Goal: Task Accomplishment & Management: Manage account settings

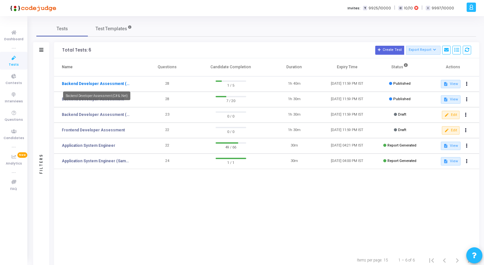
click at [87, 82] on link "Backend Developer Assessment (C# & .Net)" at bounding box center [96, 84] width 69 height 6
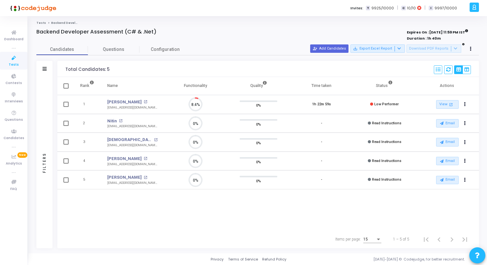
scroll to position [14, 16]
drag, startPoint x: 37, startPoint y: 31, endPoint x: 158, endPoint y: 32, distance: 121.1
click at [158, 32] on div "Backend Developer Assessment (C# & .Net)" at bounding box center [165, 32] width 259 height 6
drag, startPoint x: 158, startPoint y: 32, endPoint x: 36, endPoint y: 24, distance: 122.4
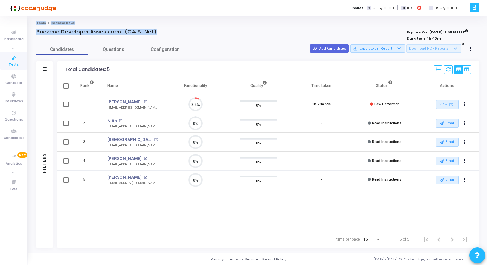
click at [36, 24] on div "Tests Backend Developer Assessment (C# & .Net) Backend Developer Assessment (C#…" at bounding box center [257, 135] width 459 height 228
click at [32, 25] on div "Tests Backend Developer Assessment (C# & .Net) Backend Developer Assessment (C#…" at bounding box center [257, 135] width 459 height 228
drag, startPoint x: 32, startPoint y: 25, endPoint x: 156, endPoint y: 33, distance: 124.2
click at [156, 33] on div "Tests Backend Developer Assessment (C# & .Net) Backend Developer Assessment (C#…" at bounding box center [257, 135] width 459 height 228
click at [156, 33] on div "Backend Developer Assessment (C# & .Net)" at bounding box center [165, 32] width 259 height 6
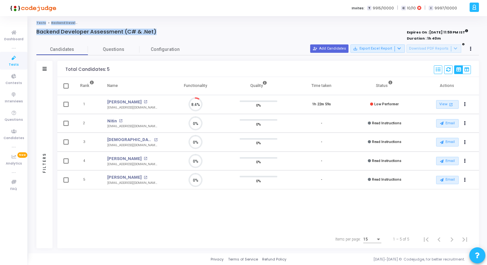
drag, startPoint x: 156, startPoint y: 33, endPoint x: 34, endPoint y: 23, distance: 122.4
click at [34, 23] on div "Tests Backend Developer Assessment (C# & .Net) Backend Developer Assessment (C#…" at bounding box center [257, 135] width 459 height 228
click at [40, 33] on h4 "Backend Developer Assessment (C# & .Net)" at bounding box center [96, 32] width 120 height 6
click at [120, 51] on span "Questions" at bounding box center [114, 49] width 52 height 7
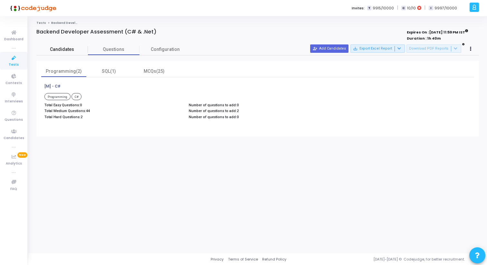
click at [59, 48] on span "Candidates" at bounding box center [62, 49] width 52 height 7
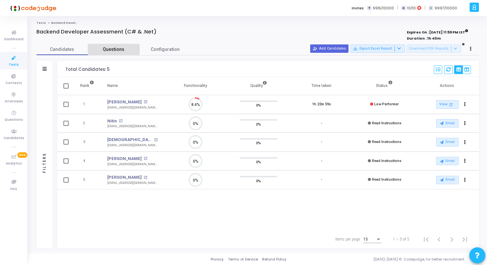
click at [104, 47] on span "Questions" at bounding box center [114, 49] width 52 height 7
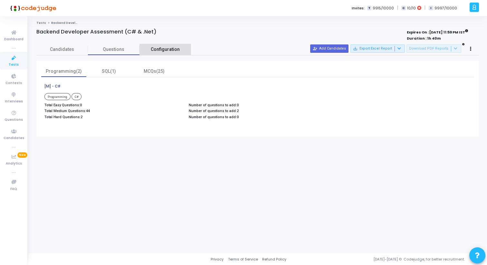
click at [157, 48] on span "Configuration" at bounding box center [165, 49] width 29 height 7
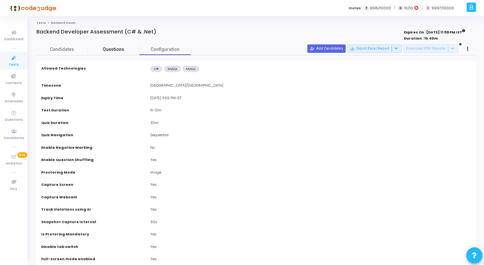
click at [96, 50] on span "Questions" at bounding box center [114, 49] width 52 height 7
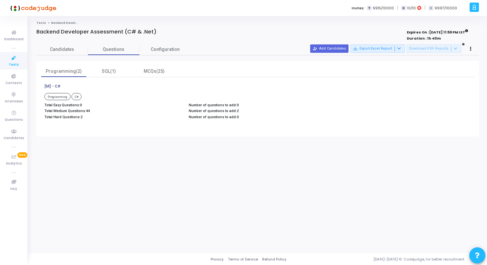
click at [59, 96] on span "Programming" at bounding box center [57, 96] width 26 height 7
click at [79, 96] on span "C#" at bounding box center [76, 96] width 10 height 7
click at [79, 113] on p "Total Medium Questions: 44" at bounding box center [113, 111] width 138 height 4
click at [115, 70] on div "SQL(1)" at bounding box center [108, 71] width 37 height 7
click at [151, 71] on div "MCQs(25)" at bounding box center [153, 71] width 37 height 7
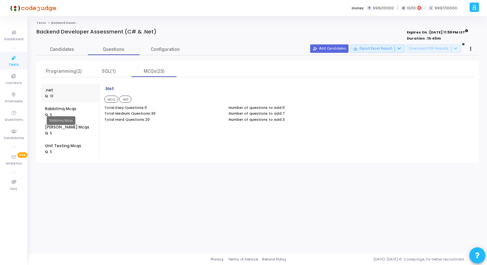
click at [56, 112] on mat-tooltip-component "Rabbitmq Mcqs" at bounding box center [61, 121] width 38 height 18
click at [52, 105] on div "Rabbitmq Mcqs : 5" at bounding box center [60, 111] width 31 height 19
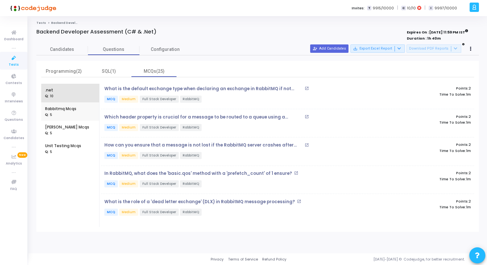
click at [49, 93] on div ": 10" at bounding box center [51, 96] width 12 height 6
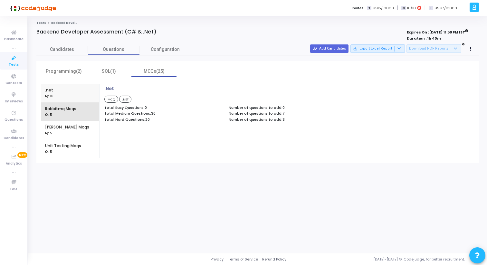
click at [55, 115] on div ": 5" at bounding box center [60, 115] width 31 height 6
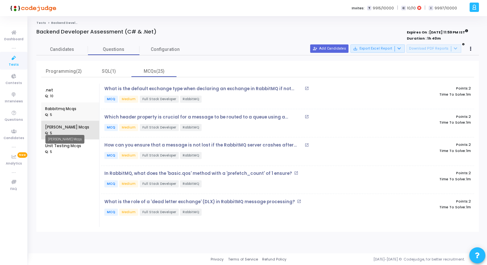
click at [56, 128] on div "[PERSON_NAME] Mcqs" at bounding box center [67, 127] width 44 height 6
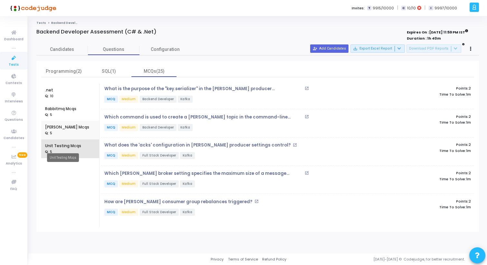
click at [61, 145] on div "Unit Testing Mcqs" at bounding box center [63, 146] width 36 height 6
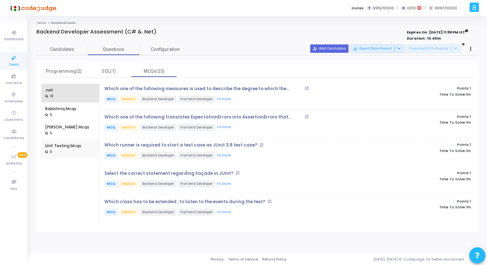
click at [57, 88] on div ".net : 10" at bounding box center [70, 93] width 50 height 19
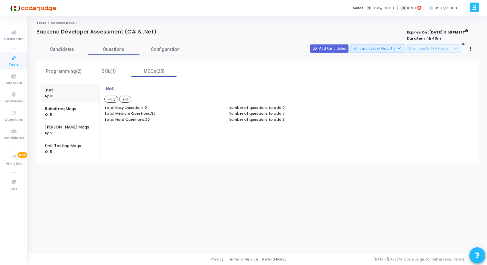
drag, startPoint x: 41, startPoint y: 65, endPoint x: 176, endPoint y: 64, distance: 134.6
click at [176, 64] on div "Programming(2) SQL(1) MCQs(25) .net : 10 Rabbitmq Mcqs : 5 Kafka Mcqs : 5 Unit …" at bounding box center [257, 112] width 442 height 102
click at [14, 113] on icon at bounding box center [14, 113] width 14 height 8
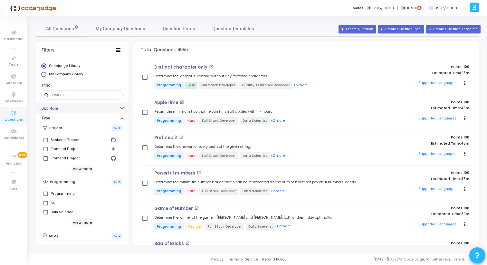
click at [121, 107] on button "Job Role" at bounding box center [82, 108] width 92 height 10
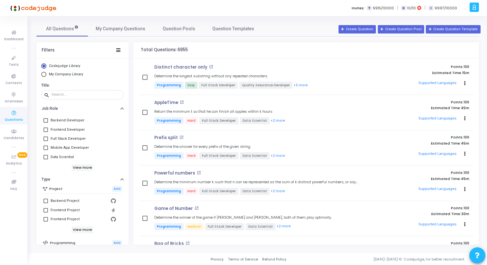
click at [44, 120] on span at bounding box center [45, 120] width 5 height 5
click at [45, 123] on input "Backend Developer" at bounding box center [45, 123] width 0 height 0
checkbox input "true"
click at [44, 74] on span "Select Library" at bounding box center [43, 74] width 5 height 5
click at [44, 74] on input "My Company Library" at bounding box center [43, 74] width 5 height 5
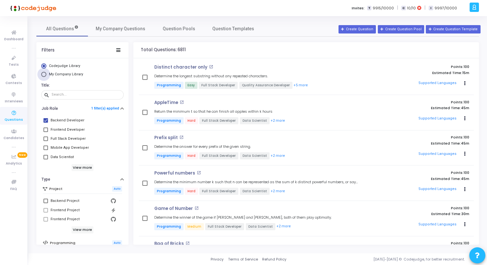
radio input "true"
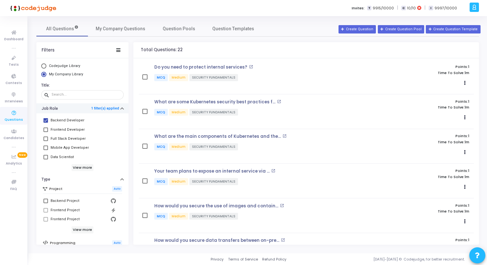
click at [121, 109] on icon "button" at bounding box center [122, 110] width 3 height 2
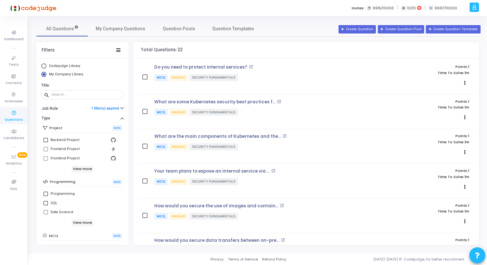
click at [44, 65] on span "Select Library" at bounding box center [43, 65] width 5 height 5
click at [44, 65] on input "Codejudge Library" at bounding box center [43, 65] width 5 height 5
radio input "true"
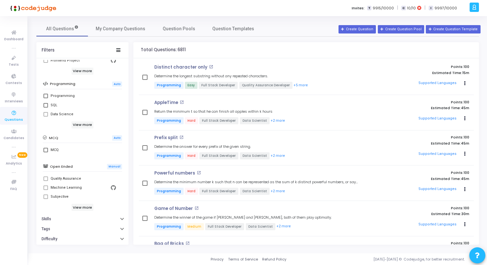
scroll to position [98, 0]
click at [86, 123] on h6 "View more" at bounding box center [82, 124] width 22 height 7
click at [11, 64] on span "Tests" at bounding box center [14, 64] width 10 height 5
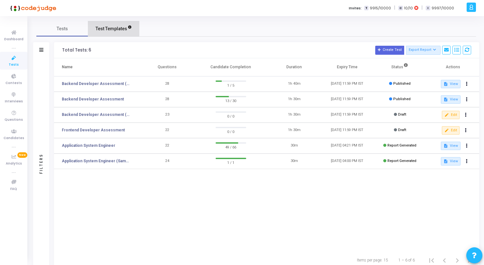
click at [109, 30] on span "Test Templates" at bounding box center [112, 28] width 32 height 7
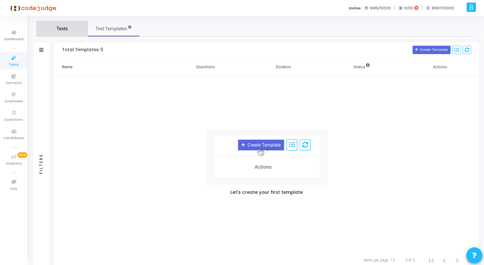
click at [61, 27] on span "Tests" at bounding box center [62, 28] width 11 height 7
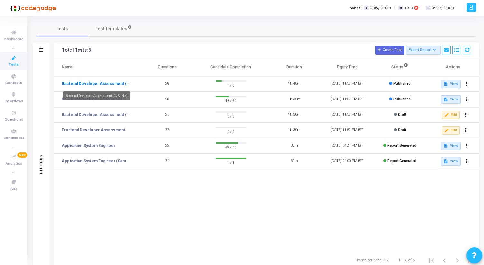
click at [91, 85] on link "Backend Developer Assessment (C# & .Net)" at bounding box center [96, 84] width 69 height 6
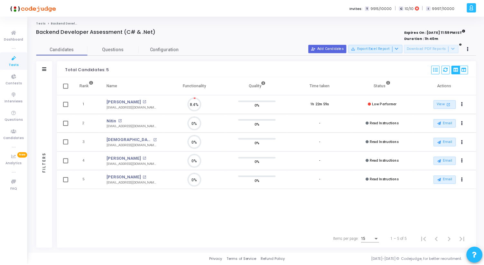
scroll to position [14, 16]
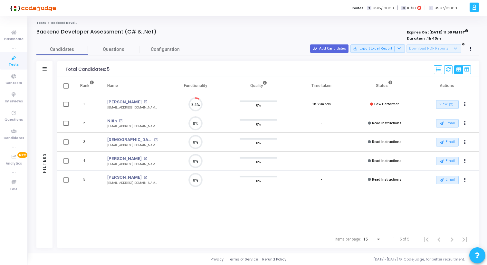
drag, startPoint x: 400, startPoint y: 32, endPoint x: 433, endPoint y: 37, distance: 33.9
click at [433, 37] on div "Expires On : 31 Aug, 2025 11:59 PM IST Duration : 1h 40m" at bounding box center [438, 36] width 62 height 12
click at [433, 37] on div "Duration : 1h 40m" at bounding box center [438, 38] width 62 height 5
drag, startPoint x: 433, startPoint y: 37, endPoint x: 400, endPoint y: 31, distance: 34.4
click at [407, 31] on div "Expires On : 31 Aug, 2025 11:59 PM IST Duration : 1h 40m" at bounding box center [438, 36] width 62 height 12
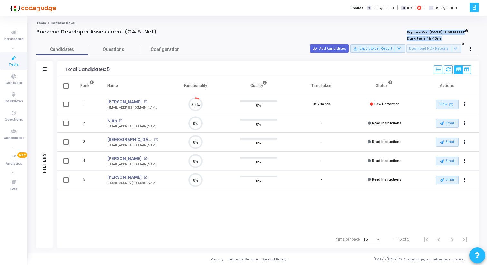
click at [407, 31] on strong "Expires On : 31 Aug, 2025 11:59 PM IST" at bounding box center [438, 31] width 62 height 7
drag, startPoint x: 400, startPoint y: 31, endPoint x: 432, endPoint y: 37, distance: 32.5
click at [432, 37] on div "Expires On : 31 Aug, 2025 11:59 PM IST Duration : 1h 40m" at bounding box center [438, 36] width 62 height 12
click at [432, 37] on div "Duration : 1h 40m" at bounding box center [438, 38] width 62 height 5
click at [122, 52] on span "Questions" at bounding box center [114, 49] width 52 height 7
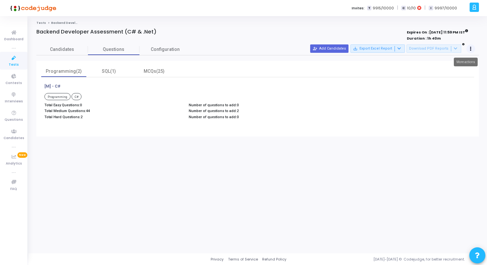
click at [471, 48] on button at bounding box center [470, 48] width 9 height 9
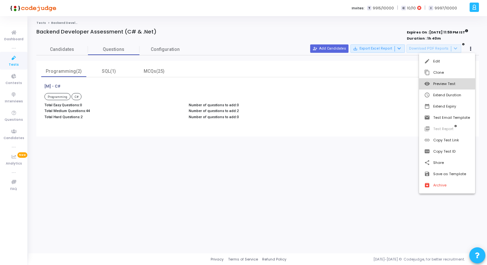
click at [446, 82] on button "visibility Preview Test" at bounding box center [447, 83] width 56 height 11
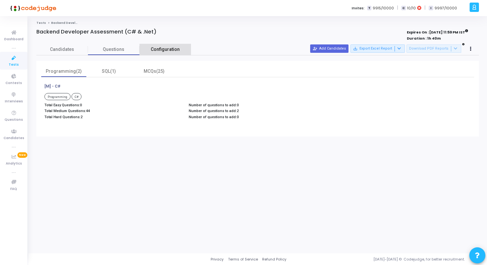
click at [159, 48] on span "Configuration" at bounding box center [165, 49] width 29 height 7
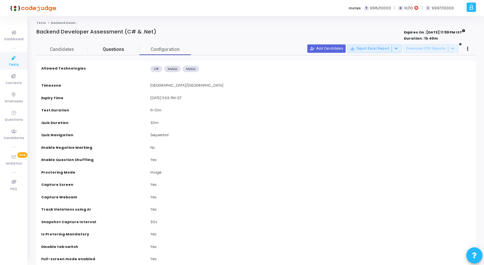
click at [116, 49] on span "Questions" at bounding box center [114, 49] width 52 height 7
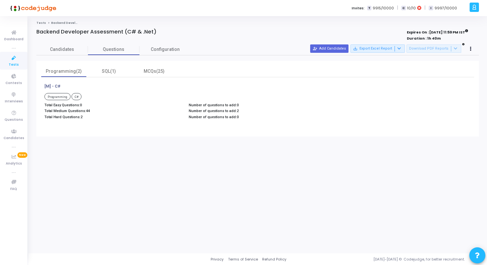
click at [16, 56] on icon at bounding box center [14, 58] width 14 height 8
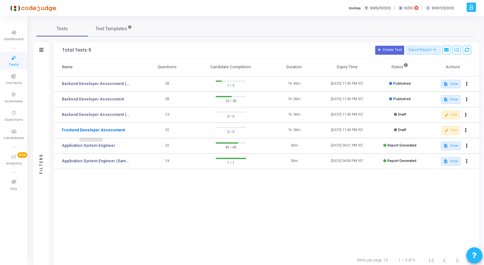
click at [93, 128] on link "Frontend Developer Assessment" at bounding box center [93, 130] width 63 height 6
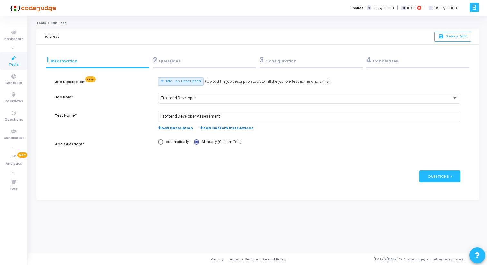
click at [170, 63] on div "2 Questions" at bounding box center [204, 60] width 103 height 11
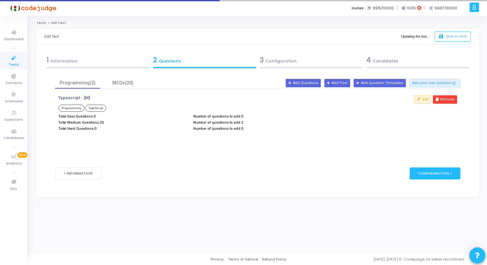
click at [271, 57] on div "3 Configuration" at bounding box center [311, 60] width 103 height 11
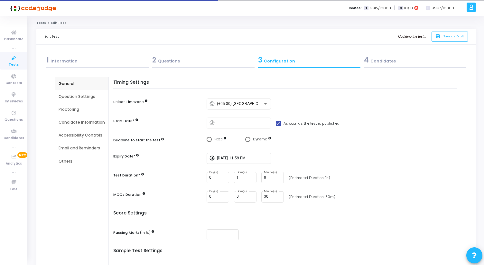
click at [170, 56] on div "2 Questions" at bounding box center [203, 60] width 102 height 11
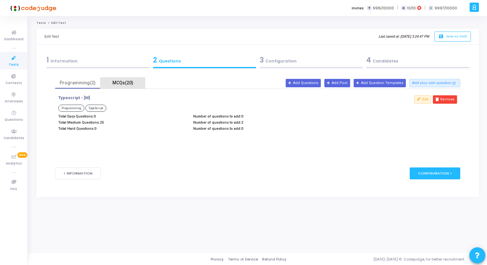
click at [128, 82] on div "MCQs(20)" at bounding box center [122, 83] width 37 height 7
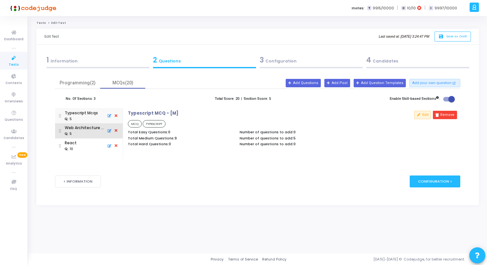
click at [80, 134] on div ": 5" at bounding box center [84, 134] width 39 height 6
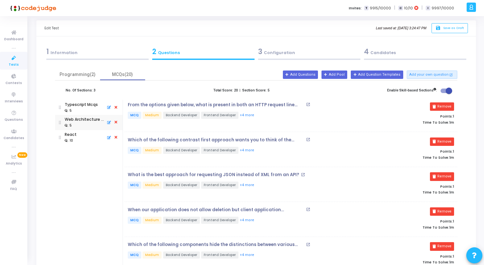
scroll to position [1, 0]
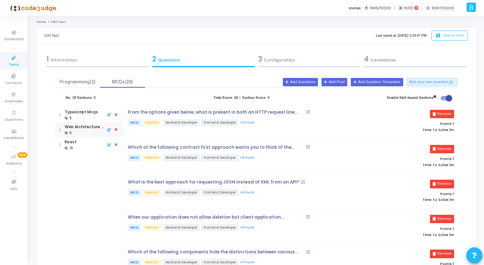
click at [7, 63] on link "Tests" at bounding box center [13, 61] width 27 height 18
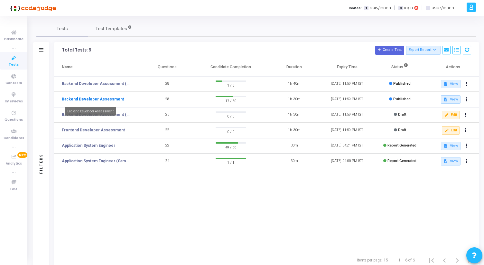
click at [100, 100] on link "Backend Developer Assessment" at bounding box center [93, 99] width 62 height 6
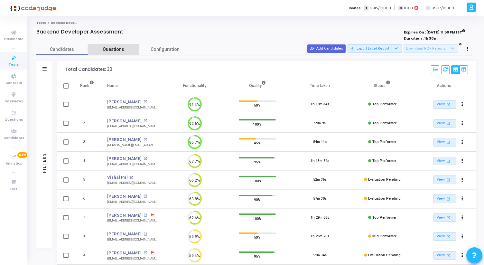
click at [110, 46] on span "Questions" at bounding box center [114, 49] width 52 height 7
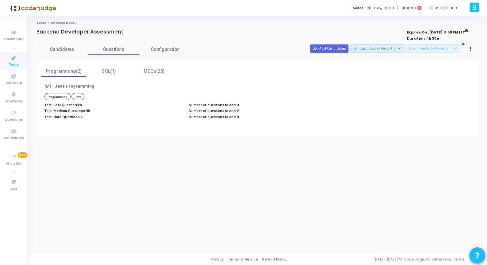
click at [59, 96] on span "Programming" at bounding box center [57, 96] width 26 height 7
click at [81, 96] on span "Java" at bounding box center [77, 96] width 13 height 7
drag, startPoint x: 44, startPoint y: 111, endPoint x: 101, endPoint y: 113, distance: 57.0
click at [101, 113] on div "Total Easy Questions: 0 Total Medium Questions: 48 Total Hard Questions: 2" at bounding box center [113, 112] width 144 height 18
click at [101, 113] on p "Total Medium Questions: 48" at bounding box center [113, 111] width 138 height 4
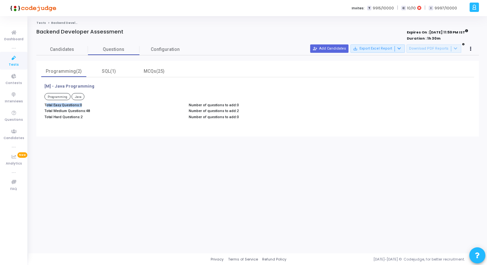
drag, startPoint x: 48, startPoint y: 107, endPoint x: 91, endPoint y: 107, distance: 43.2
click at [91, 107] on div "Total Easy Questions: 0 Total Medium Questions: 48 Total Hard Questions: 2" at bounding box center [113, 112] width 144 height 18
click at [91, 107] on p "Total Easy Questions: 0" at bounding box center [113, 105] width 138 height 4
click at [16, 115] on icon at bounding box center [14, 113] width 14 height 8
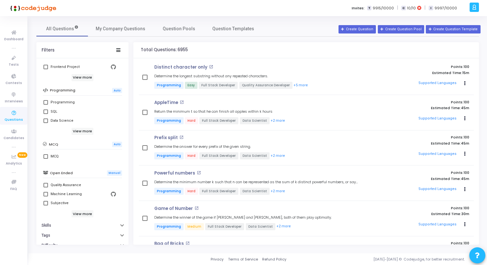
scroll to position [89, 0]
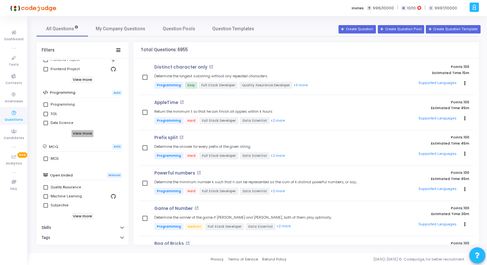
click at [78, 136] on h6 "View more" at bounding box center [82, 133] width 22 height 7
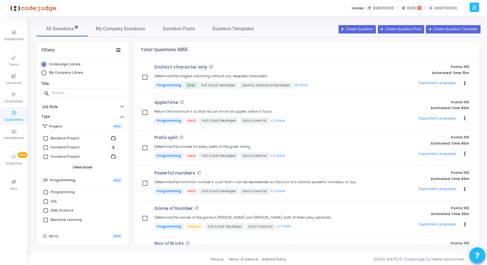
scroll to position [0, 0]
click at [88, 166] on h6 "View more" at bounding box center [82, 169] width 22 height 7
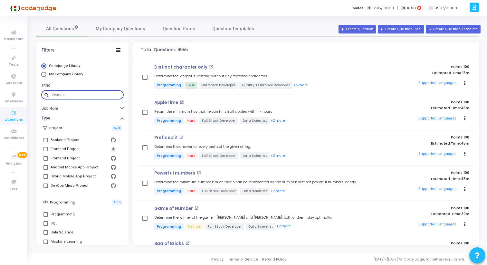
click at [74, 93] on input "text" at bounding box center [87, 95] width 70 height 4
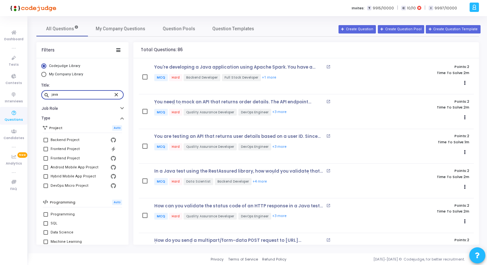
type input "java"
click at [19, 57] on icon at bounding box center [14, 58] width 14 height 8
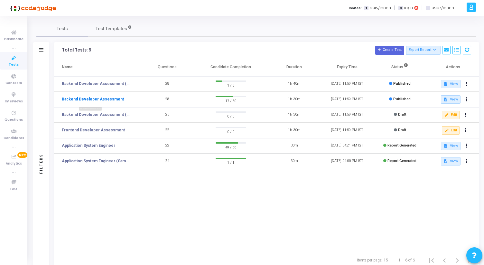
click at [103, 99] on link "Backend Developer Assessment" at bounding box center [93, 99] width 62 height 6
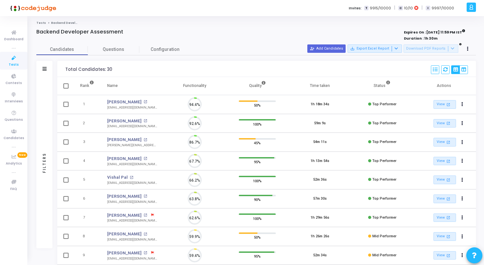
scroll to position [14, 16]
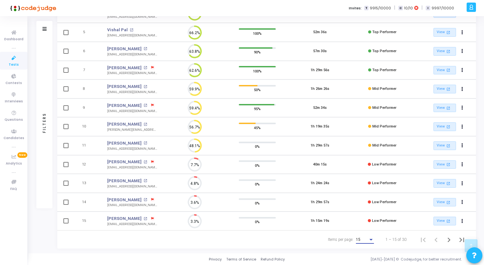
click at [371, 242] on div "Items per page:" at bounding box center [371, 239] width 6 height 5
click at [362, 238] on span "50" at bounding box center [366, 236] width 18 height 12
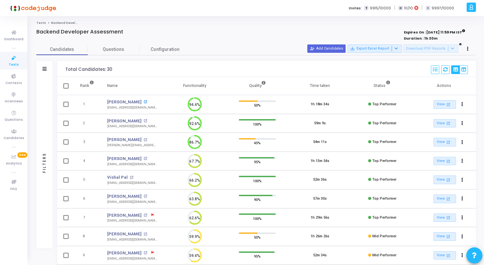
click at [144, 102] on mat-icon "open_in_new" at bounding box center [146, 102] width 4 height 4
click at [14, 57] on icon at bounding box center [14, 58] width 14 height 8
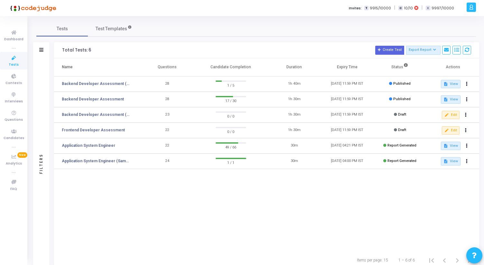
click at [98, 80] on td "Backend Developer Assessment (C# & .Net)" at bounding box center [97, 83] width 87 height 15
click at [98, 83] on link "Backend Developer Assessment (C# & .Net)" at bounding box center [96, 84] width 69 height 6
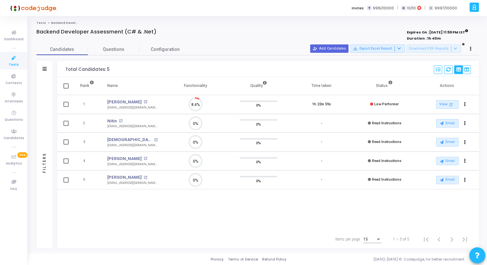
scroll to position [14, 16]
click at [119, 50] on span "Questions" at bounding box center [114, 49] width 52 height 7
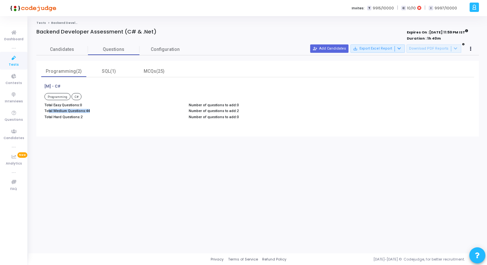
drag, startPoint x: 45, startPoint y: 112, endPoint x: 92, endPoint y: 112, distance: 46.7
click at [92, 112] on p "Total Medium Questions: 44" at bounding box center [113, 111] width 138 height 4
drag, startPoint x: 45, startPoint y: 118, endPoint x: 87, endPoint y: 117, distance: 41.9
click at [87, 117] on p "Total Hard Questions: 2" at bounding box center [113, 117] width 138 height 4
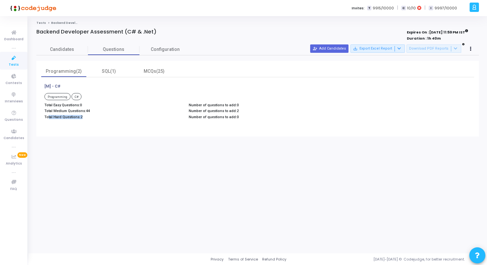
click at [87, 117] on p "Total Hard Questions: 2" at bounding box center [113, 117] width 138 height 4
drag, startPoint x: 87, startPoint y: 117, endPoint x: 45, endPoint y: 106, distance: 42.9
click at [45, 106] on div "Total Easy Questions: 0 Total Medium Questions: 44 Total Hard Questions: 2" at bounding box center [113, 112] width 144 height 18
click at [45, 106] on p "Total Easy Questions: 0" at bounding box center [113, 105] width 138 height 4
drag, startPoint x: 85, startPoint y: 111, endPoint x: 90, endPoint y: 111, distance: 4.5
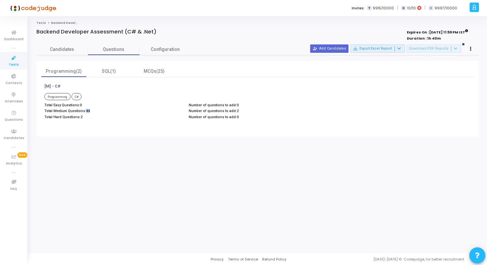
click at [90, 111] on p "Total Medium Questions: 44" at bounding box center [113, 111] width 138 height 4
click at [110, 74] on div "SQL(1)" at bounding box center [108, 71] width 37 height 7
click at [151, 68] on div "MCQs(25)" at bounding box center [153, 71] width 37 height 7
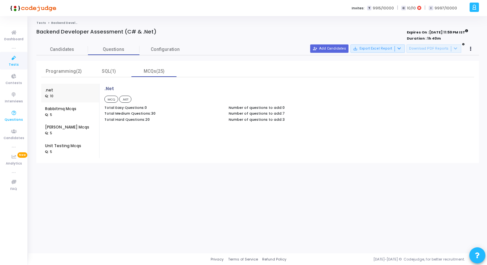
click at [17, 119] on span "Questions" at bounding box center [14, 119] width 18 height 5
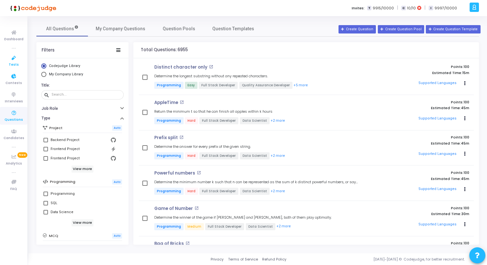
click at [16, 63] on span "Tests" at bounding box center [14, 64] width 10 height 5
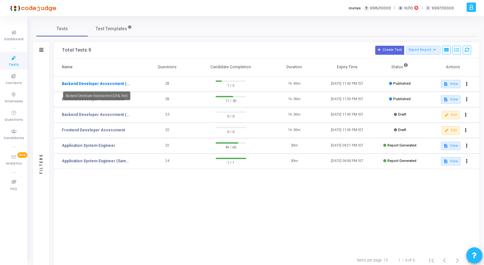
click at [114, 83] on link "Backend Developer Assessment (C# & .Net)" at bounding box center [96, 84] width 69 height 6
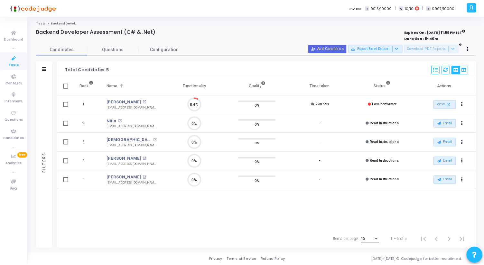
scroll to position [14, 16]
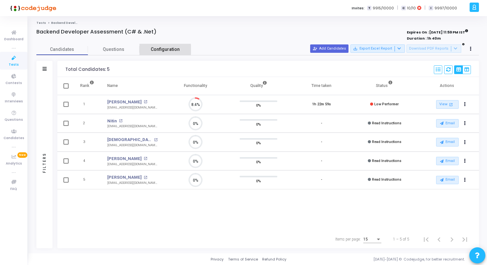
click at [157, 50] on span "Configuration" at bounding box center [165, 49] width 29 height 7
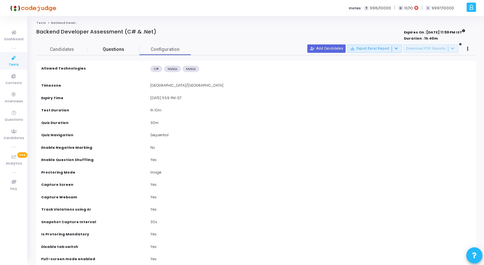
click at [115, 54] on link "Questions" at bounding box center [114, 49] width 52 height 11
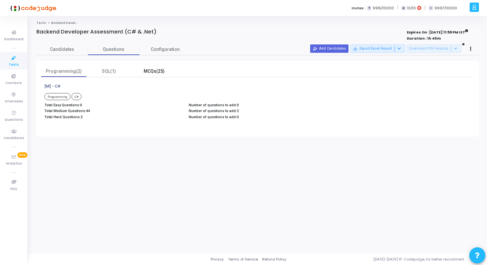
click at [155, 73] on div "MCQs(25)" at bounding box center [153, 71] width 37 height 7
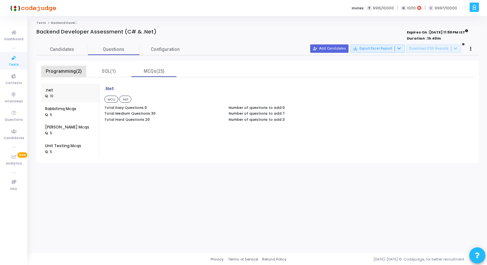
click at [72, 74] on div "Programming(2)" at bounding box center [63, 71] width 37 height 7
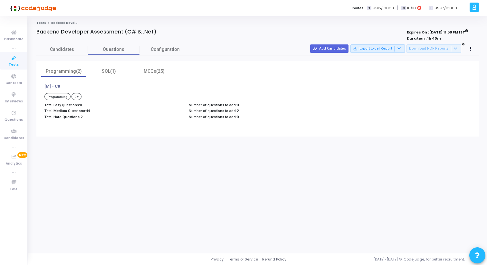
click at [477, 10] on div at bounding box center [474, 7] width 9 height 9
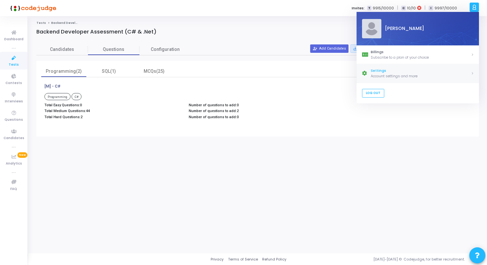
click at [377, 72] on div "Settings" at bounding box center [421, 70] width 100 height 5
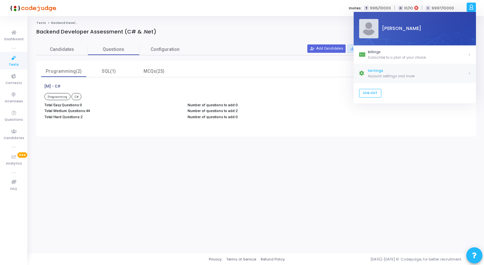
select select "91"
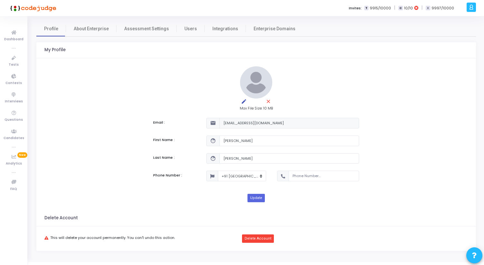
scroll to position [9, 0]
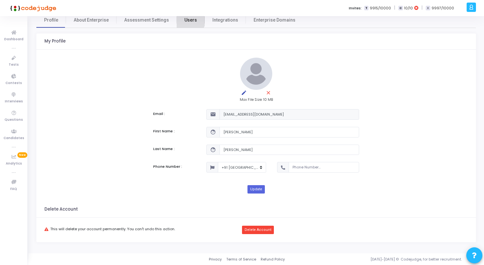
click at [185, 19] on span "Users" at bounding box center [191, 20] width 13 height 7
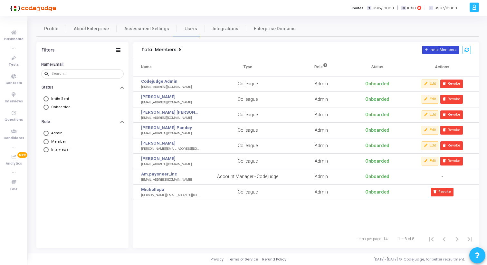
click at [428, 49] on icon at bounding box center [427, 50] width 4 height 4
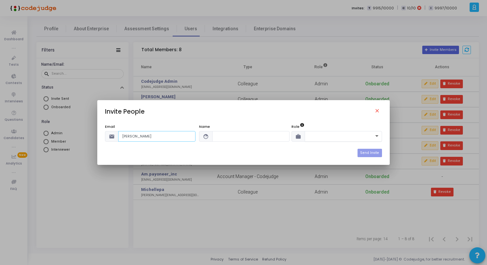
type input "oleg"
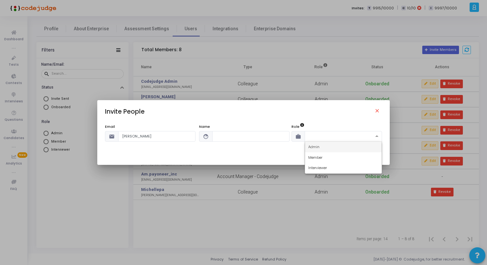
click at [378, 135] on span at bounding box center [378, 136] width 8 height 5
click at [320, 118] on div "Email email oleg Name face Role work Send Invite" at bounding box center [243, 137] width 292 height 40
click at [377, 112] on mat-icon "close" at bounding box center [378, 112] width 8 height 8
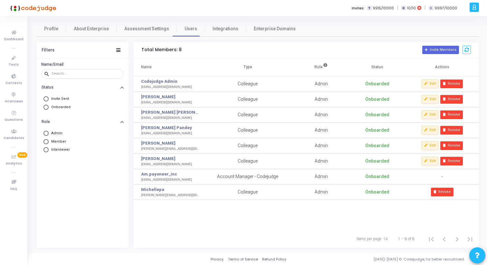
drag, startPoint x: 141, startPoint y: 49, endPoint x: 181, endPoint y: 50, distance: 39.9
click at [181, 51] on div "Total Members: 8 Invite Members" at bounding box center [306, 50] width 346 height 16
click at [181, 50] on div "Total Members: 8 Invite Members" at bounding box center [306, 50] width 346 height 16
drag, startPoint x: 181, startPoint y: 50, endPoint x: 138, endPoint y: 51, distance: 43.5
click at [138, 51] on div "Total Members: 8 Invite Members" at bounding box center [306, 50] width 346 height 16
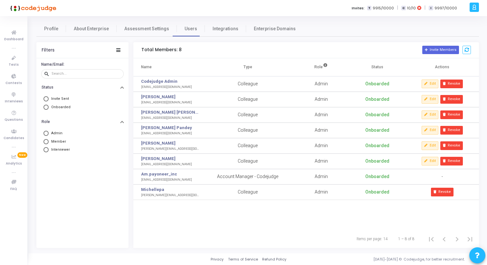
click at [138, 51] on div "Total Members: 8 Invite Members" at bounding box center [306, 50] width 346 height 16
click at [15, 61] on icon at bounding box center [14, 58] width 14 height 8
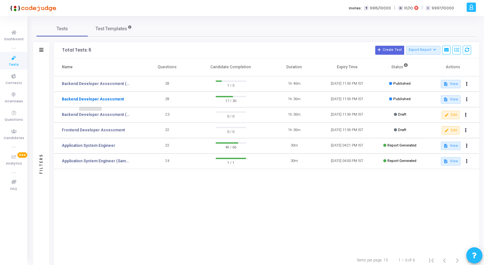
click at [111, 98] on link "Backend Developer Assessment" at bounding box center [93, 99] width 62 height 6
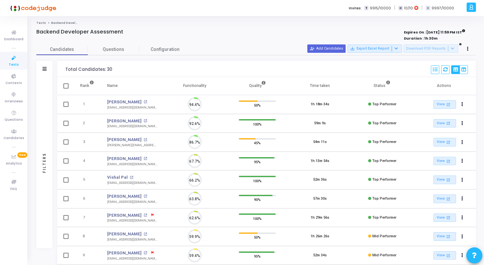
scroll to position [14, 16]
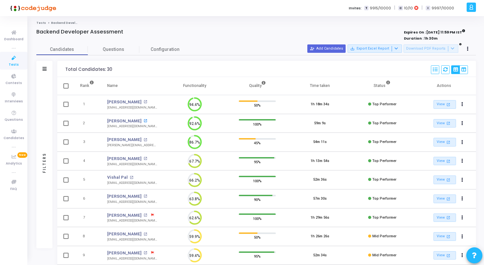
click at [147, 119] on mat-icon "open_in_new" at bounding box center [146, 121] width 4 height 4
drag, startPoint x: 36, startPoint y: 32, endPoint x: 141, endPoint y: 28, distance: 104.7
click at [141, 28] on div "Tests Backend Developer Assessment Backend Developer Assessment Expires On : 31…" at bounding box center [256, 208] width 440 height 375
click at [9, 61] on icon at bounding box center [14, 58] width 14 height 8
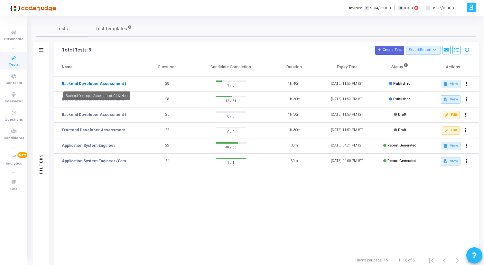
click at [97, 83] on link "Backend Developer Assessment (C# & .Net)" at bounding box center [96, 84] width 69 height 6
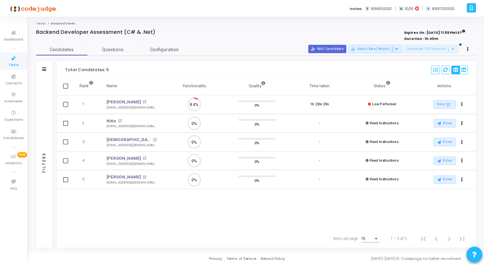
scroll to position [14, 16]
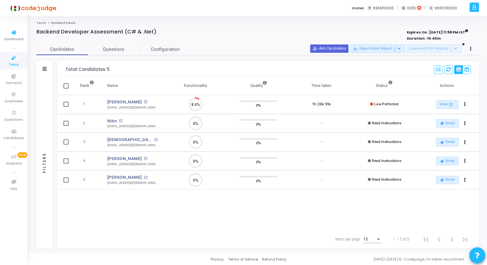
drag, startPoint x: 160, startPoint y: 33, endPoint x: 31, endPoint y: 34, distance: 129.8
click at [31, 34] on div "Tests Backend Developer Assessment (C# & .Net) Backend Developer Assessment (C#…" at bounding box center [257, 135] width 459 height 228
drag, startPoint x: 31, startPoint y: 34, endPoint x: 159, endPoint y: 33, distance: 128.5
click at [159, 33] on div "Tests Backend Developer Assessment (C# & .Net) Backend Developer Assessment (C#…" at bounding box center [257, 135] width 459 height 228
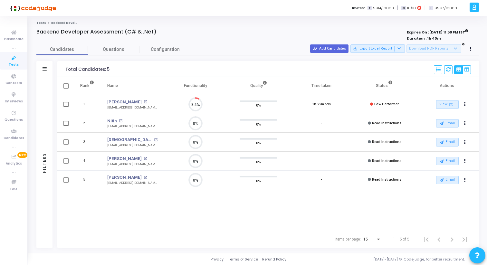
click at [159, 33] on div "Backend Developer Assessment (C# & .Net)" at bounding box center [165, 32] width 259 height 6
drag, startPoint x: 159, startPoint y: 33, endPoint x: 33, endPoint y: 32, distance: 125.6
click at [33, 32] on div "Backend Developer Assessment (C# & .Net) Expires On : 31 Aug, 2025 11:59 PM IST…" at bounding box center [257, 139] width 449 height 220
drag, startPoint x: 33, startPoint y: 32, endPoint x: 157, endPoint y: 32, distance: 124.0
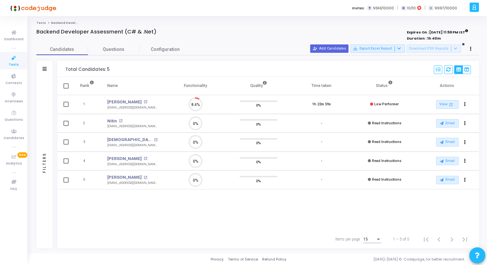
click at [157, 32] on div "Backend Developer Assessment (C# & .Net) Expires On : 31 Aug, 2025 11:59 PM IST…" at bounding box center [257, 139] width 449 height 220
click at [157, 32] on div "Backend Developer Assessment (C# & .Net)" at bounding box center [165, 32] width 259 height 6
drag, startPoint x: 157, startPoint y: 32, endPoint x: 38, endPoint y: 34, distance: 119.5
click at [38, 34] on div "Backend Developer Assessment (C# & .Net)" at bounding box center [165, 32] width 259 height 6
click at [30, 33] on div "Tests Backend Developer Assessment (C# & .Net) Backend Developer Assessment (C#…" at bounding box center [257, 135] width 459 height 228
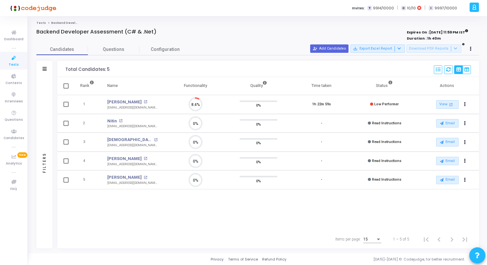
drag, startPoint x: 33, startPoint y: 32, endPoint x: 166, endPoint y: 29, distance: 132.4
click at [166, 29] on div "Backend Developer Assessment (C# & .Net) Expires On : 31 Aug, 2025 11:59 PM IST…" at bounding box center [257, 139] width 449 height 220
click at [166, 29] on div "Backend Developer Assessment (C# & .Net)" at bounding box center [165, 32] width 259 height 6
drag, startPoint x: 160, startPoint y: 32, endPoint x: 35, endPoint y: 32, distance: 124.6
click at [35, 32] on div "Backend Developer Assessment (C# & .Net) Expires On : 31 Aug, 2025 11:59 PM IST…" at bounding box center [257, 139] width 449 height 220
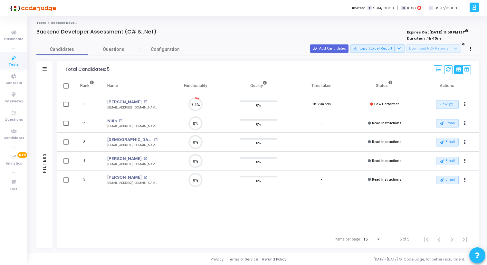
click at [35, 32] on div "Backend Developer Assessment (C# & .Net) Expires On : 31 Aug, 2025 11:59 PM IST…" at bounding box center [257, 139] width 449 height 220
drag, startPoint x: 35, startPoint y: 32, endPoint x: 162, endPoint y: 30, distance: 126.6
click at [162, 30] on div "Backend Developer Assessment (C# & .Net) Expires On : 31 Aug, 2025 11:59 PM IST…" at bounding box center [257, 139] width 449 height 220
click at [162, 30] on div "Backend Developer Assessment (C# & .Net)" at bounding box center [165, 32] width 259 height 6
click at [113, 53] on span "Questions" at bounding box center [114, 49] width 52 height 7
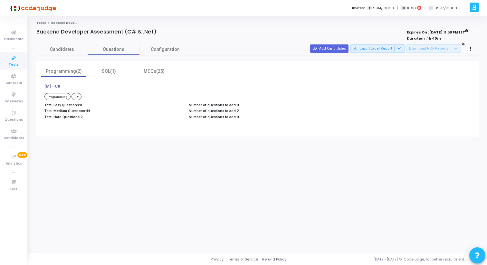
drag, startPoint x: 43, startPoint y: 110, endPoint x: 103, endPoint y: 114, distance: 59.7
click at [103, 114] on div "Total Easy Questions: 0 Total Medium Questions: 44 Total Hard Questions: 2" at bounding box center [113, 112] width 144 height 18
drag, startPoint x: 43, startPoint y: 104, endPoint x: 267, endPoint y: 106, distance: 223.5
click at [264, 106] on div "Total Easy Questions: 0 Total Medium Questions: 44 Total Hard Questions: 2 Numb…" at bounding box center [185, 112] width 289 height 18
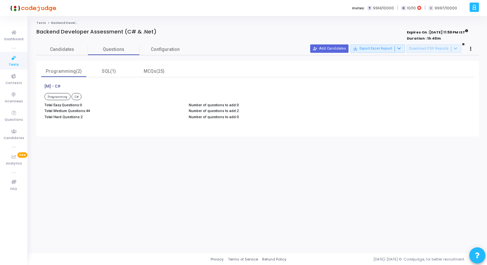
click at [237, 118] on span "0" at bounding box center [238, 117] width 2 height 4
drag, startPoint x: 236, startPoint y: 118, endPoint x: 47, endPoint y: 105, distance: 189.5
click at [47, 105] on div "Total Easy Questions: 0 Total Medium Questions: 44 Total Hard Questions: 2 Numb…" at bounding box center [185, 112] width 289 height 18
click at [47, 105] on p "Total Easy Questions: 0" at bounding box center [113, 105] width 138 height 4
click at [108, 74] on div "SQL(1)" at bounding box center [108, 71] width 37 height 7
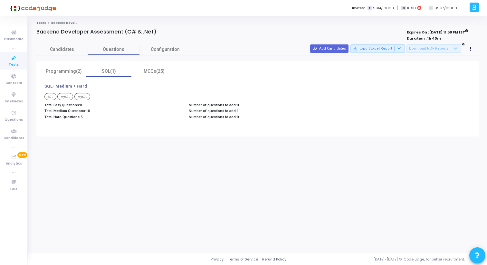
drag, startPoint x: 45, startPoint y: 104, endPoint x: 237, endPoint y: 117, distance: 192.0
click at [236, 116] on div "Total Easy Questions: 0 Total Medium Questions: 10 Total Hard Questions: 5 Numb…" at bounding box center [185, 112] width 289 height 18
click at [237, 117] on p "Number of questions to add: 0" at bounding box center [258, 117] width 138 height 4
drag, startPoint x: 237, startPoint y: 117, endPoint x: 44, endPoint y: 85, distance: 195.4
click at [44, 85] on div "SQL- Medium + Hard SQL MySQL MySQL Total Easy Questions: 0 Total Medium Questio…" at bounding box center [185, 102] width 289 height 37
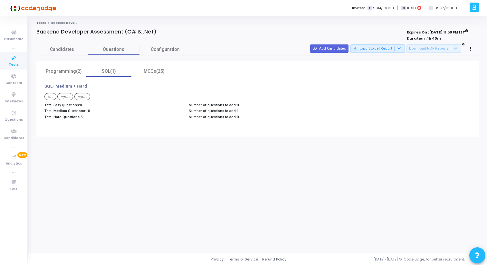
click at [44, 85] on div "SQL- Medium + Hard SQL MySQL MySQL Total Easy Questions: 0 Total Medium Questio…" at bounding box center [185, 102] width 289 height 37
click at [60, 71] on div "Programming(2)" at bounding box center [63, 71] width 37 height 7
drag, startPoint x: 36, startPoint y: 31, endPoint x: 156, endPoint y: 32, distance: 119.8
click at [156, 32] on div "Backend Developer Assessment (C# & .Net)" at bounding box center [165, 32] width 259 height 6
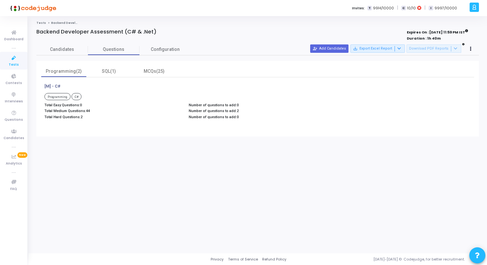
drag, startPoint x: 156, startPoint y: 32, endPoint x: 36, endPoint y: 33, distance: 120.1
click at [36, 32] on div "Backend Developer Assessment (C# & .Net) Expires On : 31 Aug, 2025 11:59 PM IST…" at bounding box center [257, 83] width 449 height 108
click at [36, 33] on div "Backend Developer Assessment (C# & .Net) Expires On : 31 Aug, 2025 11:59 PM IST…" at bounding box center [257, 83] width 449 height 108
drag, startPoint x: 37, startPoint y: 33, endPoint x: 159, endPoint y: 32, distance: 122.7
click at [159, 32] on div "Backend Developer Assessment (C# & .Net)" at bounding box center [165, 32] width 259 height 6
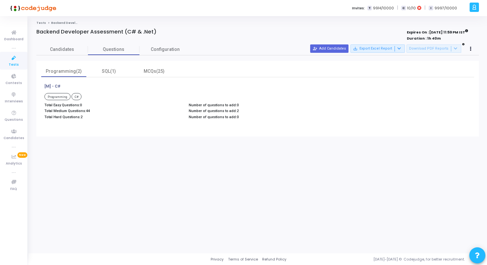
click at [159, 32] on div "Backend Developer Assessment (C# & .Net)" at bounding box center [165, 32] width 259 height 6
drag, startPoint x: 159, startPoint y: 32, endPoint x: 38, endPoint y: 35, distance: 121.5
click at [38, 35] on div "Backend Developer Assessment (C# & .Net)" at bounding box center [165, 32] width 259 height 6
click at [35, 33] on div "Backend Developer Assessment (C# & .Net) Expires On : 31 Aug, 2025 11:59 PM IST…" at bounding box center [257, 83] width 449 height 108
drag, startPoint x: 35, startPoint y: 33, endPoint x: 162, endPoint y: 30, distance: 126.9
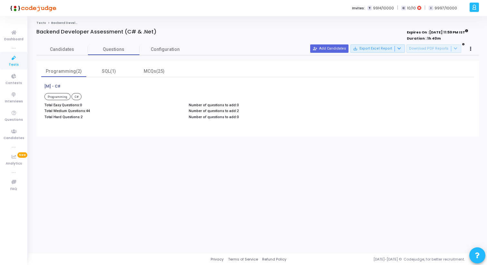
click at [163, 30] on div "Backend Developer Assessment (C# & .Net) Expires On : 31 Aug, 2025 11:59 PM IST…" at bounding box center [257, 83] width 449 height 108
click at [162, 30] on div "Backend Developer Assessment (C# & .Net)" at bounding box center [165, 32] width 259 height 6
drag, startPoint x: 162, startPoint y: 30, endPoint x: 36, endPoint y: 32, distance: 125.9
click at [36, 32] on div "Backend Developer Assessment (C# & .Net) Expires On : 31 Aug, 2025 11:59 PM IST…" at bounding box center [257, 83] width 449 height 108
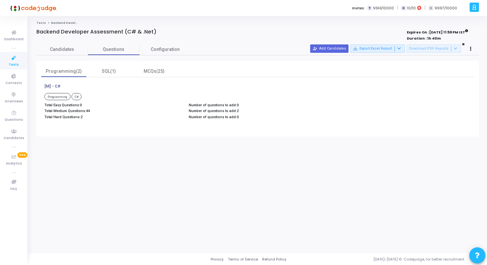
drag, startPoint x: 37, startPoint y: 32, endPoint x: 159, endPoint y: 28, distance: 122.1
click at [159, 28] on div "Tests Backend Developer Assessment (C# & .Net) Backend Developer Assessment (C#…" at bounding box center [257, 135] width 442 height 228
drag, startPoint x: 159, startPoint y: 32, endPoint x: 30, endPoint y: 32, distance: 128.8
click at [30, 32] on div "Tests Backend Developer Assessment (C# & .Net) Backend Developer Assessment (C#…" at bounding box center [257, 135] width 459 height 228
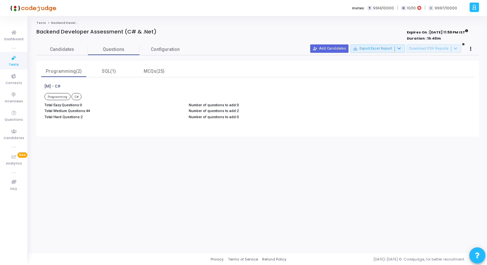
click at [30, 32] on div "Tests Backend Developer Assessment (C# & .Net) Backend Developer Assessment (C#…" at bounding box center [257, 135] width 459 height 228
click at [39, 33] on h4 "Backend Developer Assessment (C# & .Net)" at bounding box center [96, 32] width 120 height 6
drag, startPoint x: 37, startPoint y: 32, endPoint x: 159, endPoint y: 32, distance: 122.1
click at [159, 32] on div "Backend Developer Assessment (C# & .Net)" at bounding box center [165, 32] width 259 height 6
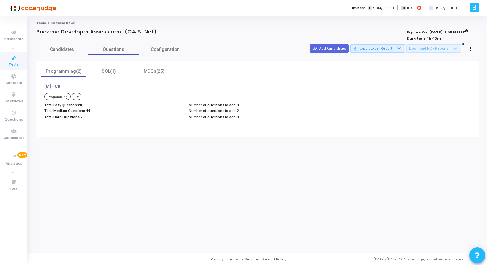
drag, startPoint x: 159, startPoint y: 32, endPoint x: 34, endPoint y: 32, distance: 124.6
click at [34, 32] on div "Backend Developer Assessment (C# & .Net) Expires On : 31 Aug, 2025 11:59 PM IST…" at bounding box center [257, 83] width 449 height 108
drag, startPoint x: 37, startPoint y: 32, endPoint x: 179, endPoint y: 35, distance: 142.7
click at [179, 35] on div "Backend Developer Assessment (C# & .Net)" at bounding box center [165, 36] width 259 height 14
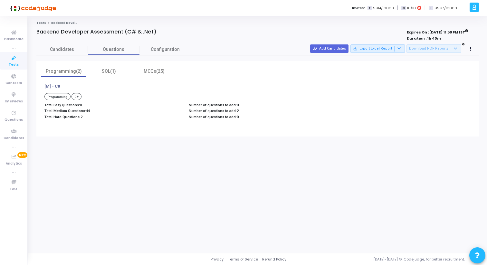
click at [160, 35] on div at bounding box center [165, 38] width 259 height 7
drag, startPoint x: 160, startPoint y: 35, endPoint x: 41, endPoint y: 32, distance: 118.9
click at [41, 32] on div "Backend Developer Assessment (C# & .Net)" at bounding box center [165, 36] width 259 height 14
click at [41, 32] on h4 "Backend Developer Assessment (C# & .Net)" at bounding box center [96, 32] width 120 height 6
drag, startPoint x: 37, startPoint y: 32, endPoint x: 166, endPoint y: 31, distance: 129.5
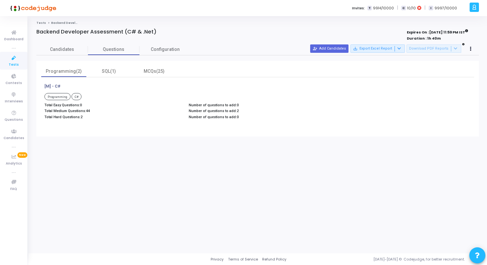
click at [166, 31] on div "Backend Developer Assessment (C# & .Net)" at bounding box center [165, 32] width 259 height 6
drag, startPoint x: 166, startPoint y: 31, endPoint x: 50, endPoint y: 34, distance: 116.6
click at [50, 34] on div "Backend Developer Assessment (C# & .Net)" at bounding box center [165, 32] width 259 height 6
click at [50, 34] on h4 "Backend Developer Assessment (C# & .Net)" at bounding box center [96, 32] width 120 height 6
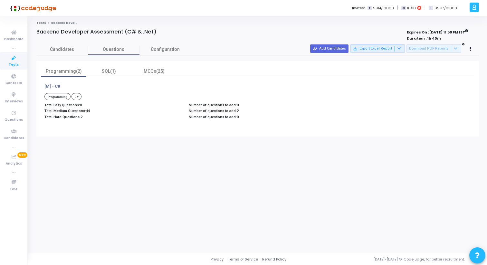
drag, startPoint x: 36, startPoint y: 32, endPoint x: 174, endPoint y: 34, distance: 137.5
click at [174, 34] on div "Backend Developer Assessment (C# & .Net)" at bounding box center [165, 32] width 259 height 6
click at [174, 33] on div "Backend Developer Assessment (C# & .Net)" at bounding box center [165, 32] width 259 height 6
drag, startPoint x: 45, startPoint y: 105, endPoint x: 268, endPoint y: 127, distance: 224.2
click at [268, 127] on div "[M] - C# Programming C# Total Easy Questions: 0 Total Medium Questions: 44 Tota…" at bounding box center [257, 104] width 433 height 54
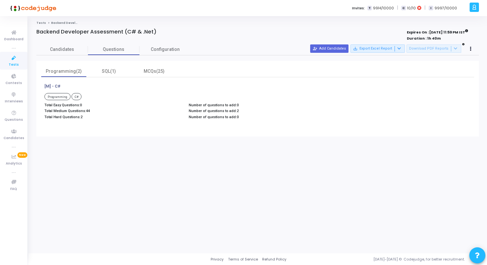
click at [238, 115] on div "Number of questions to add: 0 Number of questions to add: 2 Number of questions…" at bounding box center [257, 112] width 144 height 18
drag, startPoint x: 238, startPoint y: 115, endPoint x: 42, endPoint y: 105, distance: 196.1
click at [42, 105] on div "Total Easy Questions: 0 Total Medium Questions: 44 Total Hard Questions: 2 Numb…" at bounding box center [185, 112] width 289 height 18
click at [42, 105] on div "Total Easy Questions: 0 Total Medium Questions: 44 Total Hard Questions: 2" at bounding box center [113, 112] width 144 height 18
drag, startPoint x: 44, startPoint y: 106, endPoint x: 270, endPoint y: 122, distance: 226.7
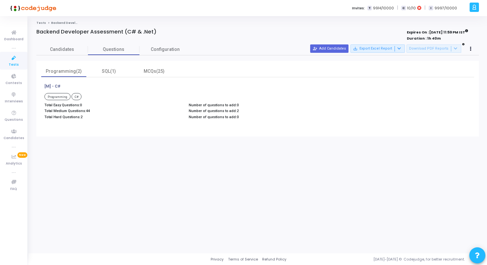
click at [269, 122] on div "[M] - C# Programming C# Total Easy Questions: 0 Total Medium Questions: 44 Tota…" at bounding box center [257, 105] width 433 height 43
click at [237, 115] on span "0" at bounding box center [238, 117] width 2 height 4
drag, startPoint x: 236, startPoint y: 115, endPoint x: 46, endPoint y: 106, distance: 190.6
click at [46, 106] on div "Total Easy Questions: 0 Total Medium Questions: 44 Total Hard Questions: 2 Numb…" at bounding box center [185, 112] width 289 height 18
click at [46, 106] on p "Total Easy Questions: 0" at bounding box center [113, 105] width 138 height 4
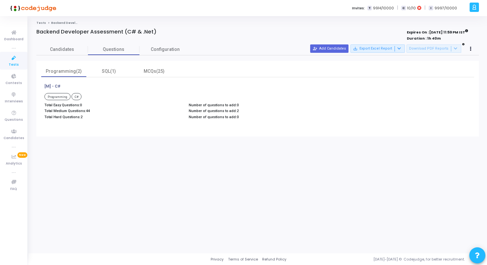
drag, startPoint x: 43, startPoint y: 106, endPoint x: 239, endPoint y: 117, distance: 195.5
click at [239, 117] on div "Total Easy Questions: 0 Total Medium Questions: 44 Total Hard Questions: 2 Numb…" at bounding box center [185, 112] width 289 height 18
click at [239, 117] on p "Number of questions to add: 0" at bounding box center [258, 117] width 138 height 4
drag, startPoint x: 239, startPoint y: 117, endPoint x: 45, endPoint y: 105, distance: 194.2
click at [45, 105] on div "Total Easy Questions: 0 Total Medium Questions: 44 Total Hard Questions: 2 Numb…" at bounding box center [185, 112] width 289 height 18
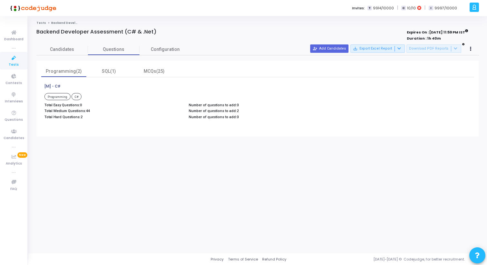
click at [45, 105] on p "Total Easy Questions: 0" at bounding box center [113, 105] width 138 height 4
drag, startPoint x: 45, startPoint y: 105, endPoint x: 263, endPoint y: 110, distance: 218.4
click at [266, 110] on div "Total Easy Questions: 0 Total Medium Questions: 44 Total Hard Questions: 2 Numb…" at bounding box center [185, 112] width 289 height 18
click at [237, 117] on p "Number of questions to add: 0" at bounding box center [258, 117] width 138 height 4
drag, startPoint x: 237, startPoint y: 117, endPoint x: 44, endPoint y: 105, distance: 193.3
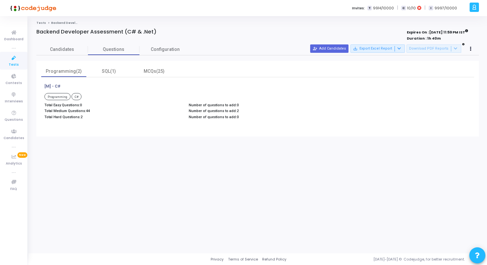
click at [44, 105] on div "Total Easy Questions: 0 Total Medium Questions: 44 Total Hard Questions: 2 Numb…" at bounding box center [185, 112] width 289 height 18
click at [44, 105] on div "Total Easy Questions: 0 Total Medium Questions: 44 Total Hard Questions: 2" at bounding box center [113, 112] width 144 height 18
drag, startPoint x: 36, startPoint y: 32, endPoint x: 161, endPoint y: 37, distance: 124.7
click at [161, 37] on div "Backend Developer Assessment (C# & .Net)" at bounding box center [165, 36] width 259 height 14
click at [161, 37] on div at bounding box center [165, 38] width 259 height 7
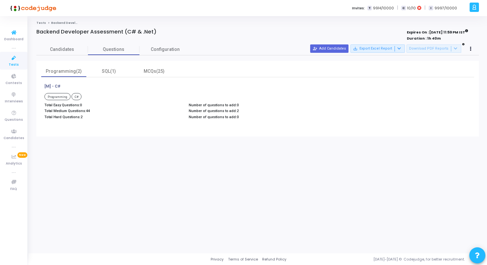
drag, startPoint x: 157, startPoint y: 32, endPoint x: 30, endPoint y: 35, distance: 126.9
click at [30, 35] on div "Tests Backend Developer Assessment (C# & .Net) Backend Developer Assessment (C#…" at bounding box center [257, 135] width 459 height 228
click at [159, 72] on div "MCQs(25)" at bounding box center [153, 71] width 37 height 7
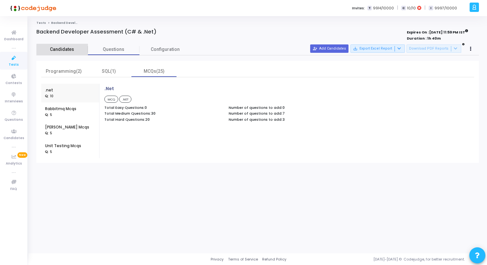
click at [66, 52] on span "Candidates" at bounding box center [62, 49] width 52 height 7
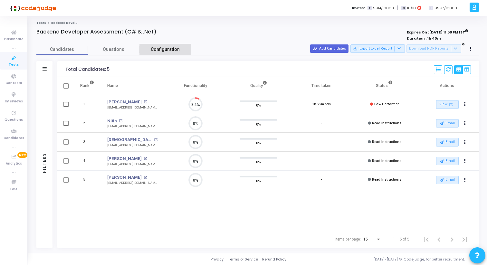
click at [166, 51] on span "Configuration" at bounding box center [165, 49] width 29 height 7
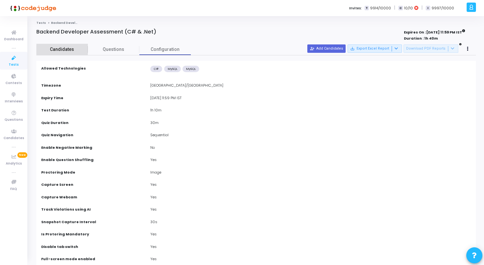
click at [73, 51] on span "Candidates" at bounding box center [62, 49] width 52 height 7
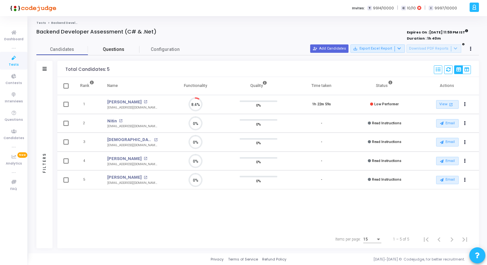
click at [111, 47] on span "Questions" at bounding box center [114, 49] width 52 height 7
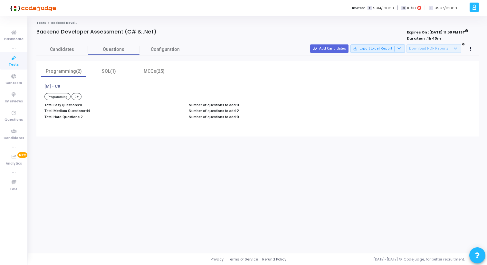
drag, startPoint x: 45, startPoint y: 106, endPoint x: 245, endPoint y: 124, distance: 200.5
click at [243, 124] on div "[M] - C# Programming C# Total Easy Questions: 0 Total Medium Questions: 44 Tota…" at bounding box center [257, 105] width 433 height 43
drag, startPoint x: 236, startPoint y: 116, endPoint x: 45, endPoint y: 104, distance: 191.3
click at [45, 104] on div "Total Easy Questions: 0 Total Medium Questions: 44 Total Hard Questions: 2 Numb…" at bounding box center [185, 112] width 289 height 18
click at [45, 104] on p "Total Easy Questions: 0" at bounding box center [113, 105] width 138 height 4
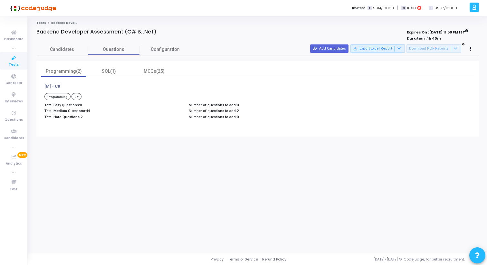
drag, startPoint x: 237, startPoint y: 116, endPoint x: 44, endPoint y: 106, distance: 193.5
click at [44, 105] on div "Total Easy Questions: 0 Total Medium Questions: 44 Total Hard Questions: 2 Numb…" at bounding box center [185, 112] width 289 height 18
click at [44, 106] on p "Total Easy Questions: 0" at bounding box center [113, 105] width 138 height 4
drag, startPoint x: 44, startPoint y: 106, endPoint x: 245, endPoint y: 117, distance: 201.6
click at [246, 117] on div "Total Easy Questions: 0 Total Medium Questions: 44 Total Hard Questions: 2 Numb…" at bounding box center [185, 112] width 289 height 18
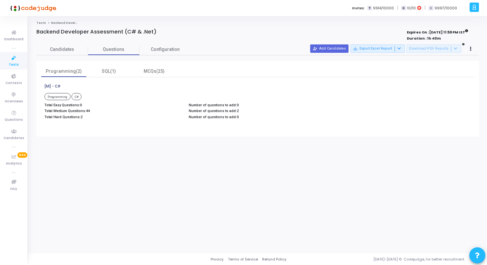
click at [245, 117] on p "Number of questions to add: 0" at bounding box center [258, 117] width 138 height 4
drag, startPoint x: 237, startPoint y: 117, endPoint x: 45, endPoint y: 106, distance: 192.3
click at [45, 106] on div "Total Easy Questions: 0 Total Medium Questions: 44 Total Hard Questions: 2 Numb…" at bounding box center [185, 112] width 289 height 18
click at [45, 106] on p "Total Easy Questions: 0" at bounding box center [113, 105] width 138 height 4
drag, startPoint x: 45, startPoint y: 106, endPoint x: 240, endPoint y: 119, distance: 195.9
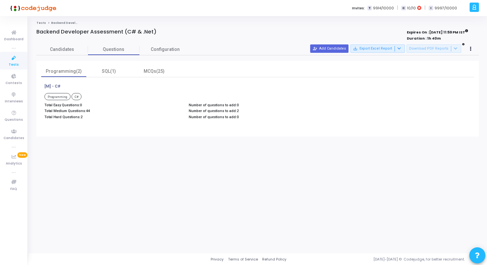
click at [240, 119] on div "Total Easy Questions: 0 Total Medium Questions: 44 Total Hard Questions: 2 Numb…" at bounding box center [185, 112] width 289 height 18
click at [240, 119] on p "Number of questions to add: 0" at bounding box center [258, 117] width 138 height 4
drag, startPoint x: 128, startPoint y: 111, endPoint x: 93, endPoint y: 111, distance: 34.5
click at [118, 111] on p "Total Medium Questions: 44" at bounding box center [113, 111] width 138 height 4
drag, startPoint x: 45, startPoint y: 105, endPoint x: 236, endPoint y: 120, distance: 191.5
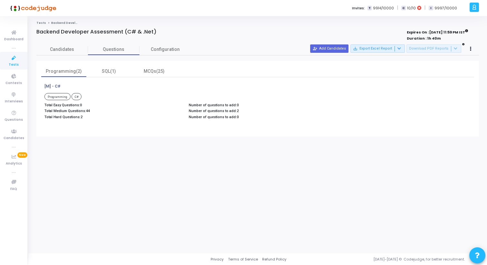
click at [236, 120] on div "Total Easy Questions: 0 Total Medium Questions: 44 Total Hard Questions: 2 Numb…" at bounding box center [185, 112] width 289 height 18
click at [236, 120] on div "Number of questions to add: 0 Number of questions to add: 2 Number of questions…" at bounding box center [257, 112] width 144 height 18
drag, startPoint x: 236, startPoint y: 117, endPoint x: 46, endPoint y: 105, distance: 190.7
click at [46, 105] on div "Total Easy Questions: 0 Total Medium Questions: 44 Total Hard Questions: 2 Numb…" at bounding box center [185, 112] width 289 height 18
click at [46, 105] on p "Total Easy Questions: 0" at bounding box center [113, 105] width 138 height 4
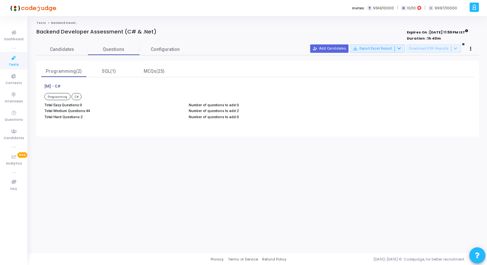
drag, startPoint x: 45, startPoint y: 105, endPoint x: 217, endPoint y: 128, distance: 173.2
click at [216, 128] on div "[M] - C# Programming C# Total Easy Questions: 0 Total Medium Questions: 44 Tota…" at bounding box center [257, 104] width 433 height 54
click at [217, 128] on div "[M] - C# Programming C# Total Easy Questions: 0 Total Medium Questions: 44 Tota…" at bounding box center [257, 104] width 433 height 54
drag, startPoint x: 236, startPoint y: 116, endPoint x: 40, endPoint y: 76, distance: 200.5
click at [39, 76] on div "Programming(2) SQL(1) MCQs(25) [M] - C# Programming C# Total Easy Questions: 0 …" at bounding box center [257, 99] width 442 height 76
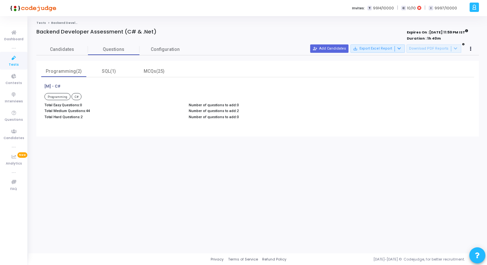
click at [47, 87] on p "[M] - C#" at bounding box center [52, 86] width 16 height 5
drag, startPoint x: 45, startPoint y: 87, endPoint x: 243, endPoint y: 131, distance: 202.4
click at [242, 132] on div "Programming(2) SQL(1) MCQs(25) [M] - C# Programming C# Total Easy Questions: 0 …" at bounding box center [257, 99] width 442 height 76
click at [236, 119] on div "Number of questions to add: 0 Number of questions to add: 2 Number of questions…" at bounding box center [257, 112] width 144 height 18
drag, startPoint x: 236, startPoint y: 118, endPoint x: 45, endPoint y: 84, distance: 194.0
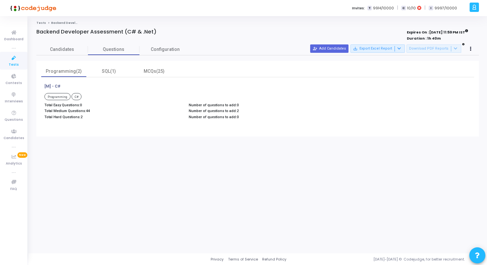
click at [45, 84] on div "[M] - C# Programming C# Total Easy Questions: 0 Total Medium Questions: 44 Tota…" at bounding box center [185, 102] width 289 height 37
click at [45, 84] on p "[M] - C#" at bounding box center [52, 86] width 16 height 5
drag, startPoint x: 45, startPoint y: 84, endPoint x: 241, endPoint y: 117, distance: 198.2
click at [241, 117] on div "[M] - C# Programming C# Total Easy Questions: 0 Total Medium Questions: 44 Tota…" at bounding box center [185, 102] width 289 height 37
click at [241, 117] on p "Number of questions to add: 0" at bounding box center [258, 117] width 138 height 4
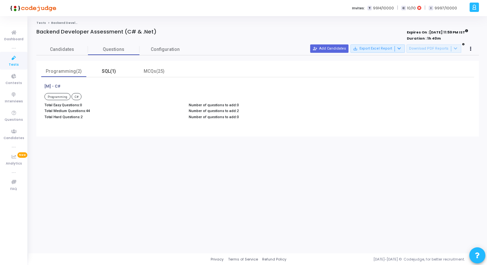
click at [111, 71] on div "SQL(1)" at bounding box center [108, 71] width 37 height 7
click at [72, 67] on div "Programming(2)" at bounding box center [63, 71] width 45 height 11
click at [108, 72] on div "SQL(1)" at bounding box center [108, 71] width 37 height 7
click at [160, 71] on div "MCQs(25)" at bounding box center [153, 71] width 37 height 7
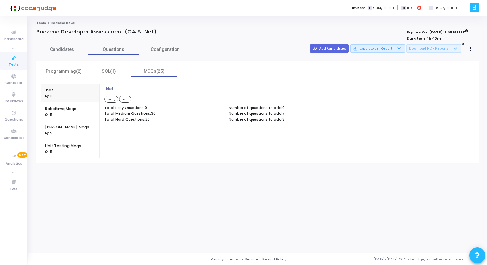
drag, startPoint x: 105, startPoint y: 89, endPoint x: 285, endPoint y: 125, distance: 183.9
click at [285, 125] on div ".Net MCQ .NET Total Easy Questions: 0 Total Medium Questions: 30 Total Hard Que…" at bounding box center [287, 107] width 373 height 43
drag, startPoint x: 282, startPoint y: 120, endPoint x: 104, endPoint y: 88, distance: 181.6
click at [104, 88] on div ".Net MCQ .NET Total Easy Questions: 0 Total Medium Questions: 30 Total Hard Que…" at bounding box center [225, 104] width 249 height 37
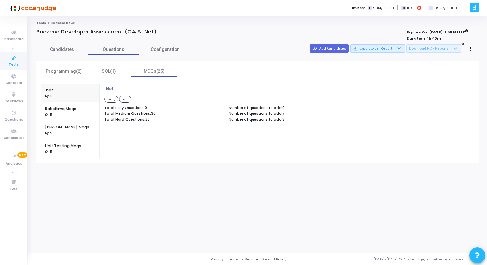
click at [104, 88] on div ".Net MCQ .NET Total Easy Questions: 0 Total Medium Questions: 30 Total Hard Que…" at bounding box center [225, 104] width 249 height 37
drag, startPoint x: 105, startPoint y: 89, endPoint x: 292, endPoint y: 134, distance: 192.8
click at [294, 135] on div ".Net MCQ .NET Total Easy Questions: 0 Total Medium Questions: 30 Total Hard Que…" at bounding box center [287, 121] width 373 height 74
click at [292, 134] on div ".Net MCQ .NET Total Easy Questions: 0 Total Medium Questions: 30 Total Hard Que…" at bounding box center [287, 121] width 373 height 74
click at [71, 116] on div ": 5" at bounding box center [60, 115] width 31 height 6
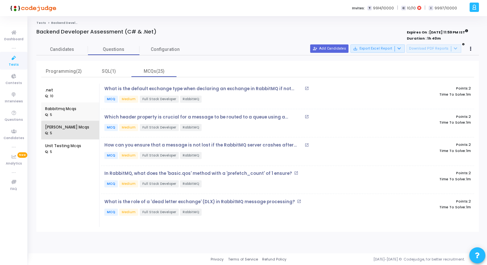
click at [80, 135] on div "Kafka Mcqs : 5" at bounding box center [70, 130] width 50 height 19
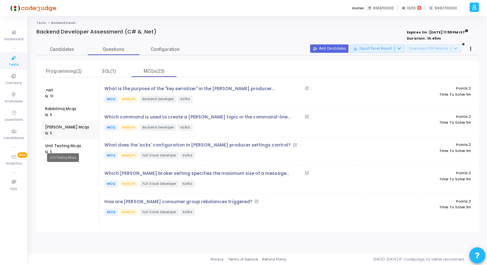
click at [76, 147] on div "Unit Testing Mcqs" at bounding box center [63, 146] width 36 height 6
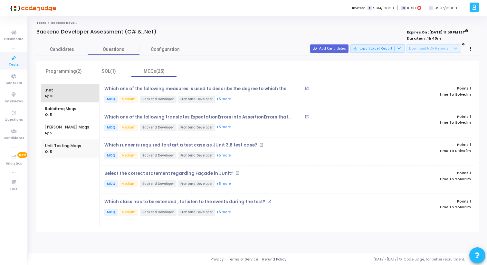
click at [73, 96] on div ".net : 10" at bounding box center [70, 93] width 50 height 19
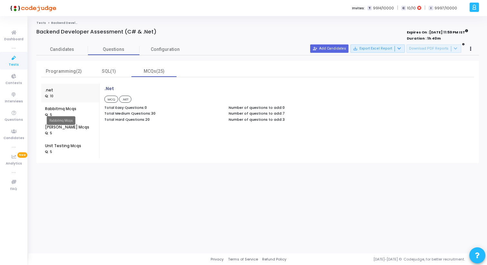
click at [76, 109] on div "Rabbitmq Mcqs" at bounding box center [60, 109] width 31 height 6
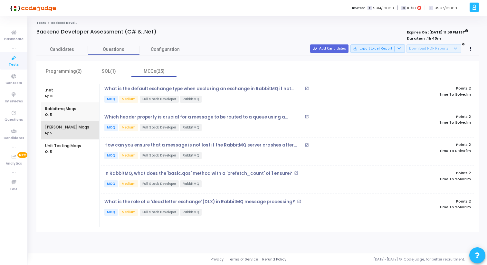
click at [74, 130] on div "Kafka Mcqs : 5" at bounding box center [70, 130] width 50 height 19
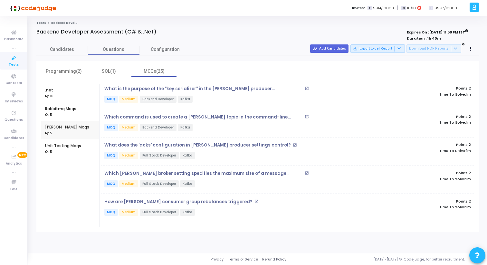
drag, startPoint x: 36, startPoint y: 31, endPoint x: 162, endPoint y: 31, distance: 125.6
click at [162, 31] on div "Backend Developer Assessment (C# & .Net)" at bounding box center [165, 32] width 259 height 6
drag, startPoint x: 162, startPoint y: 31, endPoint x: 35, endPoint y: 22, distance: 127.2
click at [35, 22] on div "Tests Backend Developer Assessment (C# & .Net) Backend Developer Assessment (C#…" at bounding box center [257, 135] width 459 height 228
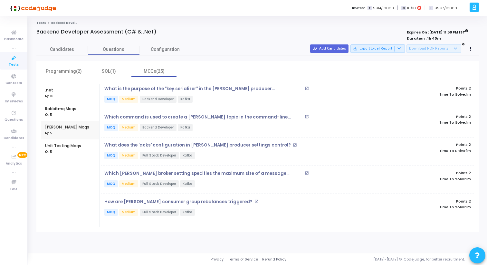
click at [34, 22] on div "Tests Backend Developer Assessment (C# & .Net) Backend Developer Assessment (C#…" at bounding box center [257, 135] width 459 height 228
drag, startPoint x: 34, startPoint y: 22, endPoint x: 159, endPoint y: 29, distance: 124.9
click at [159, 30] on div "Tests Backend Developer Assessment (C# & .Net) Backend Developer Assessment (C#…" at bounding box center [257, 135] width 459 height 228
click at [159, 29] on div "Backend Developer Assessment (C# & .Net)" at bounding box center [165, 32] width 259 height 6
drag, startPoint x: 159, startPoint y: 29, endPoint x: 33, endPoint y: 23, distance: 126.1
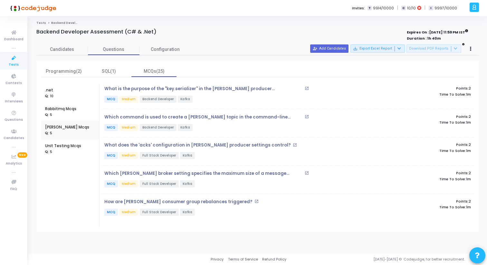
click at [33, 23] on div "Tests Backend Developer Assessment (C# & .Net) Backend Developer Assessment (C#…" at bounding box center [257, 135] width 459 height 228
drag, startPoint x: 37, startPoint y: 32, endPoint x: 164, endPoint y: 34, distance: 126.9
click at [164, 34] on div "Backend Developer Assessment (C# & .Net)" at bounding box center [165, 32] width 259 height 6
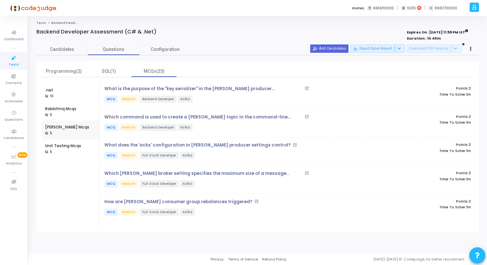
drag, startPoint x: 164, startPoint y: 34, endPoint x: 31, endPoint y: 23, distance: 132.8
click at [31, 23] on div "Tests Backend Developer Assessment (C# & .Net) Backend Developer Assessment (C#…" at bounding box center [257, 135] width 459 height 228
drag, startPoint x: 31, startPoint y: 23, endPoint x: 193, endPoint y: 52, distance: 164.2
click at [196, 52] on div "Tests Backend Developer Assessment (C# & .Net) Backend Developer Assessment (C#…" at bounding box center [257, 135] width 459 height 228
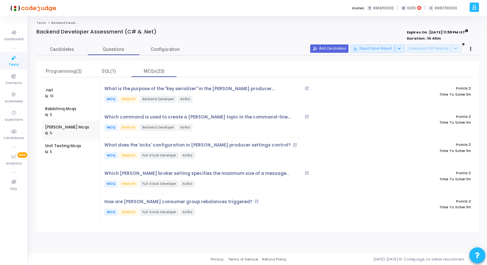
click at [176, 41] on div at bounding box center [165, 38] width 259 height 7
drag, startPoint x: 31, startPoint y: 23, endPoint x: 191, endPoint y: 51, distance: 162.1
click at [191, 51] on div "Tests Backend Developer Assessment (C# & .Net) Backend Developer Assessment (C#…" at bounding box center [257, 135] width 459 height 228
click at [185, 43] on cj-published-test "Backend Developer Assessment (C# & .Net) Expires On : 31 Aug, 2025 11:59 PM IST…" at bounding box center [257, 130] width 442 height 203
drag, startPoint x: 189, startPoint y: 50, endPoint x: 32, endPoint y: 20, distance: 159.9
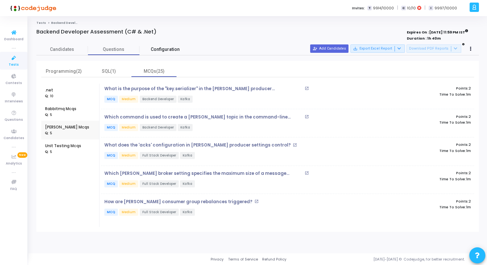
click at [32, 20] on div "Tests Backend Developer Assessment (C# & .Net) Backend Developer Assessment (C#…" at bounding box center [257, 134] width 459 height 237
drag, startPoint x: 32, startPoint y: 20, endPoint x: 192, endPoint y: 52, distance: 163.1
click at [192, 52] on div "Tests Backend Developer Assessment (C# & .Net) Backend Developer Assessment (C#…" at bounding box center [257, 134] width 459 height 237
click at [171, 31] on div "Backend Developer Assessment (C# & .Net)" at bounding box center [165, 32] width 259 height 6
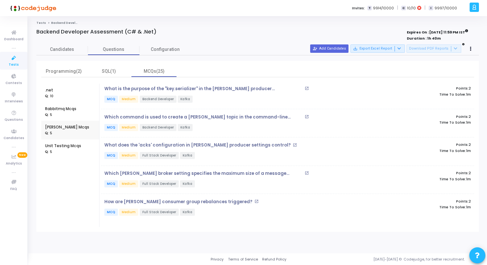
drag, startPoint x: 31, startPoint y: 21, endPoint x: 195, endPoint y: 50, distance: 167.5
click at [192, 47] on div "Tests Backend Developer Assessment (C# & .Net) Backend Developer Assessment (C#…" at bounding box center [257, 135] width 459 height 228
click at [162, 24] on ol "Tests Backend Developer Assessment (C# & .Net)" at bounding box center [257, 23] width 442 height 4
drag, startPoint x: 154, startPoint y: 31, endPoint x: 50, endPoint y: 27, distance: 104.4
click at [50, 27] on div "Tests Backend Developer Assessment (C# & .Net) Backend Developer Assessment (C#…" at bounding box center [257, 135] width 442 height 228
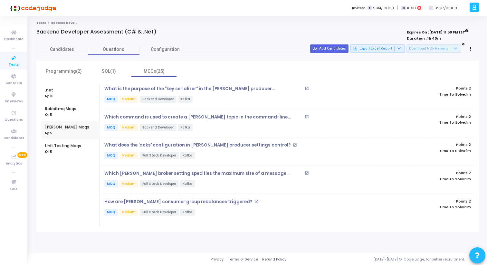
click at [50, 27] on div "Tests Backend Developer Assessment (C# & .Net) Backend Developer Assessment (C#…" at bounding box center [257, 135] width 442 height 228
drag, startPoint x: 36, startPoint y: 32, endPoint x: 164, endPoint y: 34, distance: 127.5
click at [164, 34] on div "Backend Developer Assessment (C# & .Net)" at bounding box center [165, 32] width 259 height 6
drag, startPoint x: 164, startPoint y: 34, endPoint x: 38, endPoint y: 31, distance: 125.6
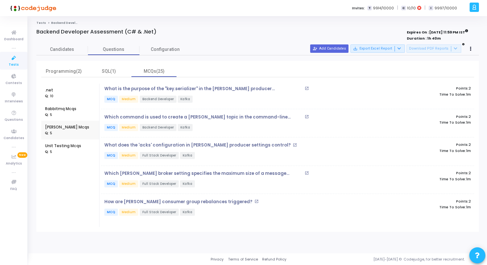
click at [38, 31] on div "Backend Developer Assessment (C# & .Net)" at bounding box center [165, 32] width 259 height 6
click at [38, 31] on h4 "Backend Developer Assessment (C# & .Net)" at bounding box center [96, 32] width 120 height 6
click at [12, 66] on span "Tests" at bounding box center [14, 64] width 10 height 5
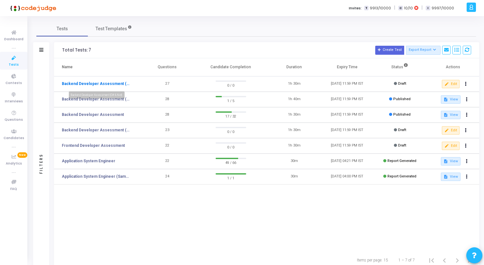
click at [111, 85] on link "Backend Developer Assessment (C# & .Net)" at bounding box center [96, 84] width 69 height 6
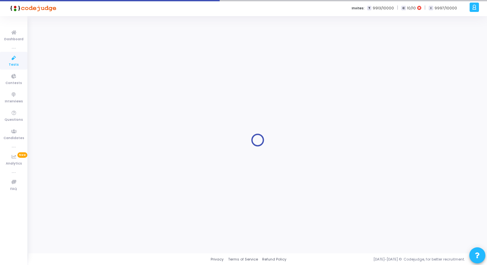
type input "Backend Developer Assessment (C# & .Net)"
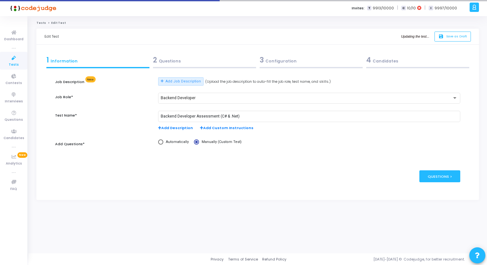
click at [210, 58] on div "2 Questions" at bounding box center [204, 60] width 103 height 11
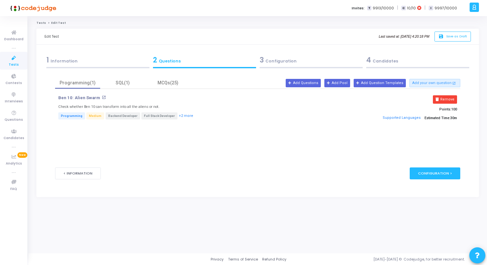
drag, startPoint x: 45, startPoint y: 36, endPoint x: 71, endPoint y: 36, distance: 25.8
click at [71, 36] on div "Edit Test Last saved at: Aug 21, 2025, 4:20:18 PM save Save as Draft" at bounding box center [257, 37] width 442 height 16
drag, startPoint x: 71, startPoint y: 36, endPoint x: 46, endPoint y: 37, distance: 24.5
click at [46, 37] on div "Edit Test Last saved at: Aug 21, 2025, 4:20:18 PM save Save as Draft" at bounding box center [257, 37] width 442 height 16
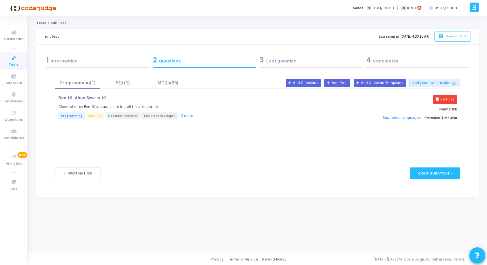
click at [46, 37] on div "Edit Test" at bounding box center [51, 37] width 14 height 16
click at [176, 33] on div "Edit Test Last saved at: Aug 21, 2025, 4:20:18 PM save Save as Draft" at bounding box center [257, 37] width 442 height 16
click at [280, 65] on div "3 Configuration" at bounding box center [311, 61] width 107 height 17
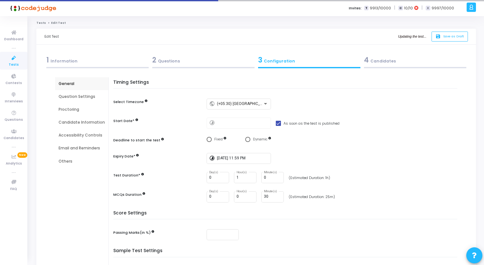
click at [17, 61] on icon at bounding box center [14, 58] width 14 height 8
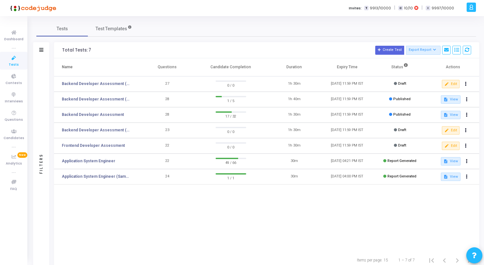
click at [470, 8] on icon at bounding box center [471, 7] width 5 height 7
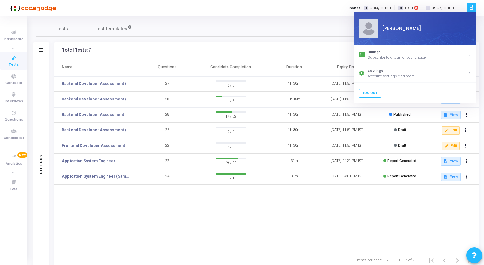
click at [235, 48] on h3 "Total Tests: 7 Create Test Export Report Id Name Job Role Questions Candidate C…" at bounding box center [266, 50] width 409 height 9
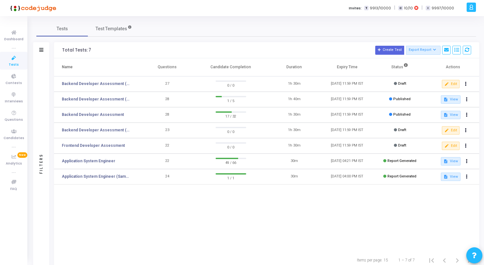
drag, startPoint x: 212, startPoint y: 67, endPoint x: 251, endPoint y: 63, distance: 39.1
click at [251, 63] on th "Candidate Completion" at bounding box center [231, 67] width 74 height 18
drag, startPoint x: 251, startPoint y: 65, endPoint x: 214, endPoint y: 66, distance: 37.0
click at [214, 66] on th "Candidate Completion" at bounding box center [231, 67] width 74 height 18
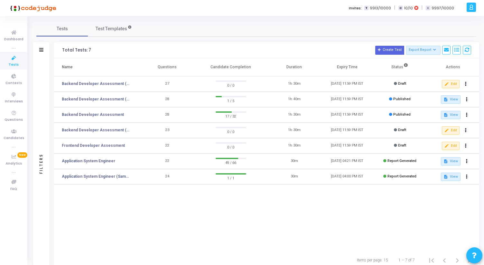
click at [214, 66] on th "Candidate Completion" at bounding box center [231, 67] width 74 height 18
click at [466, 100] on icon at bounding box center [467, 99] width 2 height 3
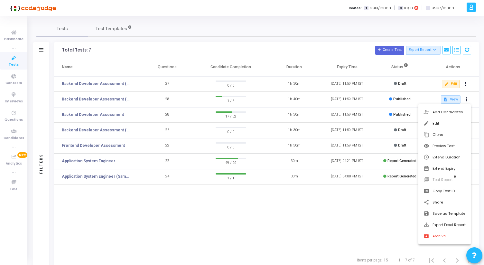
click at [318, 214] on div at bounding box center [242, 132] width 484 height 265
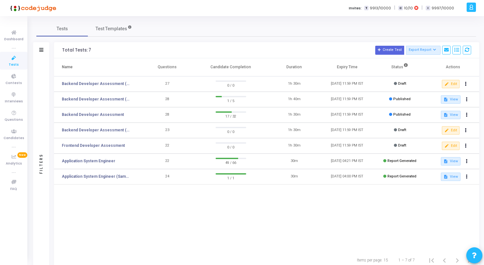
click at [473, 7] on icon at bounding box center [471, 7] width 5 height 7
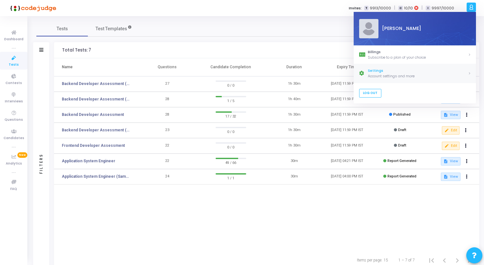
click at [383, 73] on div "Account settings and more" at bounding box center [418, 75] width 100 height 5
select select "91"
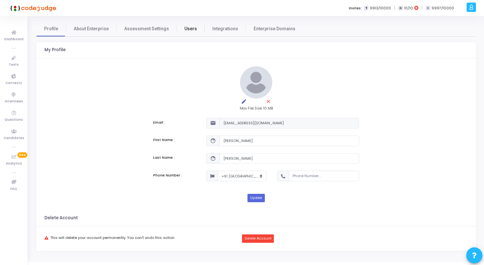
click at [189, 30] on span "Users" at bounding box center [191, 28] width 13 height 7
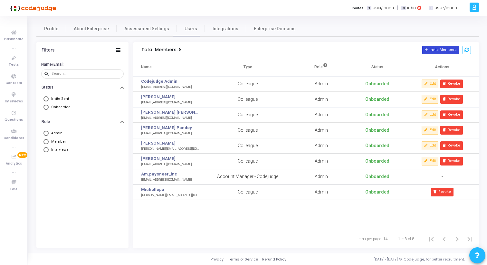
click at [431, 49] on button "Invite Members" at bounding box center [440, 50] width 37 height 8
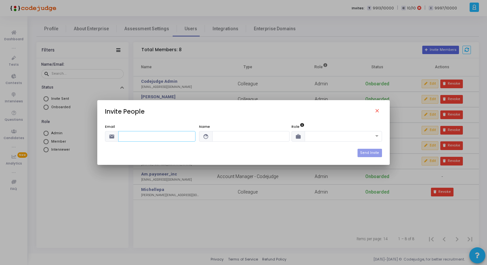
paste input "olegch@payoneer.com"
type input "olegch@payoneer.com"
click at [235, 137] on input "text" at bounding box center [250, 136] width 77 height 11
paste input "Oleg Chernyakov"
type input "Oleg Chernyakov"
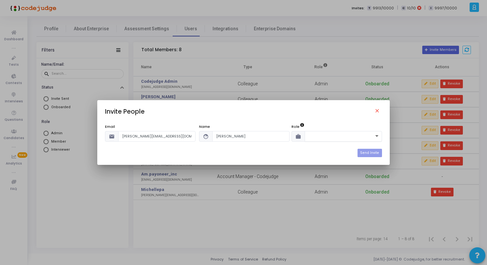
click at [375, 137] on span at bounding box center [378, 136] width 8 height 5
click at [362, 146] on div "Admin" at bounding box center [343, 147] width 77 height 11
click at [368, 151] on button "Send Invite" at bounding box center [369, 153] width 24 height 8
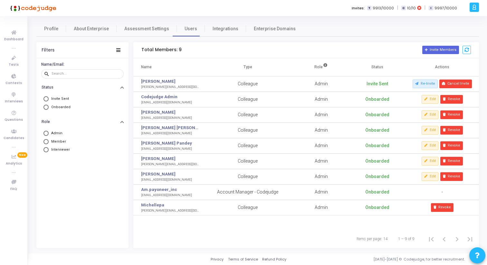
drag, startPoint x: 138, startPoint y: 174, endPoint x: 165, endPoint y: 174, distance: 26.7
click at [165, 174] on td "Erez Avidan erezav@payoneer.com" at bounding box center [167, 176] width 69 height 15
copy link "Erez Avidan"
drag, startPoint x: 141, startPoint y: 159, endPoint x: 165, endPoint y: 159, distance: 23.8
click at [165, 159] on div "Amit Lavian" at bounding box center [170, 159] width 59 height 6
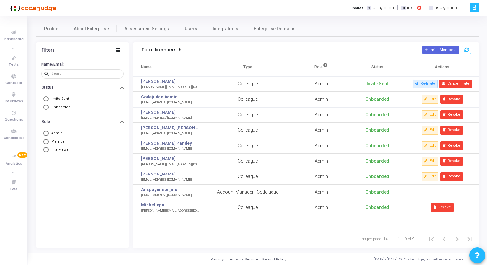
copy link "Amit Lavian"
drag, startPoint x: 140, startPoint y: 189, endPoint x: 175, endPoint y: 188, distance: 35.1
click at [175, 188] on td "Am.payoneer_inc am.payoneer_inc@codejudge.io" at bounding box center [167, 192] width 69 height 15
copy link "Am.payoneer_inc"
drag, startPoint x: 140, startPoint y: 195, endPoint x: 185, endPoint y: 195, distance: 45.1
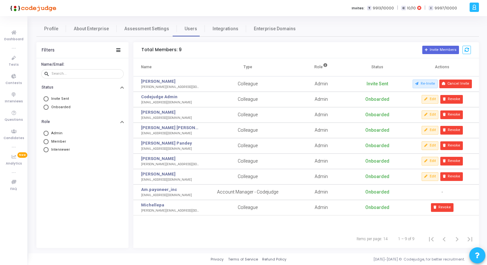
click at [185, 195] on td "Am.payoneer_inc am.payoneer_inc@codejudge.io" at bounding box center [167, 192] width 69 height 15
copy div "am.payoneer_inc@codejudge.io"
click at [166, 242] on div "Items per page: 14 1 – 9 of 9" at bounding box center [306, 239] width 346 height 18
drag, startPoint x: 140, startPoint y: 204, endPoint x: 170, endPoint y: 203, distance: 29.7
click at [170, 204] on td "Michellepa michellepa@payoneer.com" at bounding box center [167, 207] width 69 height 15
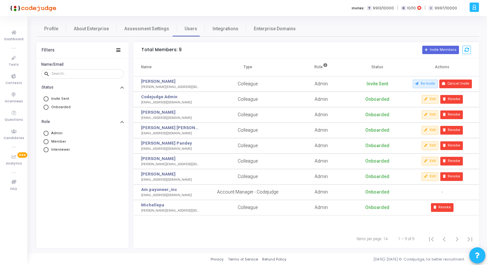
copy link "Michellepa"
click at [15, 58] on icon at bounding box center [14, 58] width 14 height 8
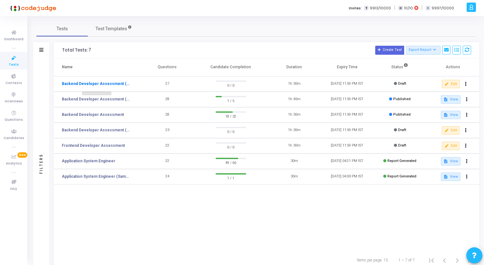
click at [118, 85] on link "Backend Developer Assessment (C# & .Net)" at bounding box center [96, 84] width 69 height 6
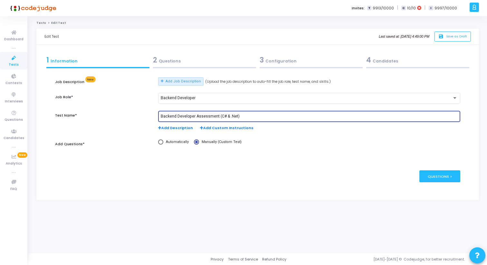
drag, startPoint x: 228, startPoint y: 118, endPoint x: 159, endPoint y: 117, distance: 69.6
click at [159, 117] on div "Backend Developer Assessment (C# & .Net)" at bounding box center [309, 116] width 302 height 12
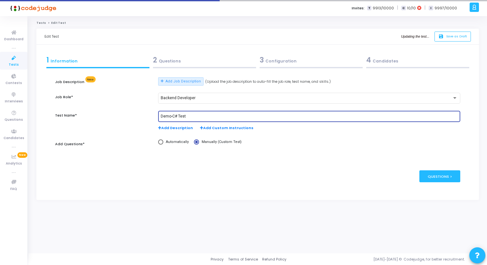
click at [172, 117] on input "Demo-C# Test" at bounding box center [309, 116] width 297 height 5
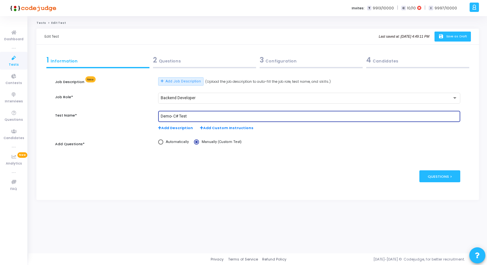
type input "Demo- C# Test"
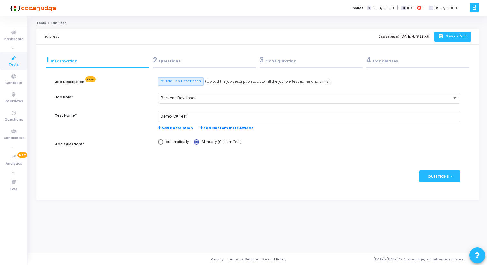
click at [449, 36] on span "Save as Draft" at bounding box center [456, 36] width 21 height 4
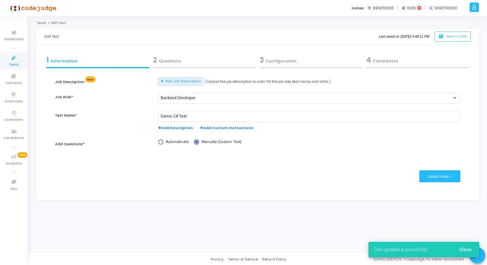
click at [12, 62] on span "Tests" at bounding box center [14, 64] width 10 height 5
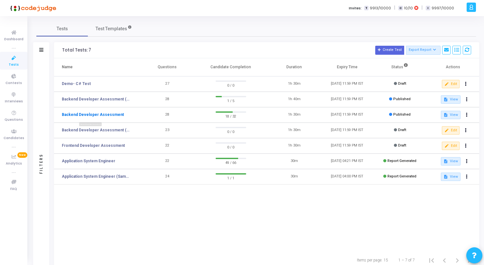
click at [104, 116] on link "Backend Developer Assessment" at bounding box center [93, 115] width 62 height 6
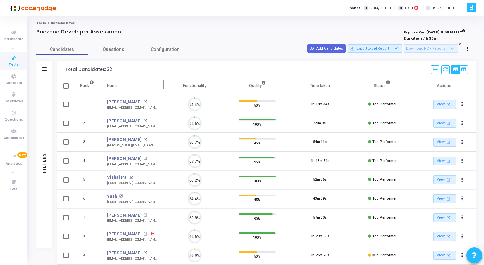
scroll to position [14, 16]
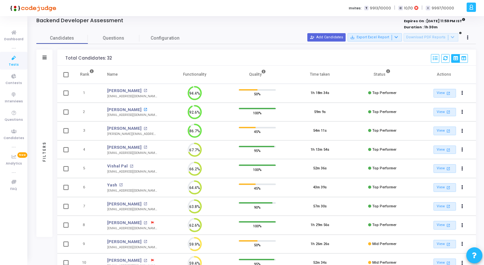
click at [147, 110] on mat-icon "open_in_new" at bounding box center [146, 110] width 4 height 4
click at [156, 111] on div "Chandrashekhar Kumar open_in_new" at bounding box center [132, 110] width 50 height 6
click at [147, 108] on mat-icon "open_in_new" at bounding box center [146, 110] width 4 height 4
click at [463, 112] on button "Actions" at bounding box center [462, 112] width 9 height 9
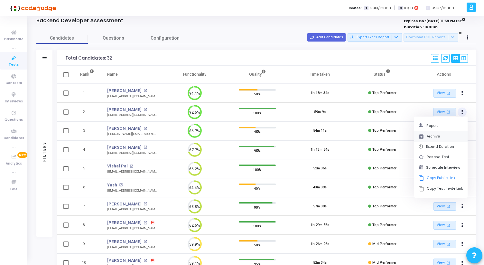
click at [434, 137] on button "archive Archive" at bounding box center [440, 136] width 53 height 11
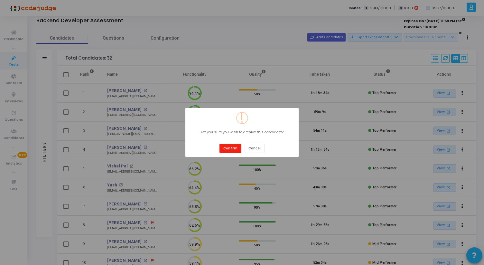
click at [231, 147] on button "Confirm" at bounding box center [231, 148] width 22 height 9
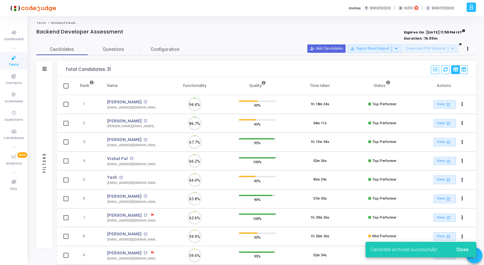
scroll to position [3, 3]
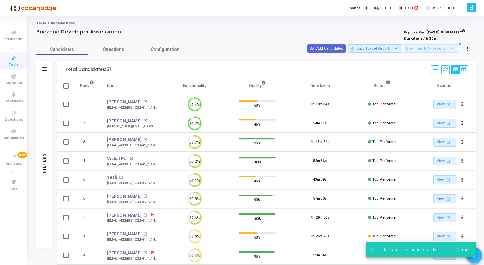
click at [147, 120] on mat-icon "open_in_new" at bounding box center [146, 121] width 4 height 4
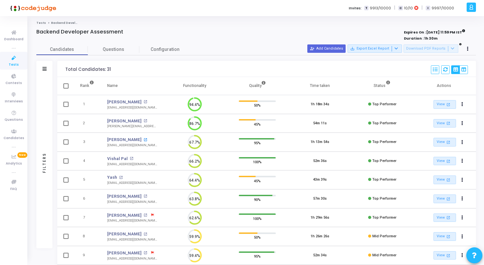
click at [144, 140] on mat-icon "open_in_new" at bounding box center [146, 140] width 4 height 4
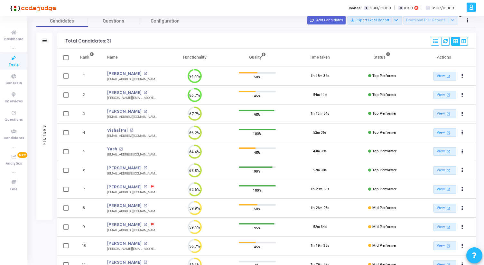
scroll to position [0, 0]
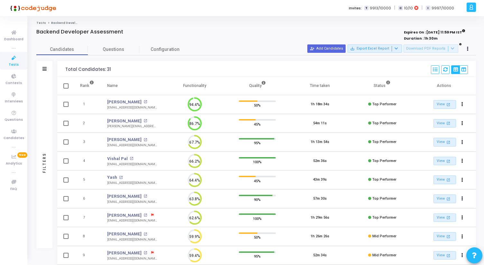
drag, startPoint x: 64, startPoint y: 68, endPoint x: 106, endPoint y: 68, distance: 41.2
click at [106, 68] on div "Total Candidates: 31 Select S No Name Questions Functionality Quality Time Take…" at bounding box center [266, 69] width 419 height 16
click at [106, 68] on div "Total Candidates: 31" at bounding box center [88, 69] width 46 height 5
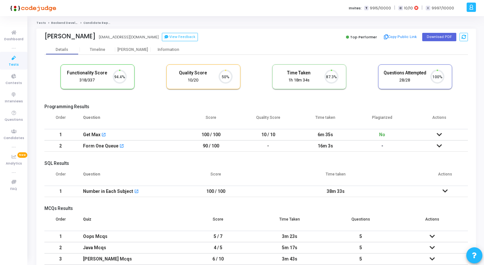
scroll to position [14, 16]
click at [131, 50] on div "Proctor" at bounding box center [132, 49] width 35 height 5
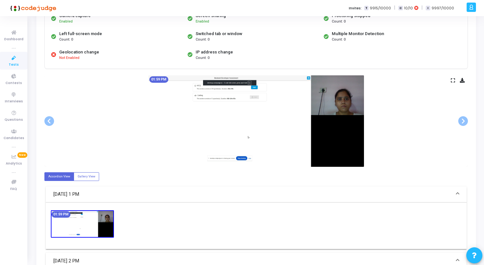
scroll to position [73, 0]
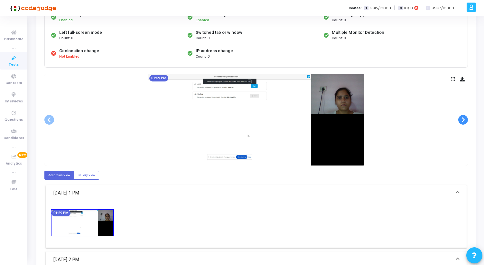
click at [465, 121] on span at bounding box center [464, 120] width 10 height 10
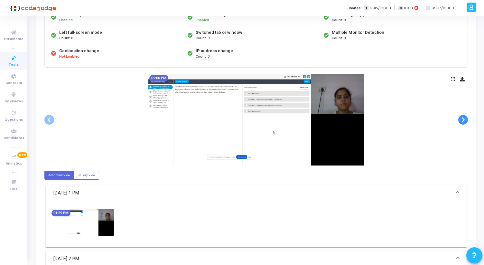
click at [465, 121] on span at bounding box center [464, 120] width 10 height 10
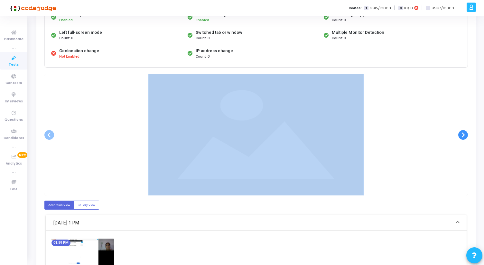
click at [465, 121] on div at bounding box center [256, 134] width 424 height 121
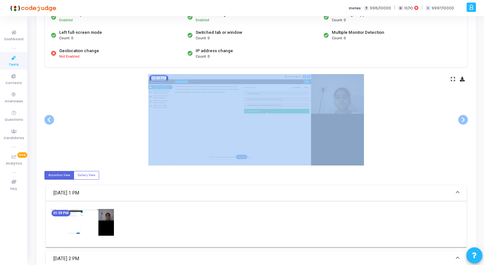
click at [453, 80] on icon at bounding box center [453, 79] width 4 height 4
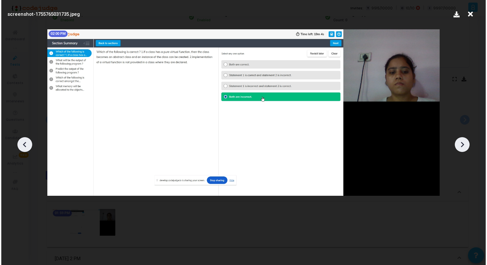
scroll to position [0, 0]
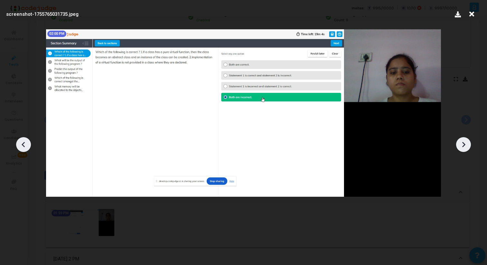
click at [469, 146] on div at bounding box center [463, 144] width 15 height 15
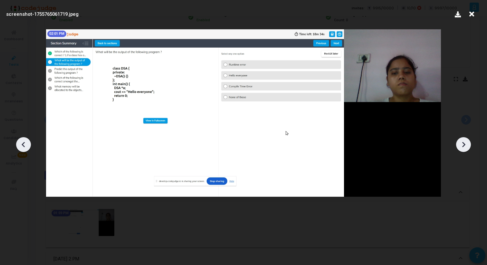
click at [469, 146] on div at bounding box center [463, 144] width 15 height 15
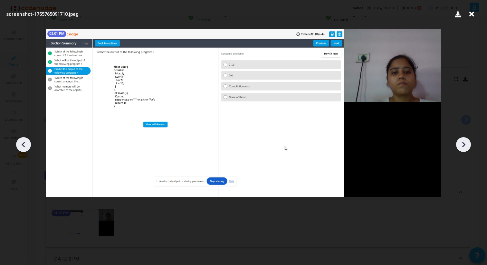
click at [469, 146] on div at bounding box center [463, 144] width 15 height 15
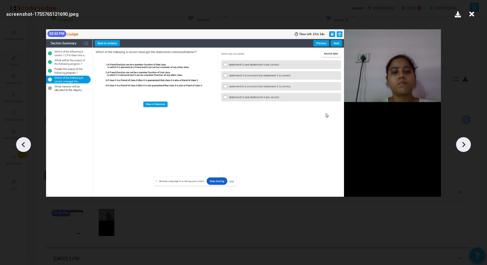
click at [469, 146] on div at bounding box center [463, 144] width 15 height 15
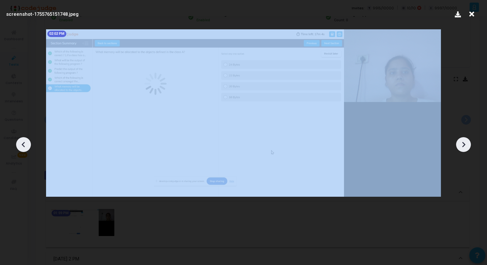
click at [469, 146] on div at bounding box center [463, 144] width 15 height 15
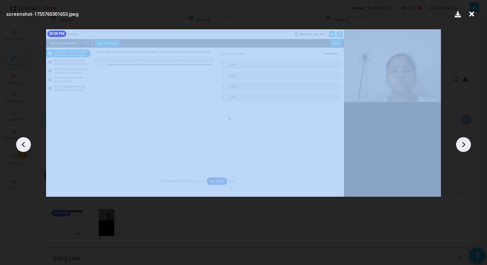
click at [469, 146] on div at bounding box center [463, 144] width 15 height 15
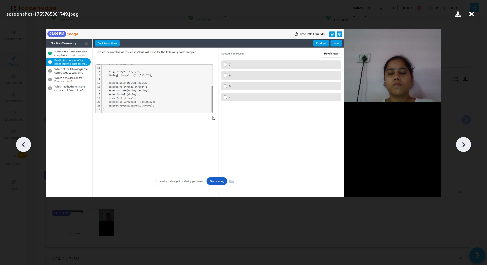
click at [469, 146] on div at bounding box center [463, 144] width 15 height 15
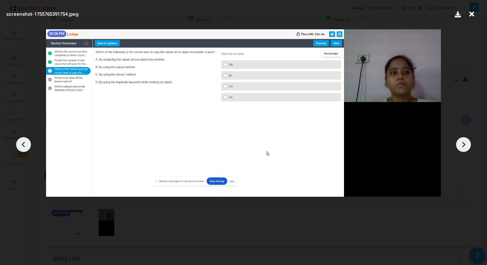
click at [469, 146] on div at bounding box center [463, 144] width 15 height 15
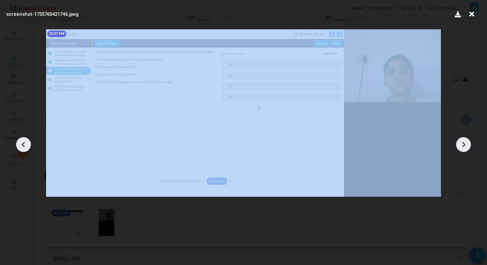
click at [469, 146] on div at bounding box center [463, 144] width 15 height 15
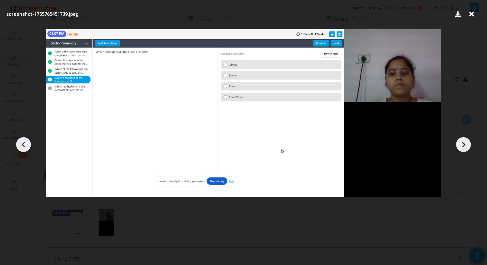
click at [467, 147] on icon at bounding box center [464, 145] width 10 height 10
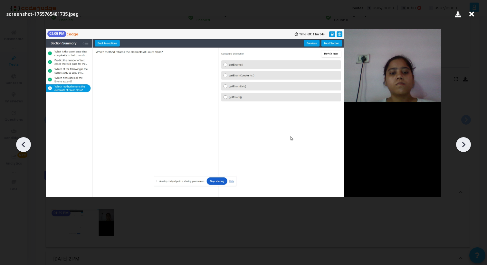
click at [467, 147] on icon at bounding box center [464, 145] width 10 height 10
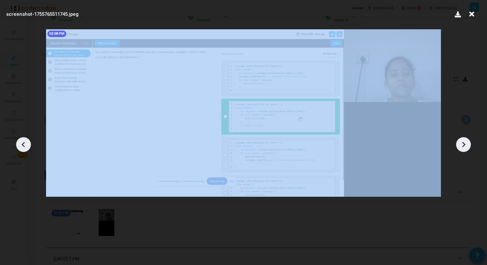
click at [467, 147] on icon at bounding box center [464, 145] width 10 height 10
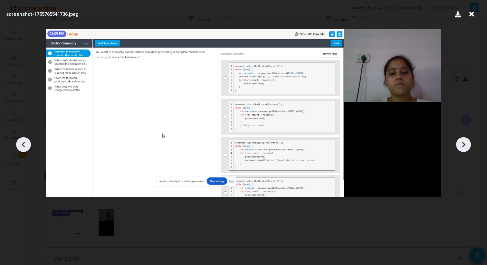
click at [467, 147] on icon at bounding box center [464, 145] width 10 height 10
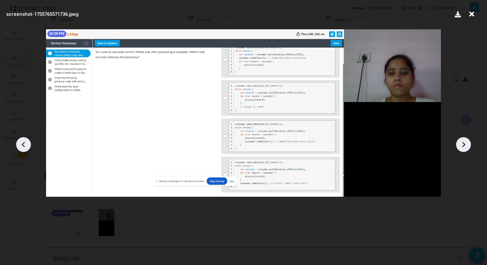
click at [467, 147] on icon at bounding box center [464, 145] width 10 height 10
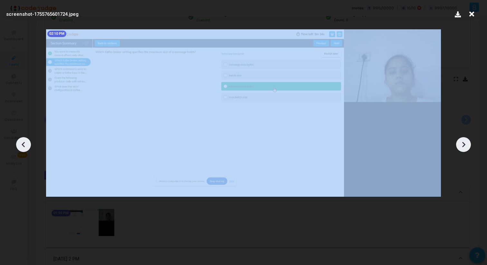
click at [467, 147] on icon at bounding box center [464, 145] width 10 height 10
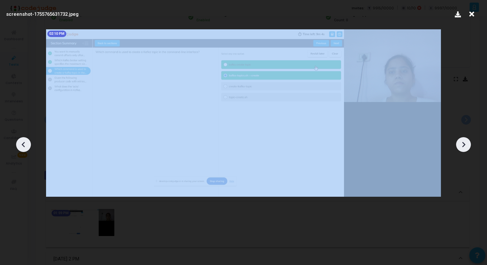
click at [467, 147] on icon at bounding box center [464, 145] width 10 height 10
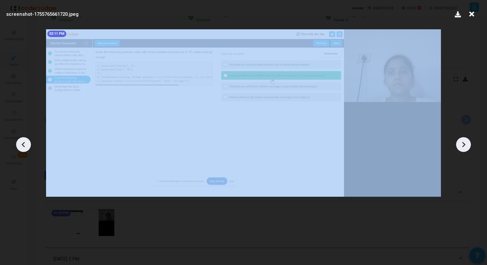
click at [467, 147] on icon at bounding box center [464, 145] width 10 height 10
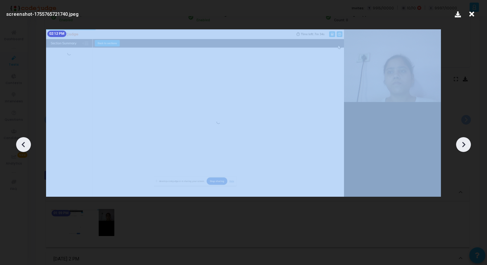
click at [467, 147] on icon at bounding box center [464, 145] width 10 height 10
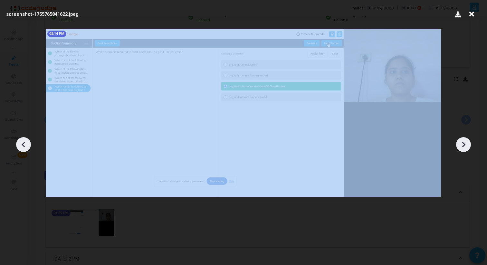
click at [467, 147] on icon at bounding box center [464, 145] width 10 height 10
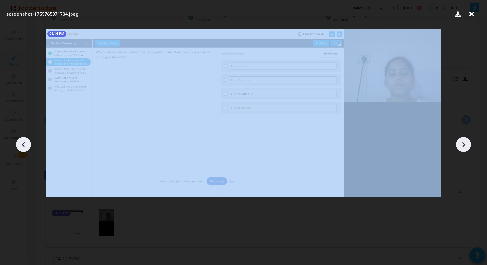
click at [467, 147] on icon at bounding box center [464, 145] width 10 height 10
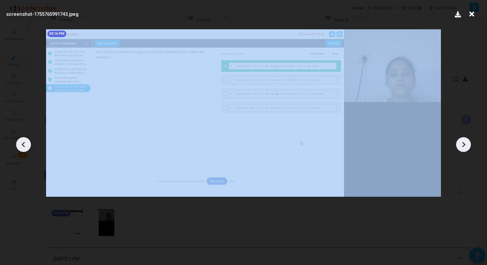
click at [467, 147] on icon at bounding box center [464, 145] width 10 height 10
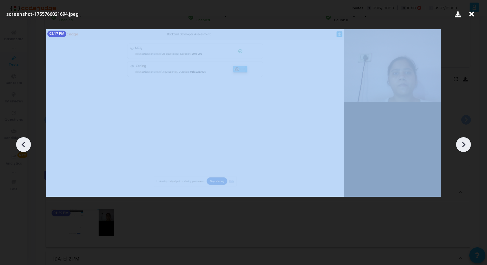
click at [467, 147] on icon at bounding box center [464, 145] width 10 height 10
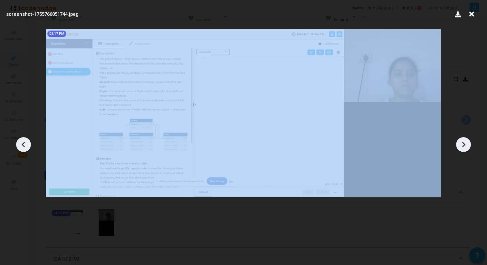
click at [467, 147] on icon at bounding box center [464, 145] width 10 height 10
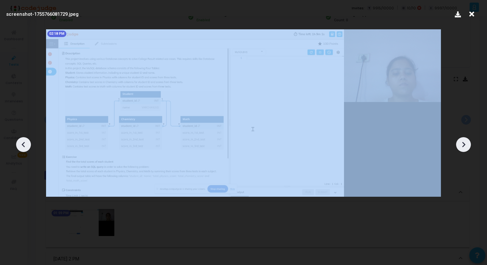
click at [467, 147] on icon at bounding box center [464, 145] width 10 height 10
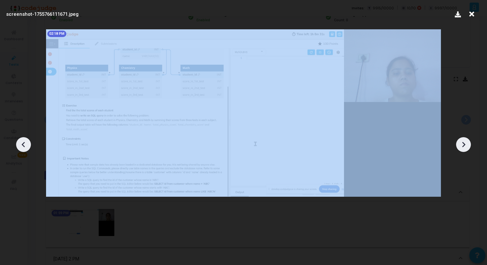
click at [467, 147] on icon at bounding box center [464, 145] width 10 height 10
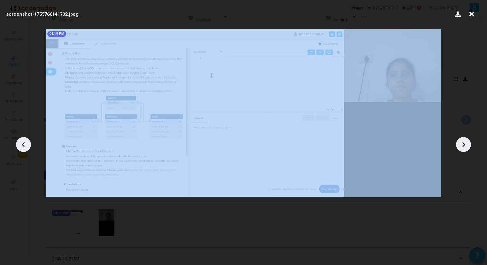
click at [467, 147] on icon at bounding box center [464, 145] width 10 height 10
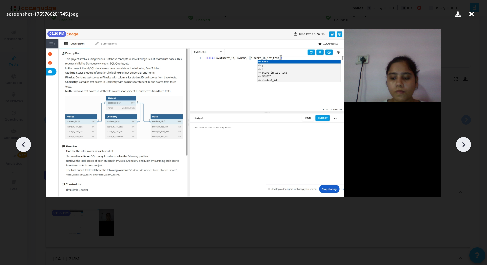
click at [467, 147] on icon at bounding box center [464, 145] width 10 height 10
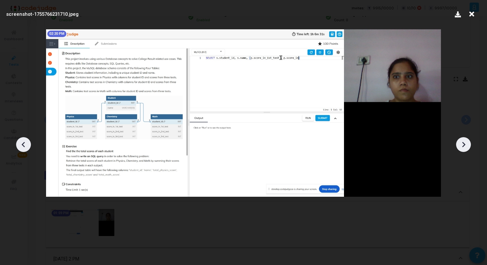
click at [467, 147] on icon at bounding box center [464, 145] width 10 height 10
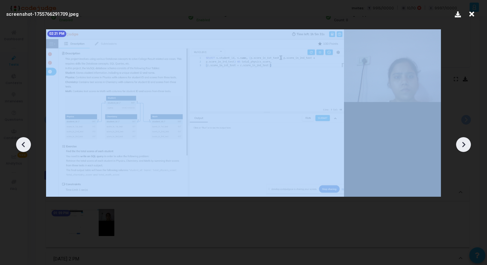
click at [467, 147] on icon at bounding box center [464, 145] width 10 height 10
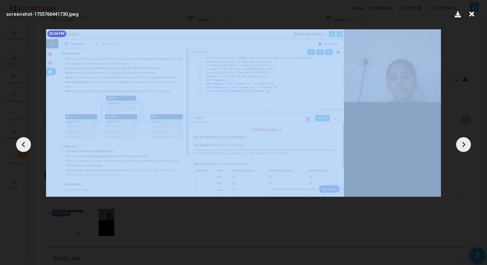
click at [467, 147] on icon at bounding box center [464, 145] width 10 height 10
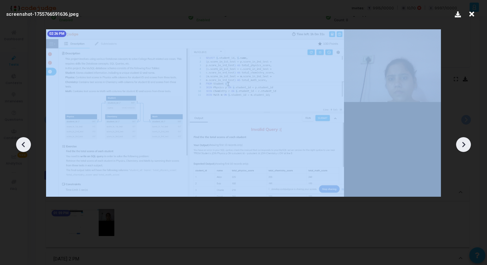
click at [467, 147] on icon at bounding box center [464, 145] width 10 height 10
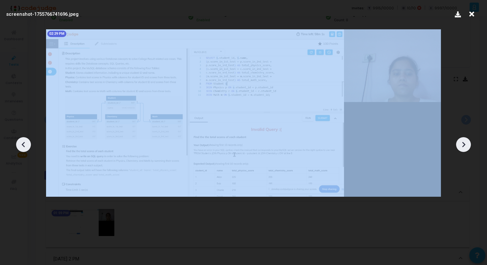
click at [467, 147] on icon at bounding box center [464, 145] width 10 height 10
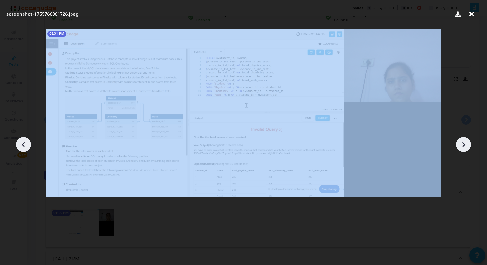
click at [467, 147] on icon at bounding box center [464, 145] width 10 height 10
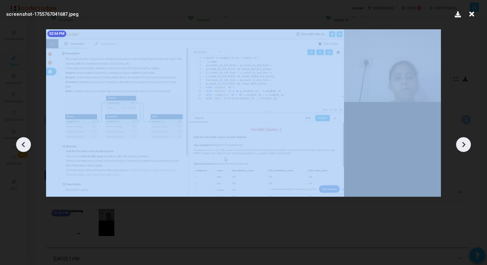
click at [467, 147] on icon at bounding box center [464, 145] width 10 height 10
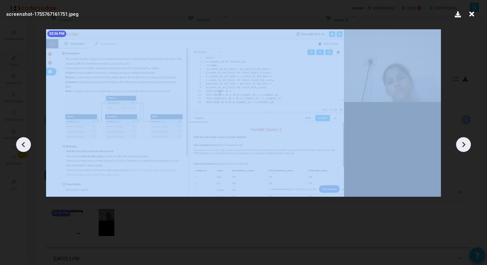
click at [467, 147] on icon at bounding box center [464, 145] width 10 height 10
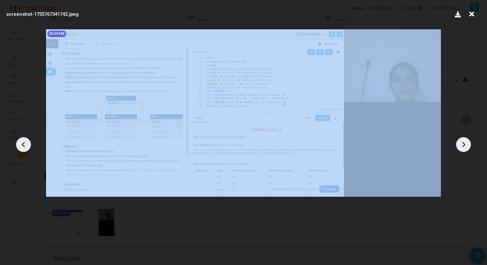
click at [467, 147] on icon at bounding box center [464, 145] width 10 height 10
drag, startPoint x: 467, startPoint y: 147, endPoint x: 418, endPoint y: 96, distance: 70.4
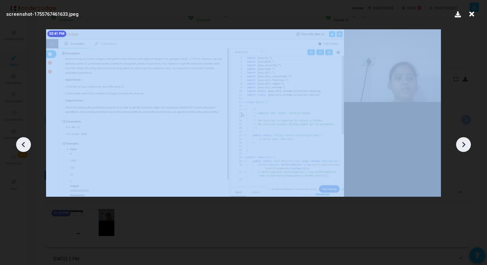
click at [418, 96] on div "screenshot-1755767461633.jpeg 02:41 PM" at bounding box center [243, 132] width 487 height 265
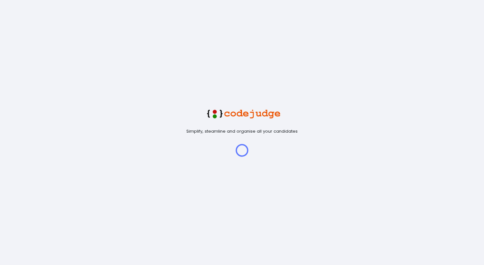
select select "91"
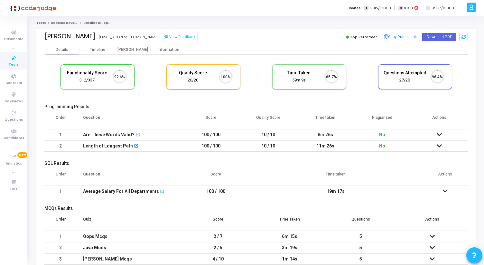
scroll to position [14, 16]
click at [136, 48] on div "Proctor" at bounding box center [132, 49] width 35 height 5
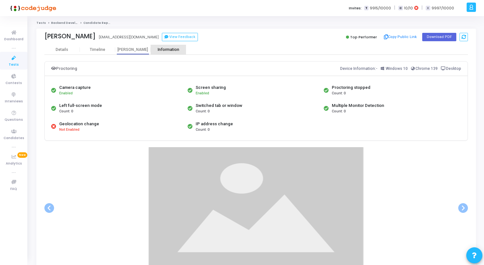
click at [159, 45] on div "Information" at bounding box center [168, 50] width 35 height 10
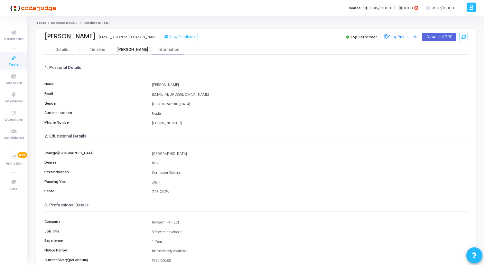
click at [132, 47] on div "Proctor" at bounding box center [132, 49] width 35 height 5
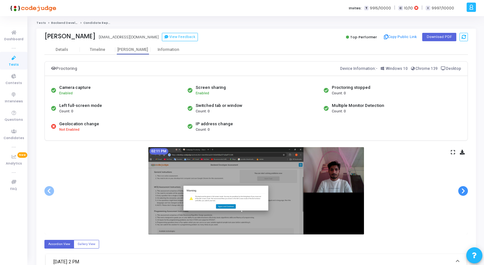
click at [463, 191] on span at bounding box center [464, 191] width 10 height 10
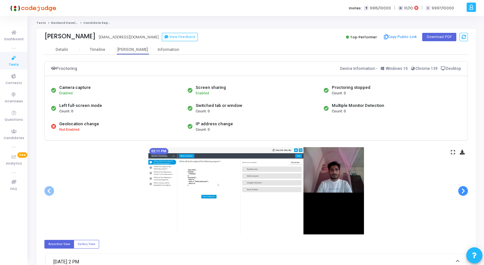
click at [463, 191] on span at bounding box center [464, 191] width 10 height 10
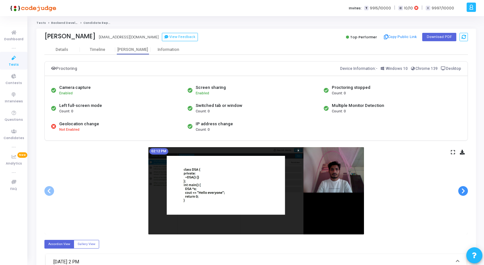
click at [463, 191] on span at bounding box center [464, 191] width 10 height 10
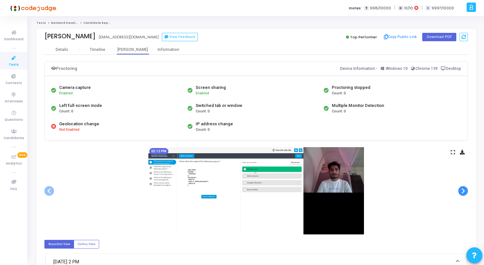
click at [463, 191] on span at bounding box center [464, 191] width 10 height 10
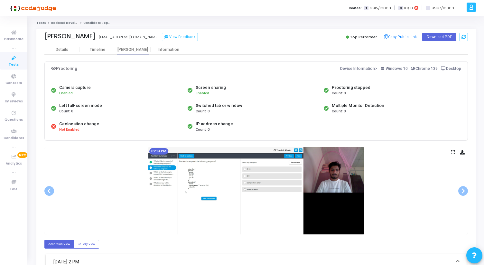
click at [18, 58] on icon at bounding box center [14, 58] width 14 height 8
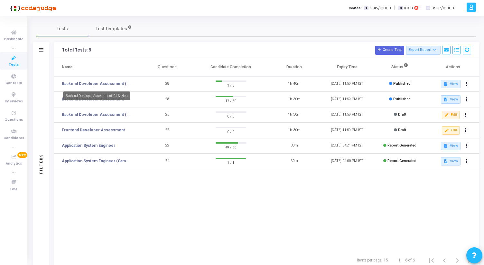
click at [98, 99] on div "Backend Developer Assessment (C# & .Net)" at bounding box center [96, 95] width 67 height 9
click at [96, 96] on td "Backend Developer Assessment" at bounding box center [97, 99] width 87 height 15
click at [466, 98] on icon at bounding box center [467, 99] width 2 height 3
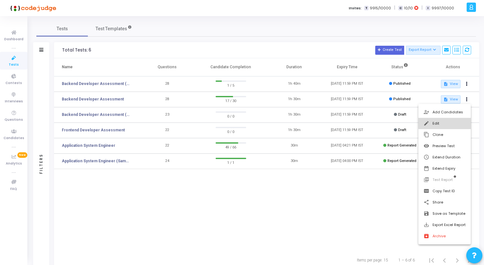
click at [450, 120] on button "edit Edit" at bounding box center [445, 123] width 52 height 11
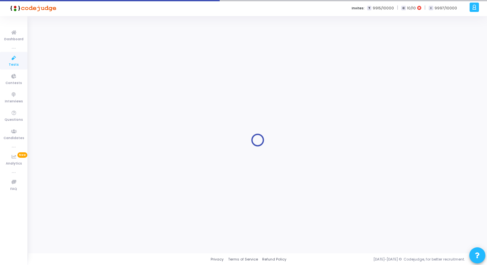
type input "Backend Developer Assessment"
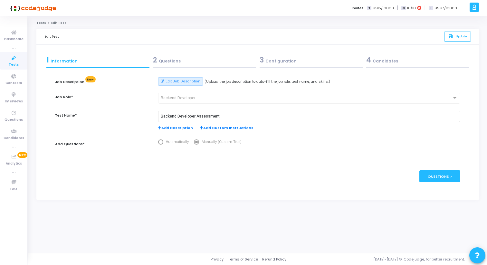
click at [298, 65] on div "3 Configuration" at bounding box center [311, 60] width 103 height 11
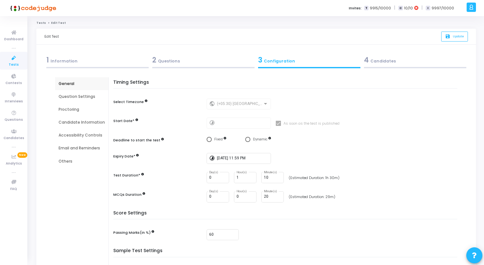
click at [92, 110] on div "Proctoring" at bounding box center [82, 110] width 46 height 6
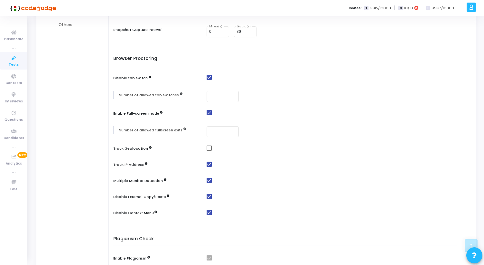
scroll to position [137, 0]
click at [207, 147] on span at bounding box center [209, 147] width 5 height 5
click at [209, 150] on input "checkbox" at bounding box center [209, 150] width 0 height 0
checkbox input "true"
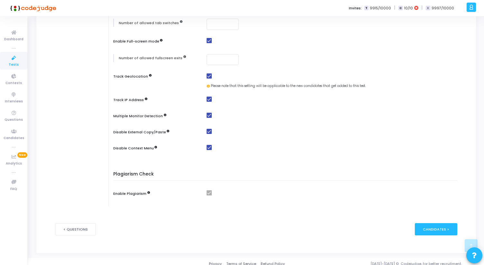
scroll to position [213, 0]
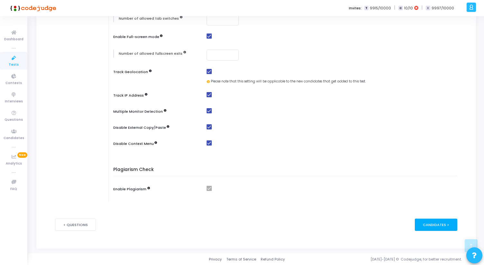
click at [436, 229] on div "Candidates >" at bounding box center [436, 225] width 43 height 12
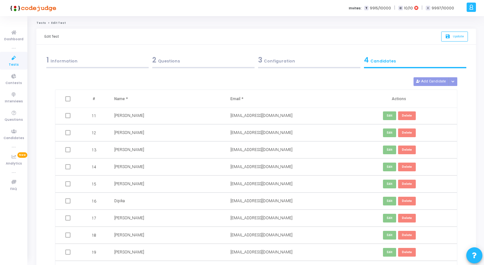
scroll to position [182, 0]
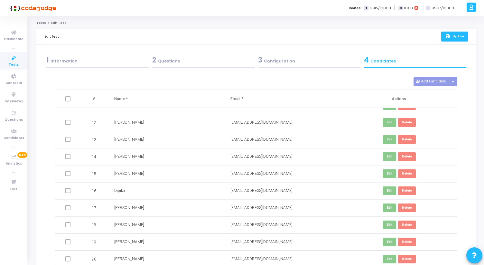
click at [448, 34] on icon "save" at bounding box center [448, 36] width 7 height 5
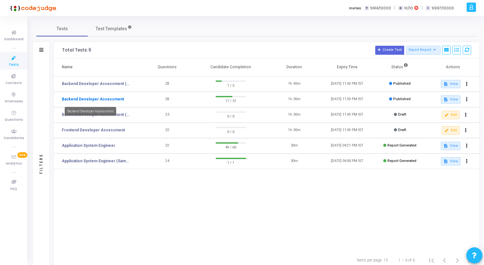
click at [104, 101] on link "Backend Developer Assessment" at bounding box center [93, 99] width 62 height 6
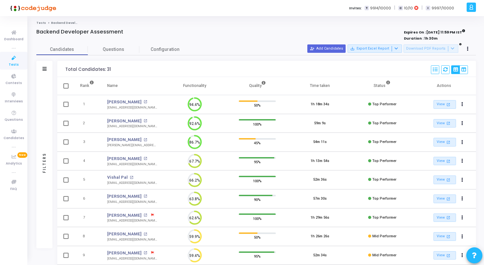
drag, startPoint x: 36, startPoint y: 33, endPoint x: 133, endPoint y: 33, distance: 96.9
click at [133, 33] on div "Backend Developer Assessment" at bounding box center [165, 32] width 258 height 6
drag, startPoint x: 133, startPoint y: 33, endPoint x: 32, endPoint y: 22, distance: 102.0
click at [32, 22] on div "Tests Backend Developer Assessment Backend Developer Assessment Expires On : 31…" at bounding box center [256, 208] width 456 height 375
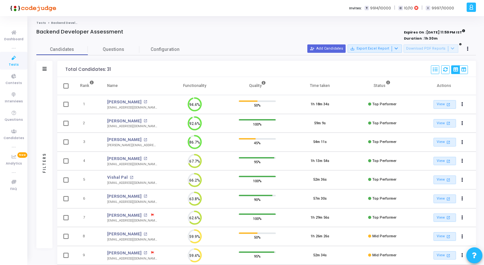
click at [32, 22] on div "Tests Backend Developer Assessment Backend Developer Assessment Expires On : 31…" at bounding box center [256, 208] width 456 height 375
drag, startPoint x: 32, startPoint y: 22, endPoint x: 172, endPoint y: 51, distance: 143.1
click at [171, 51] on div "Tests Backend Developer Assessment Backend Developer Assessment Expires On : 31…" at bounding box center [256, 208] width 456 height 375
click at [196, 46] on div "Candidates Questions Configuration" at bounding box center [256, 49] width 440 height 11
drag, startPoint x: 196, startPoint y: 46, endPoint x: 29, endPoint y: 22, distance: 168.9
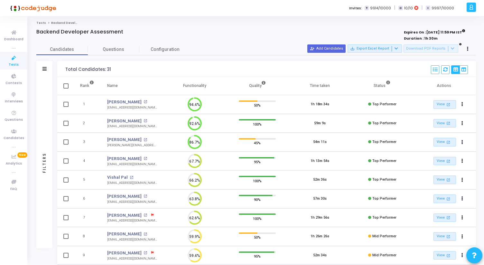
click at [29, 22] on div "Tests Backend Developer Assessment Backend Developer Assessment Expires On : 31…" at bounding box center [256, 208] width 456 height 375
click at [31, 22] on div "Tests Backend Developer Assessment Backend Developer Assessment Expires On : 31…" at bounding box center [256, 208] width 456 height 375
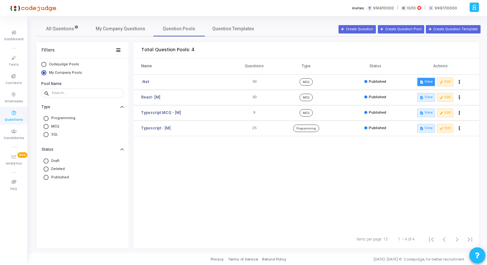
click at [425, 83] on button "description View" at bounding box center [426, 82] width 18 height 8
drag, startPoint x: 142, startPoint y: 66, endPoint x: 334, endPoint y: 63, distance: 192.3
click at [334, 63] on tr "Name Questions Type Status Actions" at bounding box center [306, 66] width 346 height 16
click at [334, 63] on th "Type" at bounding box center [305, 66] width 69 height 16
click at [46, 119] on span at bounding box center [45, 118] width 5 height 5
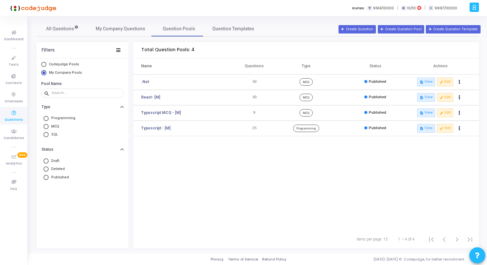
click at [46, 119] on input "Programming" at bounding box center [45, 118] width 5 height 5
radio input "true"
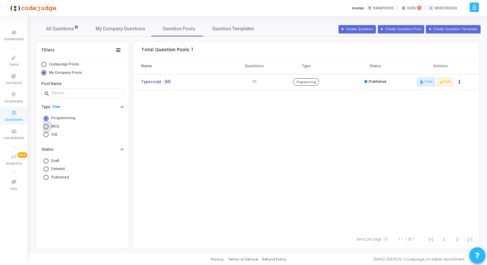
click at [47, 128] on span at bounding box center [45, 126] width 5 height 5
click at [47, 128] on input "MCQ" at bounding box center [45, 126] width 5 height 5
radio input "true"
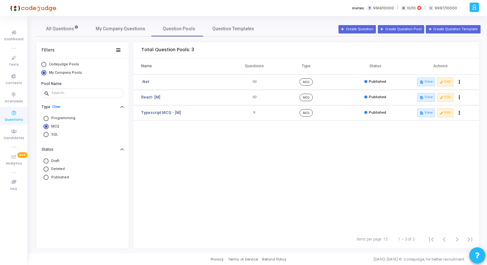
click at [46, 136] on span at bounding box center [45, 134] width 5 height 5
click at [46, 136] on input "SQL" at bounding box center [45, 134] width 5 height 5
radio input "true"
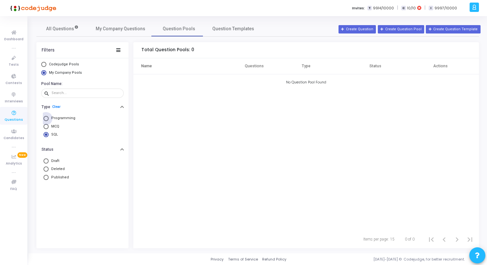
click at [45, 120] on span at bounding box center [45, 118] width 5 height 5
click at [45, 120] on input "Programming" at bounding box center [45, 118] width 5 height 5
click at [46, 119] on span at bounding box center [46, 118] width 3 height 3
click at [46, 119] on input "Programming" at bounding box center [45, 118] width 5 height 5
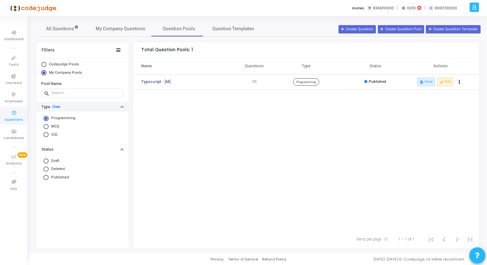
click at [57, 106] on link "Clear" at bounding box center [56, 107] width 8 height 4
radio input "false"
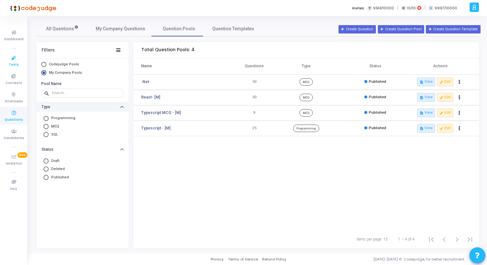
click at [16, 57] on icon at bounding box center [14, 58] width 14 height 8
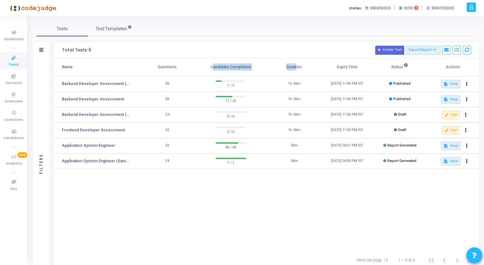
drag, startPoint x: 212, startPoint y: 67, endPoint x: 298, endPoint y: 68, distance: 85.7
click at [297, 67] on tr "Name Questions Candidate Completion Duration Expiry Time Status Actions" at bounding box center [266, 67] width 425 height 18
drag, startPoint x: 359, startPoint y: 65, endPoint x: 152, endPoint y: 69, distance: 207.1
click at [152, 69] on tr "Name Questions Candidate Completion Duration Expiry Time Status Actions" at bounding box center [266, 67] width 425 height 18
click at [159, 68] on th "Questions" at bounding box center [167, 67] width 53 height 18
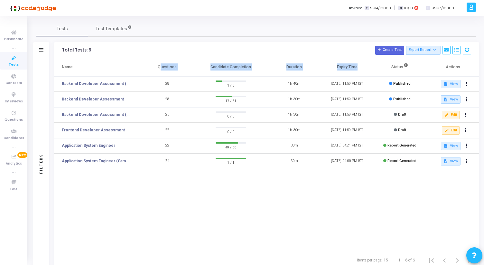
drag, startPoint x: 159, startPoint y: 68, endPoint x: 351, endPoint y: 68, distance: 191.9
click at [351, 68] on tr "Name Questions Candidate Completion Duration Expiry Time Status Actions" at bounding box center [266, 67] width 425 height 18
click at [351, 68] on th "Expiry Time" at bounding box center [347, 67] width 53 height 18
drag, startPoint x: 159, startPoint y: 67, endPoint x: 359, endPoint y: 68, distance: 199.7
click at [359, 67] on tr "Name Questions Candidate Completion Duration Expiry Time Status Actions" at bounding box center [266, 67] width 425 height 18
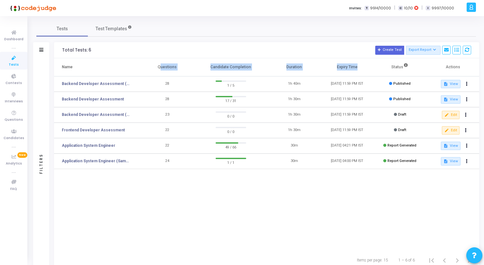
click at [359, 68] on th "Expiry Time" at bounding box center [347, 67] width 53 height 18
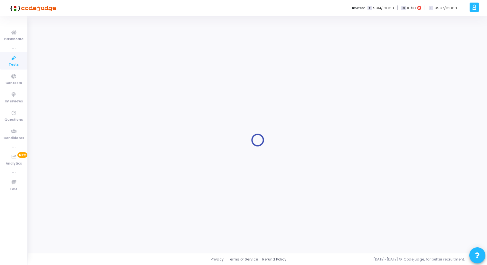
type input "Backend Developer Assessment (C# & .Net)"
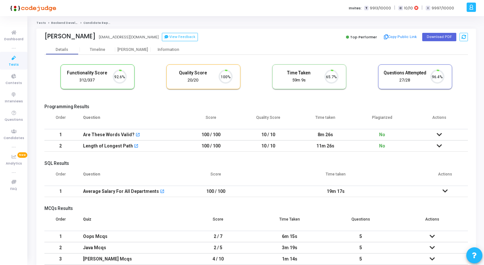
scroll to position [14, 16]
click at [176, 48] on div "Information" at bounding box center [168, 49] width 35 height 5
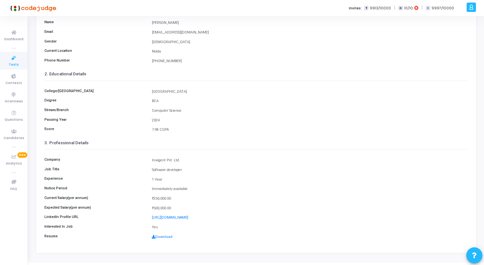
scroll to position [72, 0]
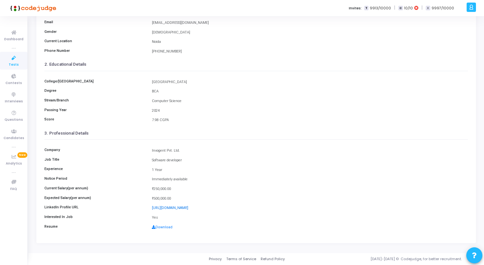
click at [176, 209] on link "http://linkedin.com/in/chandrashekhar95" at bounding box center [170, 208] width 36 height 4
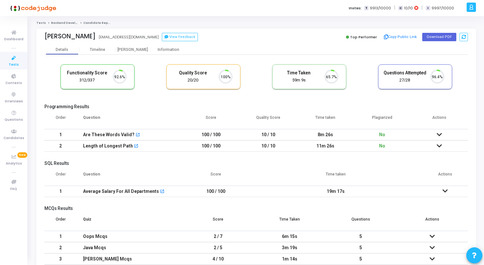
scroll to position [14, 16]
click at [134, 47] on div "[PERSON_NAME]" at bounding box center [132, 49] width 35 height 5
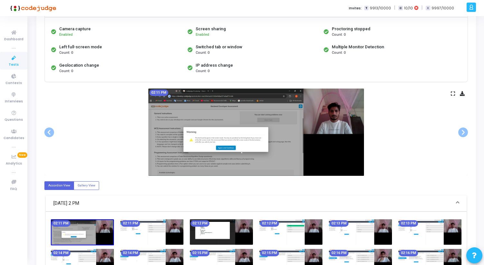
scroll to position [71, 0]
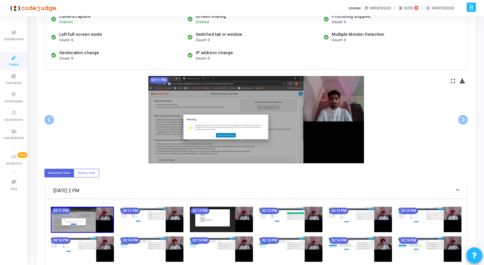
click at [453, 83] on icon at bounding box center [453, 81] width 4 height 4
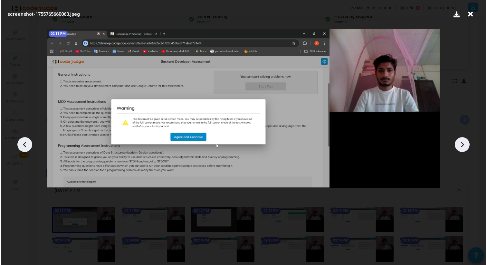
scroll to position [0, 0]
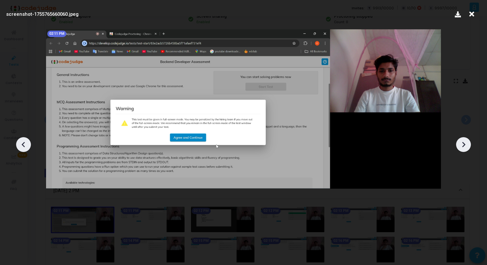
click at [466, 142] on icon at bounding box center [464, 145] width 10 height 10
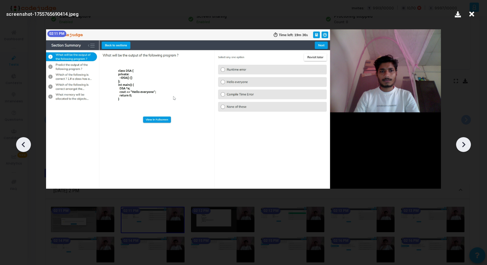
click at [466, 142] on icon at bounding box center [464, 145] width 10 height 10
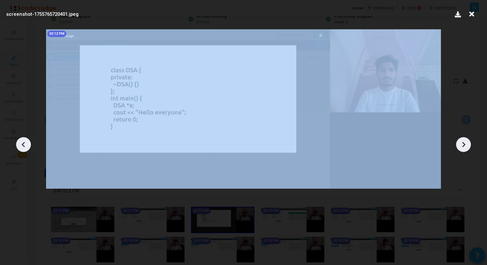
click at [466, 142] on icon at bounding box center [464, 145] width 10 height 10
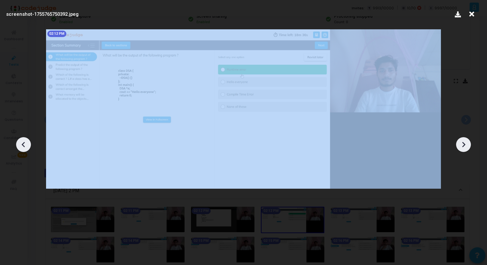
click at [466, 142] on icon at bounding box center [464, 145] width 10 height 10
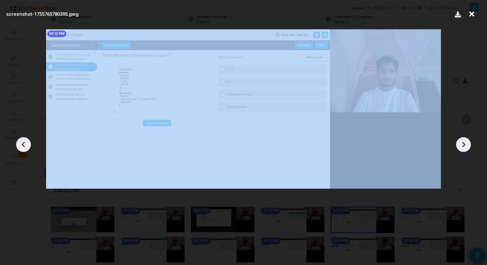
click at [466, 142] on icon at bounding box center [464, 145] width 10 height 10
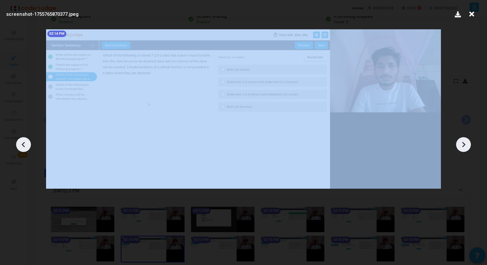
click at [466, 142] on icon at bounding box center [464, 145] width 10 height 10
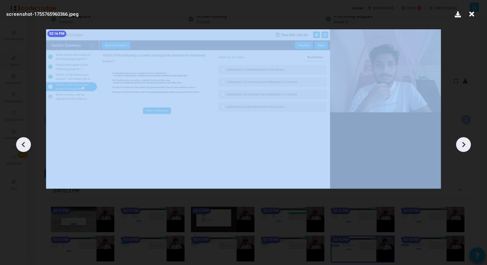
click at [466, 142] on icon at bounding box center [464, 145] width 10 height 10
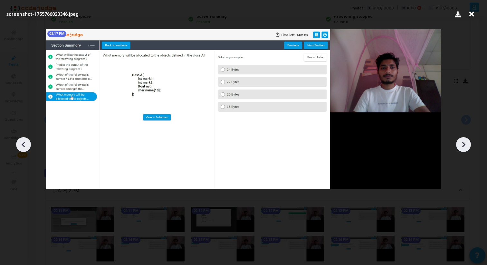
click at [466, 142] on icon at bounding box center [464, 145] width 10 height 10
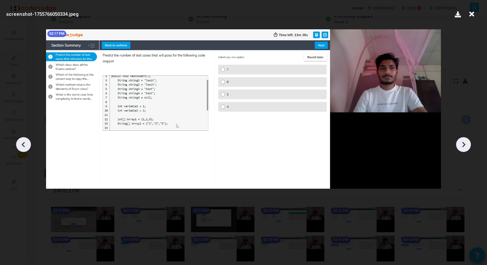
click at [466, 142] on icon at bounding box center [464, 145] width 10 height 10
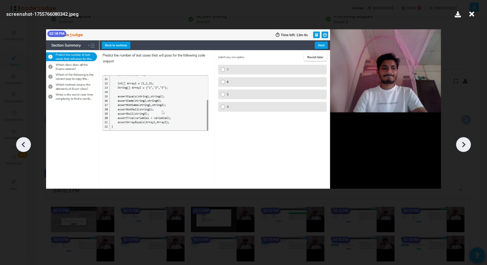
click at [466, 142] on icon at bounding box center [464, 145] width 10 height 10
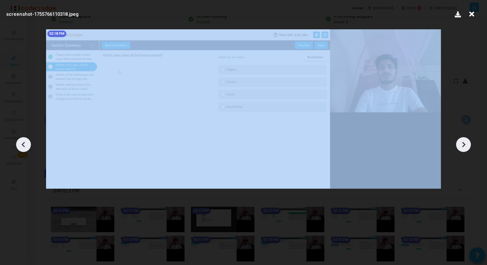
click at [466, 142] on icon at bounding box center [464, 145] width 10 height 10
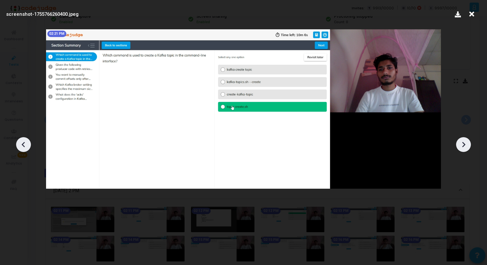
click at [469, 58] on div at bounding box center [243, 142] width 487 height 246
click at [471, 9] on icon at bounding box center [472, 14] width 10 height 12
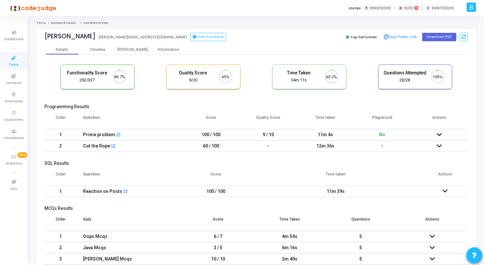
scroll to position [14, 16]
click at [132, 50] on div "[PERSON_NAME]" at bounding box center [132, 49] width 35 height 5
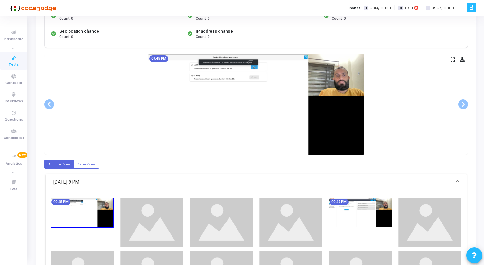
scroll to position [92, 0]
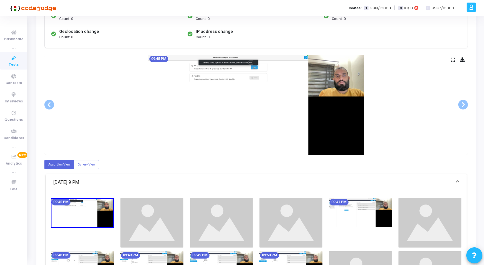
click at [451, 60] on icon at bounding box center [453, 60] width 4 height 4
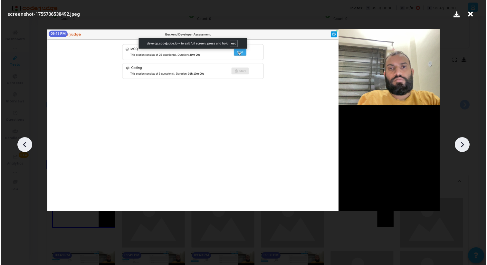
scroll to position [0, 0]
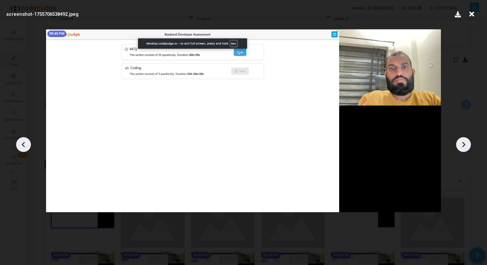
click at [466, 146] on icon at bounding box center [464, 145] width 10 height 10
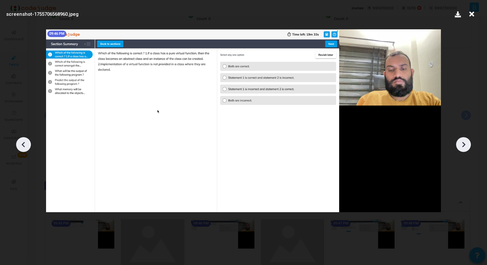
click at [466, 146] on icon at bounding box center [464, 145] width 10 height 10
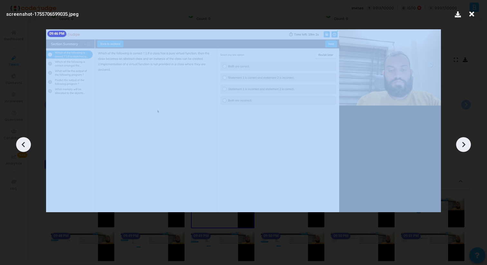
click at [466, 146] on icon at bounding box center [464, 145] width 10 height 10
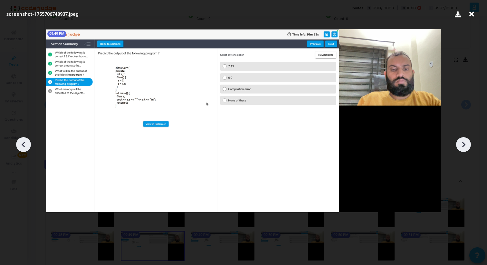
click at [466, 146] on icon at bounding box center [464, 145] width 10 height 10
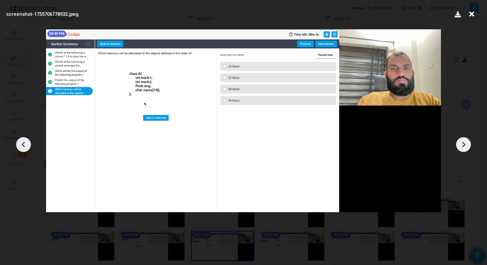
click at [466, 146] on icon at bounding box center [464, 145] width 10 height 10
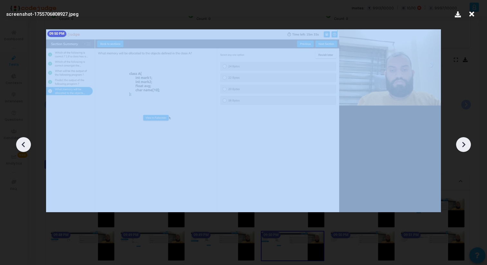
click at [466, 146] on icon at bounding box center [464, 145] width 10 height 10
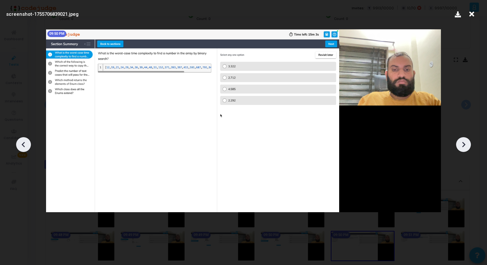
click at [466, 146] on icon at bounding box center [464, 145] width 10 height 10
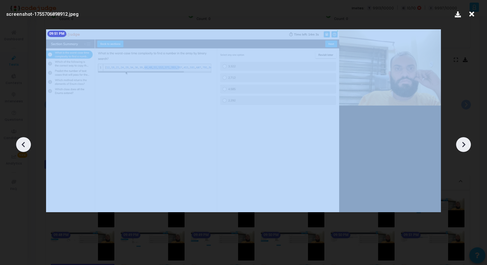
click at [466, 146] on icon at bounding box center [464, 145] width 10 height 10
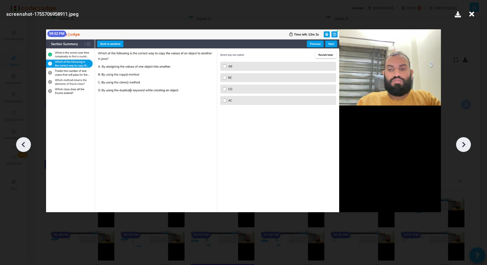
click at [466, 146] on icon at bounding box center [464, 145] width 10 height 10
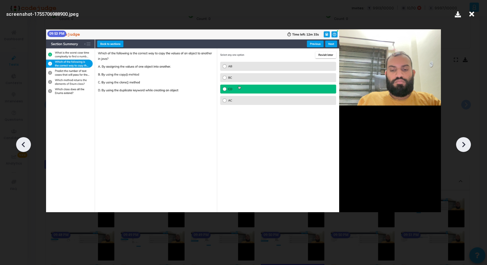
click at [466, 146] on icon at bounding box center [464, 145] width 10 height 10
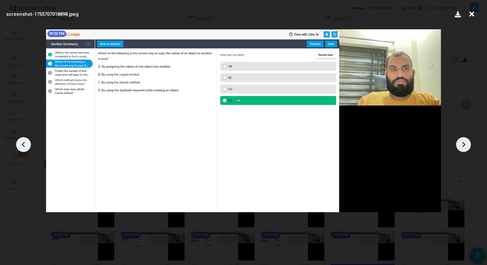
click at [466, 146] on icon at bounding box center [464, 145] width 10 height 10
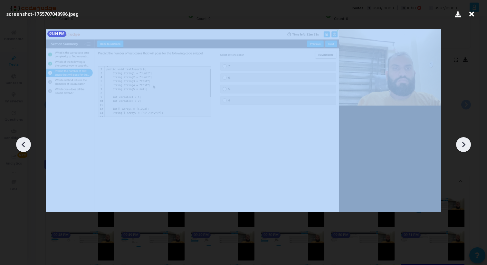
click at [466, 146] on icon at bounding box center [464, 145] width 10 height 10
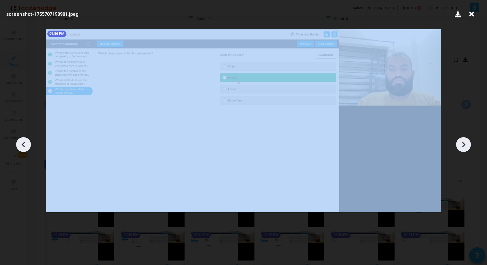
click at [466, 146] on icon at bounding box center [464, 145] width 10 height 10
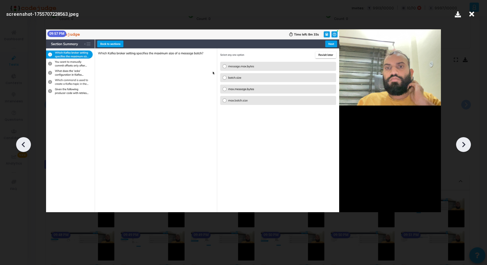
click at [466, 146] on icon at bounding box center [464, 145] width 10 height 10
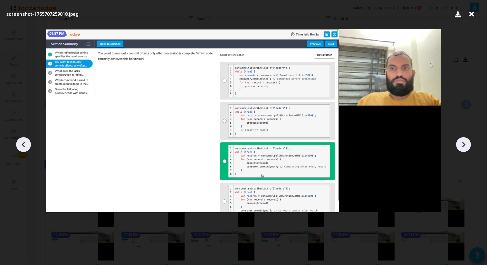
click at [466, 146] on icon at bounding box center [464, 145] width 10 height 10
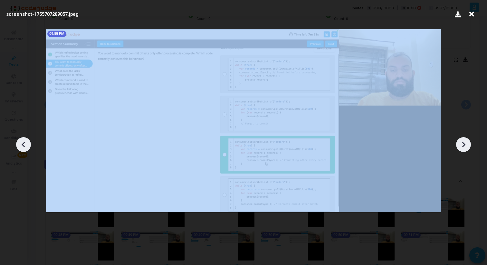
click at [466, 146] on icon at bounding box center [464, 145] width 10 height 10
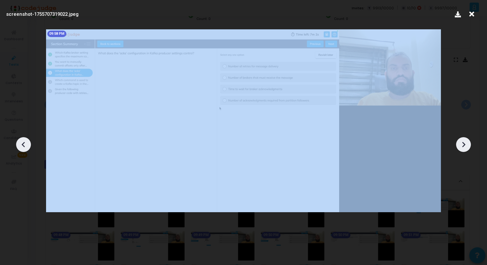
click at [466, 146] on icon at bounding box center [464, 145] width 10 height 10
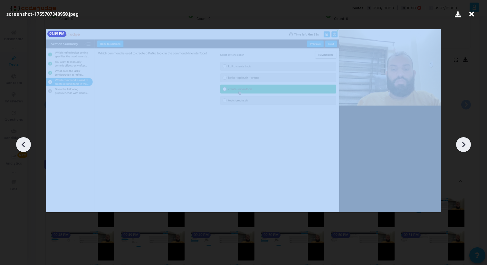
click at [466, 146] on icon at bounding box center [464, 145] width 10 height 10
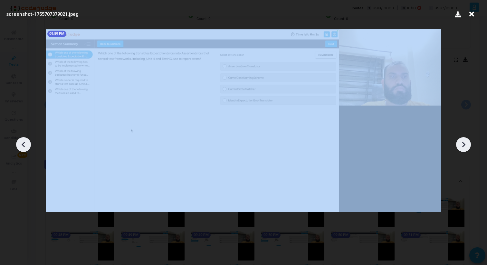
click at [466, 146] on icon at bounding box center [464, 145] width 10 height 10
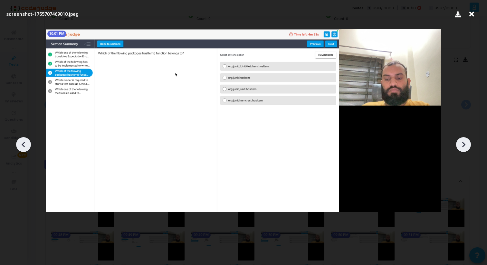
click at [466, 146] on icon at bounding box center [464, 145] width 10 height 10
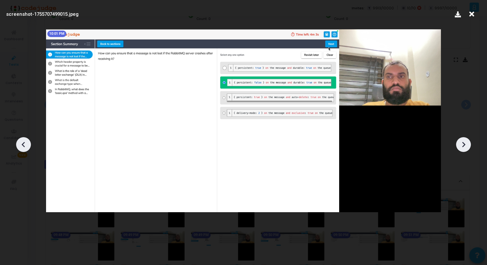
click at [466, 146] on icon at bounding box center [464, 145] width 10 height 10
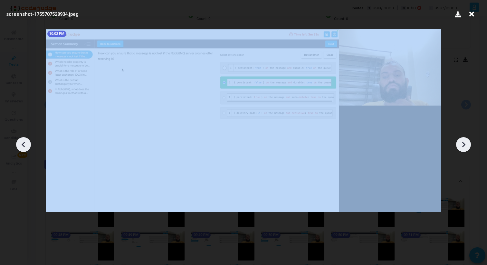
click at [466, 146] on icon at bounding box center [464, 145] width 10 height 10
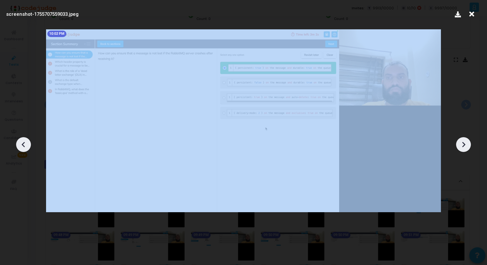
click at [466, 146] on icon at bounding box center [464, 145] width 10 height 10
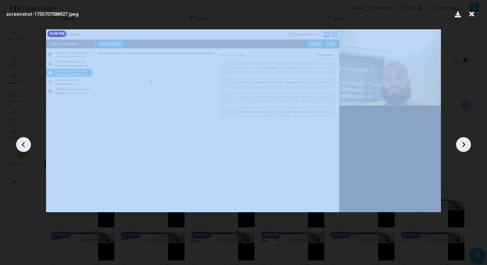
click at [466, 146] on icon at bounding box center [464, 145] width 10 height 10
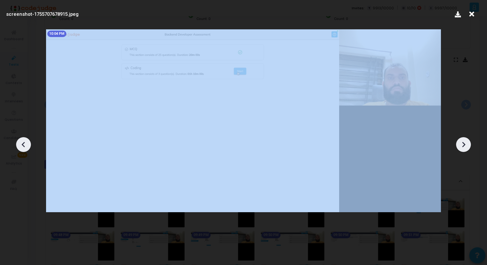
click at [466, 146] on icon at bounding box center [464, 145] width 10 height 10
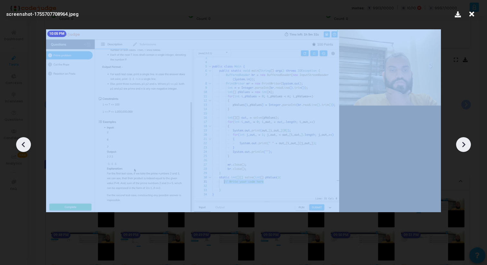
click at [466, 146] on icon at bounding box center [464, 145] width 10 height 10
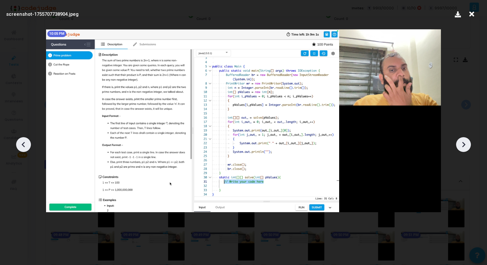
click at [466, 146] on icon at bounding box center [464, 145] width 10 height 10
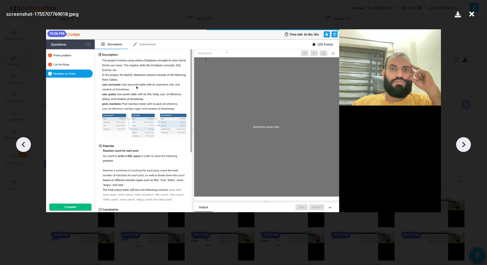
click at [466, 146] on icon at bounding box center [464, 145] width 10 height 10
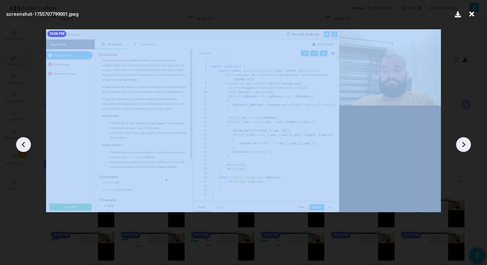
click at [466, 146] on icon at bounding box center [464, 145] width 10 height 10
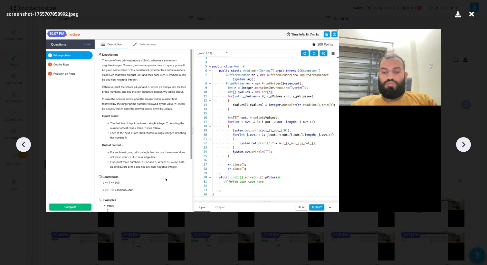
click at [466, 146] on icon at bounding box center [464, 145] width 10 height 10
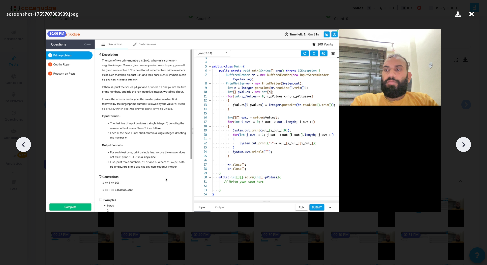
click at [466, 146] on icon at bounding box center [464, 145] width 10 height 10
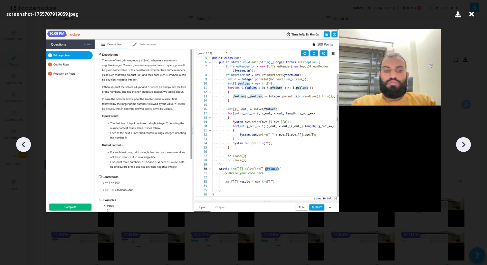
click at [466, 146] on icon at bounding box center [464, 145] width 10 height 10
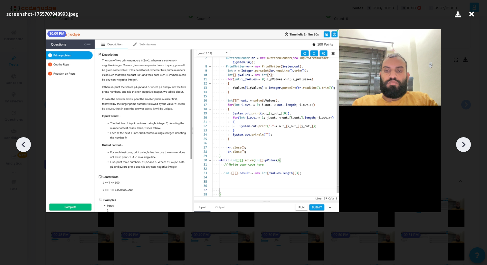
click at [467, 146] on icon at bounding box center [464, 145] width 10 height 10
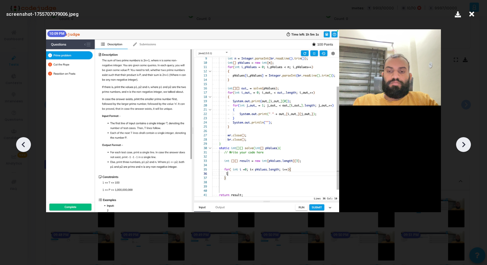
click at [467, 146] on icon at bounding box center [464, 145] width 10 height 10
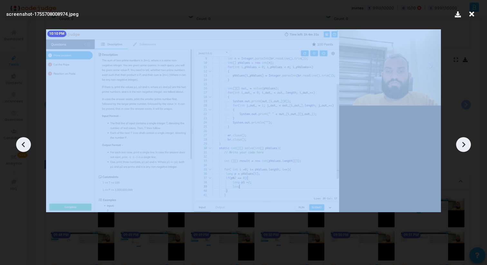
click at [467, 146] on icon at bounding box center [464, 145] width 10 height 10
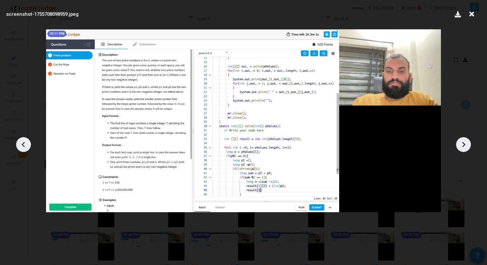
click at [467, 146] on icon at bounding box center [464, 145] width 10 height 10
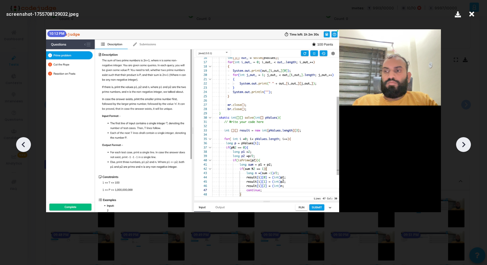
click at [467, 146] on icon at bounding box center [464, 145] width 10 height 10
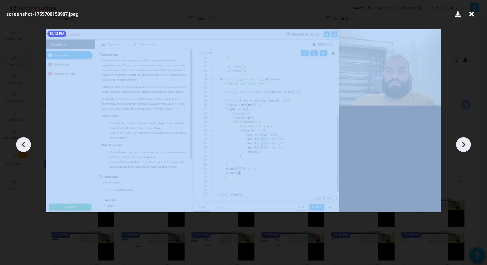
click at [467, 146] on icon at bounding box center [464, 145] width 10 height 10
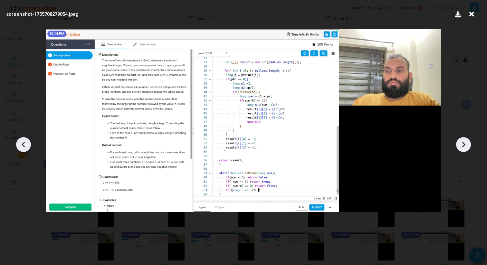
click at [467, 146] on icon at bounding box center [464, 145] width 10 height 10
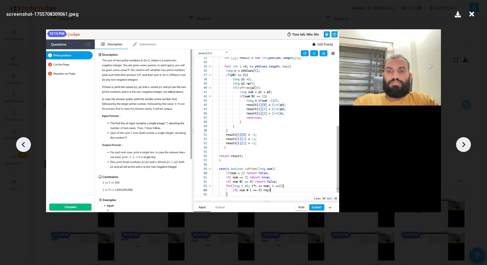
click at [467, 146] on icon at bounding box center [464, 145] width 10 height 10
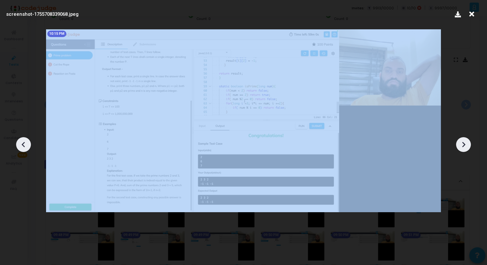
click at [467, 146] on icon at bounding box center [464, 145] width 10 height 10
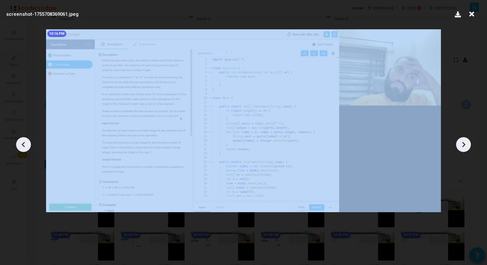
click at [467, 146] on icon at bounding box center [464, 145] width 10 height 10
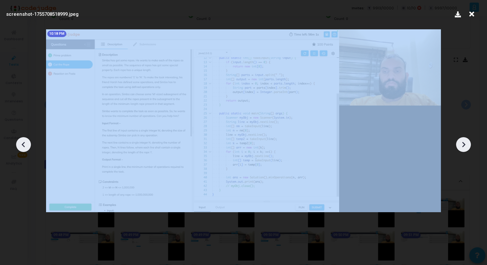
click at [467, 146] on icon at bounding box center [464, 145] width 10 height 10
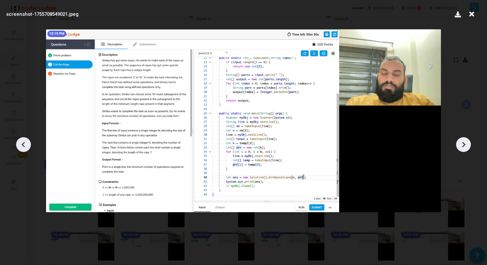
click at [467, 146] on icon at bounding box center [464, 145] width 10 height 10
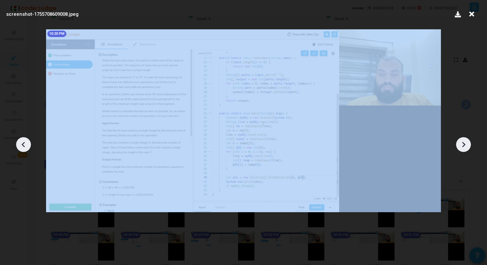
click at [467, 146] on icon at bounding box center [464, 145] width 10 height 10
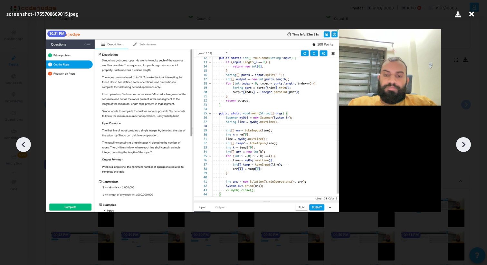
click at [467, 146] on icon at bounding box center [464, 145] width 10 height 10
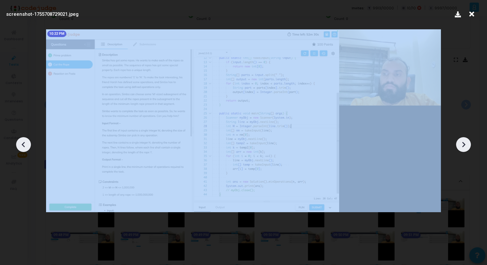
click at [467, 146] on icon at bounding box center [464, 145] width 10 height 10
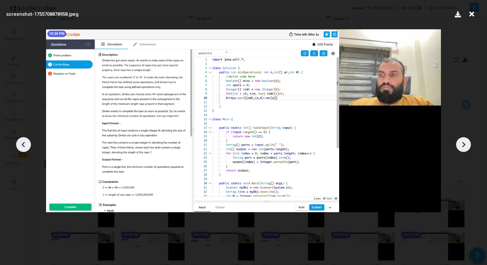
click at [467, 146] on icon at bounding box center [464, 145] width 10 height 10
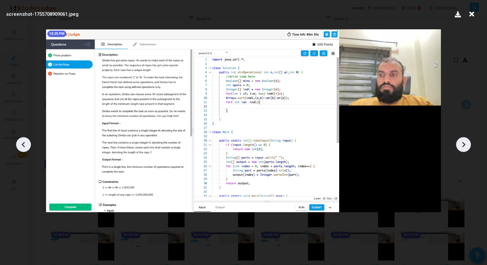
click at [467, 146] on icon at bounding box center [464, 145] width 10 height 10
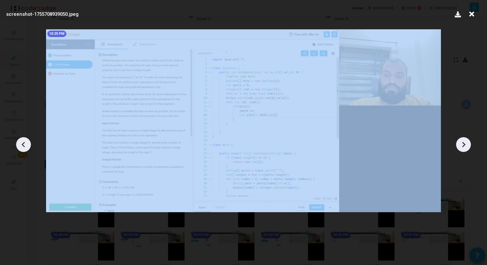
click at [467, 146] on icon at bounding box center [464, 145] width 10 height 10
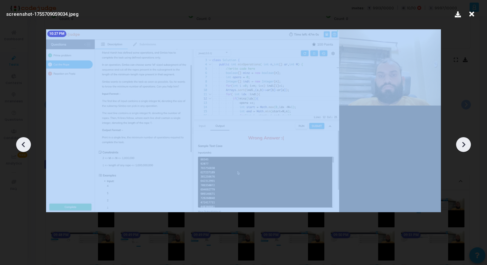
click at [467, 146] on icon at bounding box center [464, 145] width 10 height 10
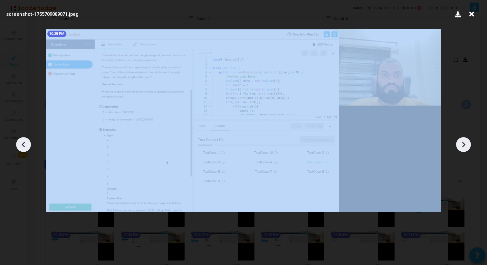
click at [467, 146] on icon at bounding box center [464, 145] width 10 height 10
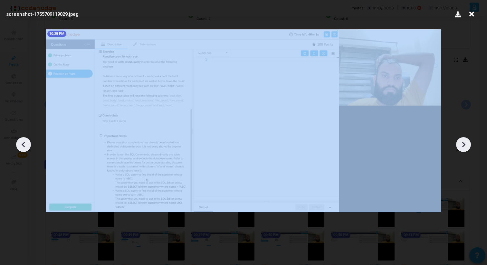
click at [467, 146] on icon at bounding box center [464, 145] width 10 height 10
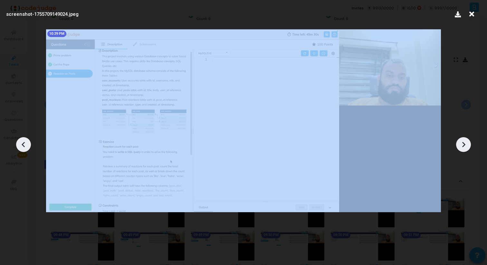
click at [467, 146] on icon at bounding box center [464, 145] width 10 height 10
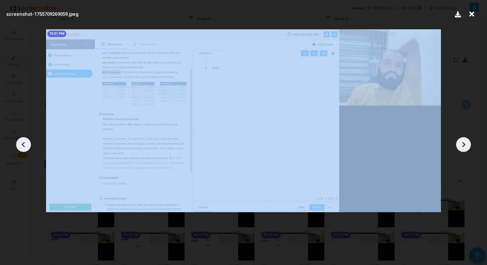
click at [467, 146] on icon at bounding box center [464, 145] width 10 height 10
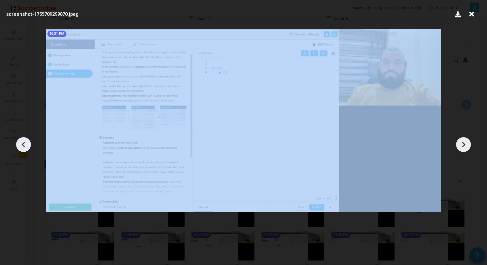
click at [467, 146] on icon at bounding box center [464, 145] width 10 height 10
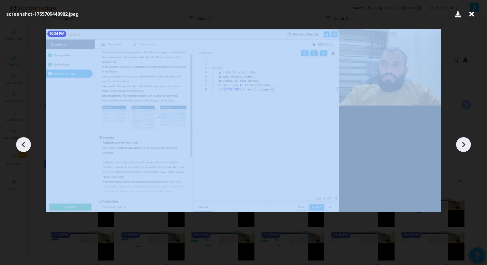
click at [467, 146] on icon at bounding box center [464, 145] width 10 height 10
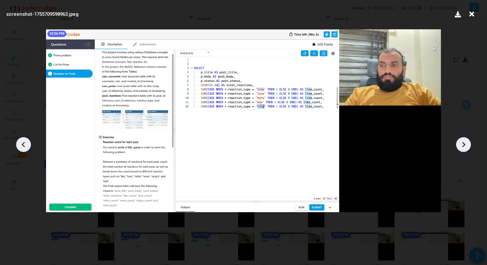
click at [467, 146] on icon at bounding box center [464, 145] width 10 height 10
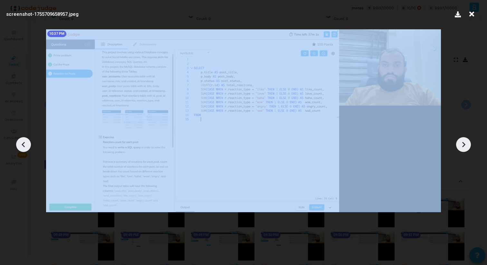
click at [467, 146] on icon at bounding box center [464, 145] width 10 height 10
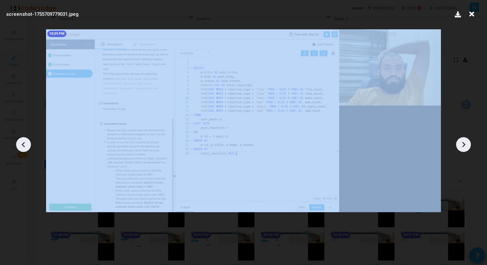
click at [467, 146] on icon at bounding box center [464, 145] width 10 height 10
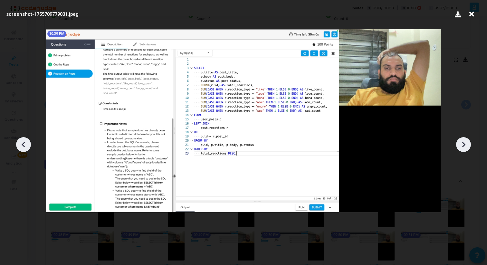
click at [470, 14] on icon at bounding box center [472, 14] width 10 height 12
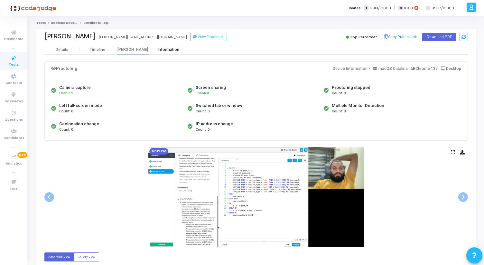
click at [160, 48] on div "Information" at bounding box center [168, 49] width 35 height 5
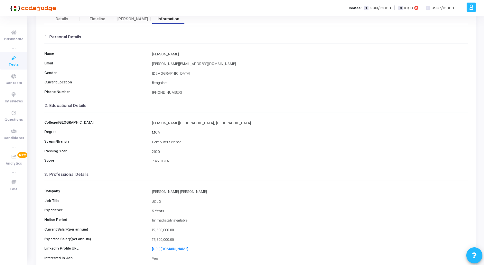
scroll to position [72, 0]
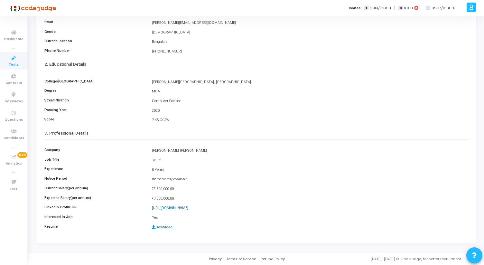
click at [171, 208] on link "https://www.linkedin.com/in/chetanyakushwah/" at bounding box center [170, 208] width 36 height 4
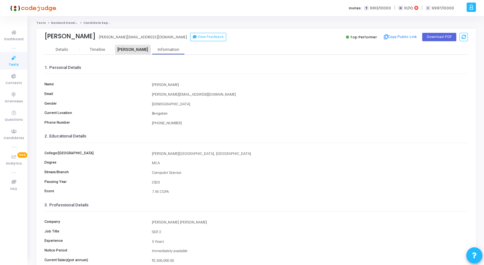
click at [133, 52] on div "[PERSON_NAME]" at bounding box center [132, 50] width 35 height 10
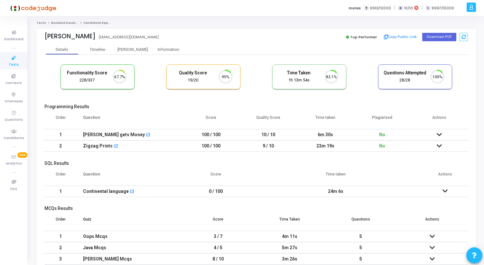
scroll to position [14, 16]
click at [132, 47] on div "[PERSON_NAME]" at bounding box center [132, 49] width 35 height 5
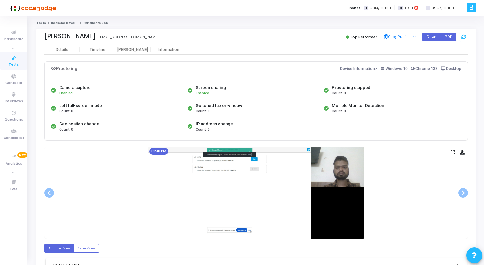
click at [453, 154] on icon at bounding box center [453, 152] width 4 height 4
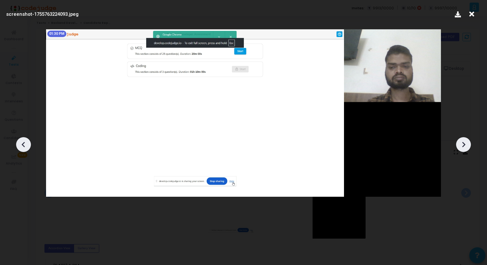
click at [464, 147] on icon at bounding box center [464, 145] width 10 height 10
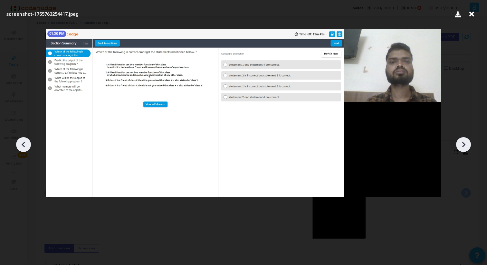
click at [464, 147] on icon at bounding box center [464, 145] width 10 height 10
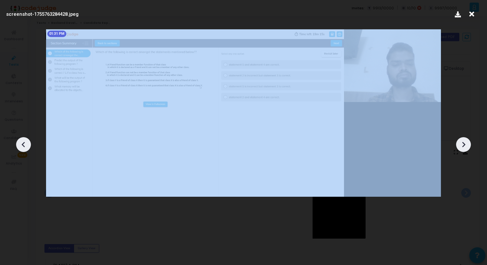
click at [464, 147] on icon at bounding box center [464, 145] width 10 height 10
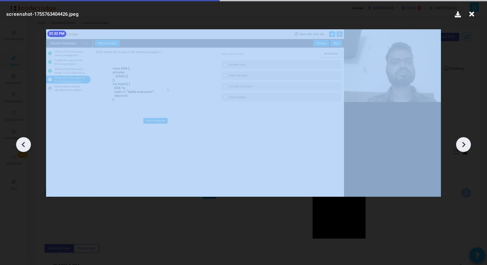
click at [464, 147] on icon at bounding box center [464, 145] width 10 height 10
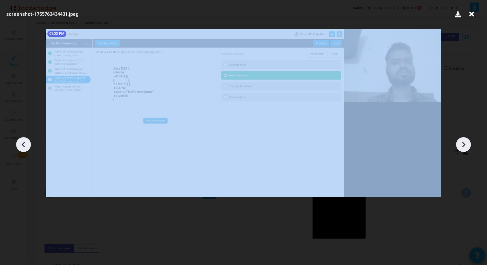
click at [464, 147] on icon at bounding box center [464, 145] width 10 height 10
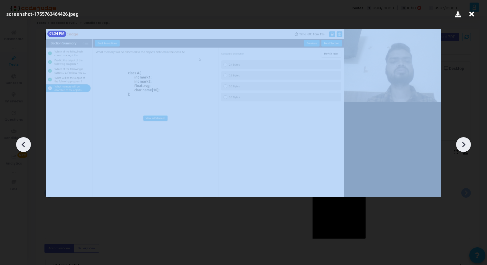
click at [464, 147] on icon at bounding box center [464, 145] width 10 height 10
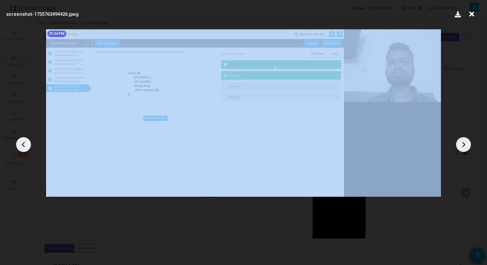
click at [464, 147] on icon at bounding box center [464, 145] width 10 height 10
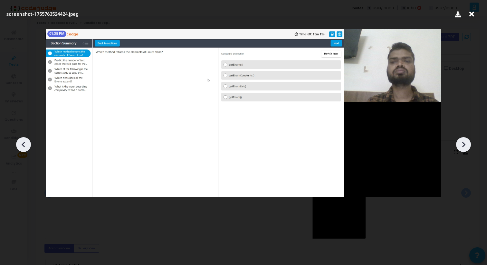
click at [464, 147] on icon at bounding box center [464, 145] width 10 height 10
click at [465, 147] on icon at bounding box center [464, 145] width 10 height 10
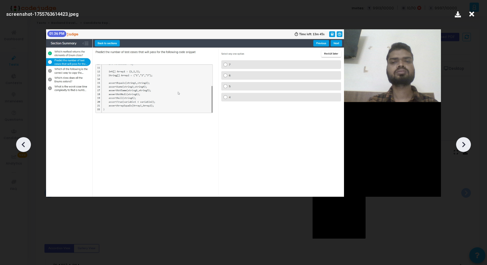
click at [465, 147] on icon at bounding box center [464, 145] width 10 height 10
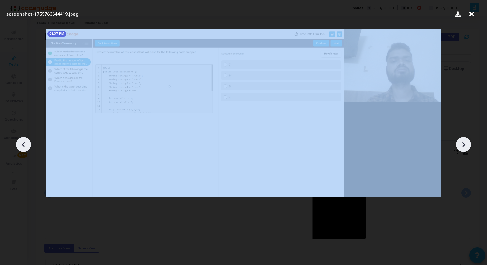
click at [465, 147] on icon at bounding box center [464, 145] width 10 height 10
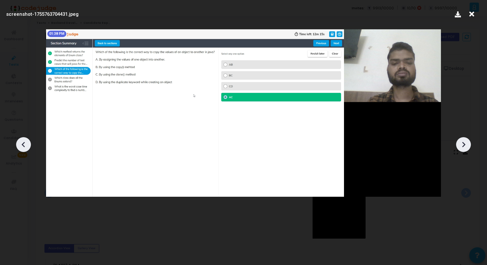
click at [465, 147] on icon at bounding box center [464, 145] width 10 height 10
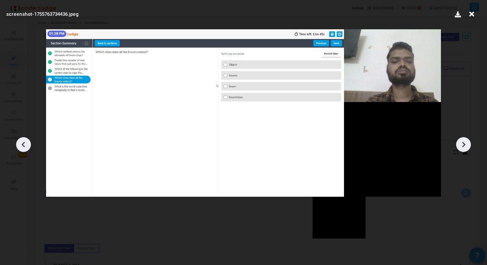
click at [465, 147] on icon at bounding box center [464, 145] width 10 height 10
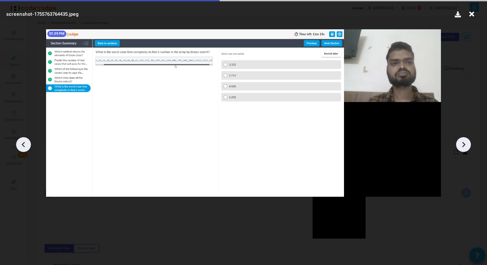
click at [465, 147] on icon at bounding box center [464, 145] width 10 height 10
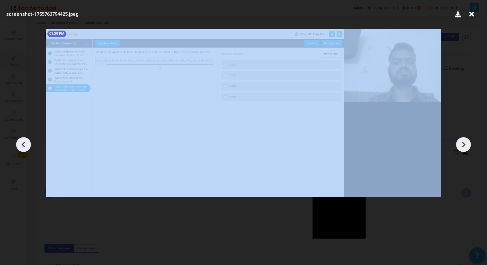
click at [465, 147] on icon at bounding box center [464, 145] width 10 height 10
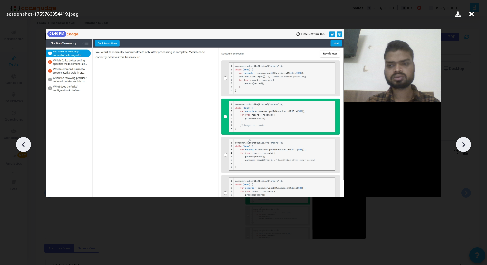
click at [465, 147] on icon at bounding box center [464, 145] width 10 height 10
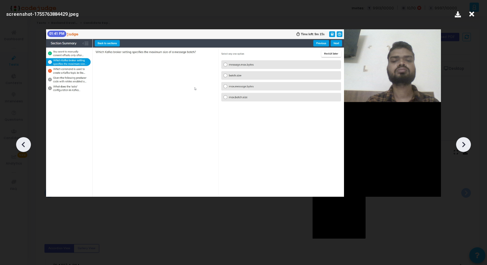
click at [465, 147] on icon at bounding box center [464, 145] width 10 height 10
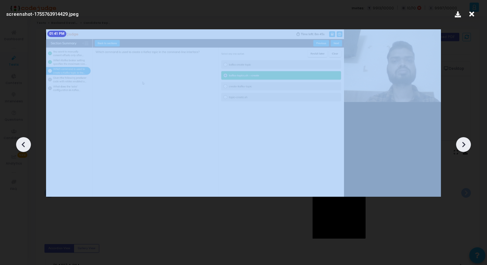
click at [465, 147] on icon at bounding box center [464, 145] width 10 height 10
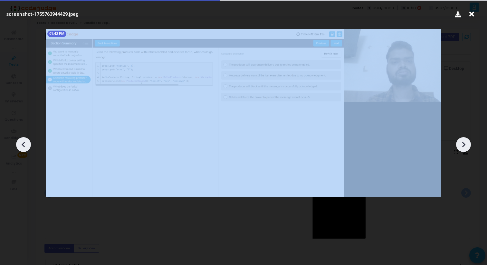
click at [465, 147] on icon at bounding box center [464, 145] width 10 height 10
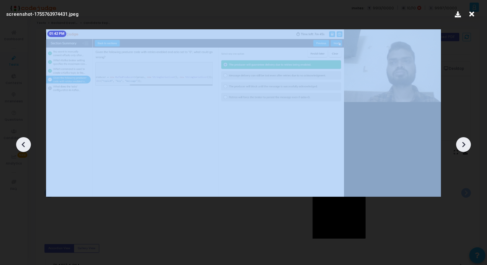
click at [465, 147] on icon at bounding box center [464, 145] width 10 height 10
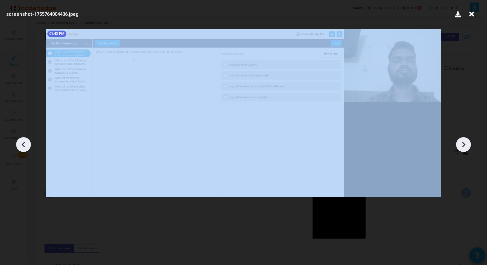
click at [465, 147] on icon at bounding box center [464, 145] width 10 height 10
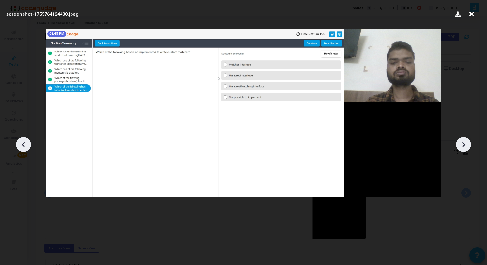
click at [465, 147] on icon at bounding box center [464, 145] width 10 height 10
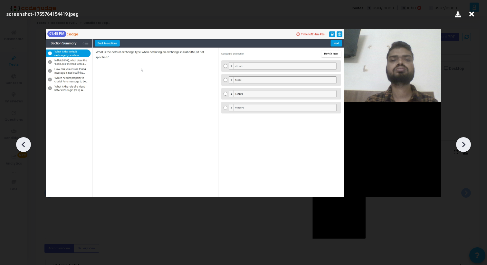
click at [465, 148] on icon at bounding box center [464, 145] width 10 height 10
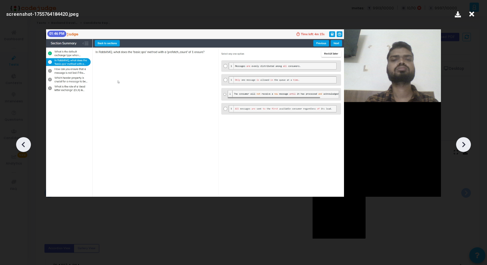
click at [464, 148] on icon at bounding box center [464, 145] width 10 height 10
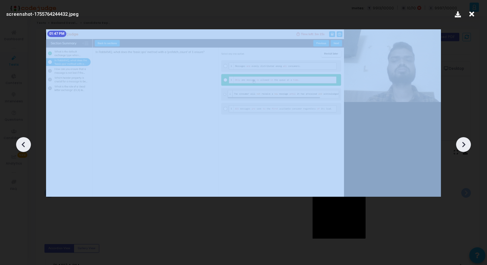
click at [464, 148] on icon at bounding box center [464, 145] width 10 height 10
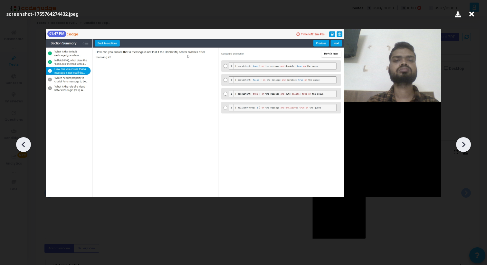
click at [465, 148] on icon at bounding box center [464, 145] width 10 height 10
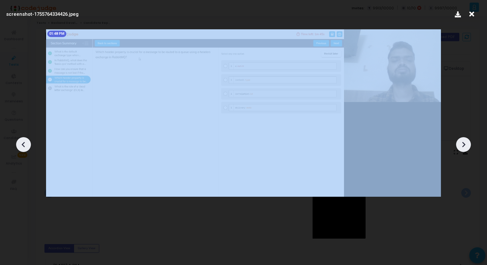
click at [465, 148] on icon at bounding box center [464, 145] width 10 height 10
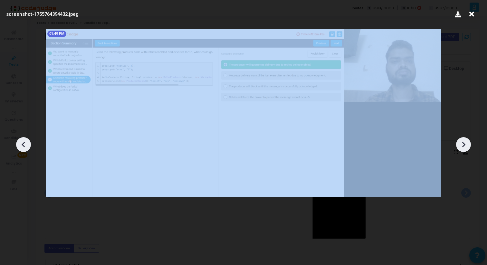
click at [465, 148] on icon at bounding box center [464, 145] width 10 height 10
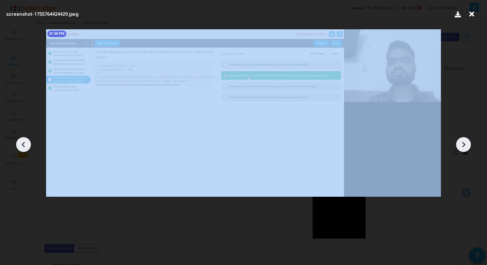
click at [465, 148] on icon at bounding box center [464, 145] width 10 height 10
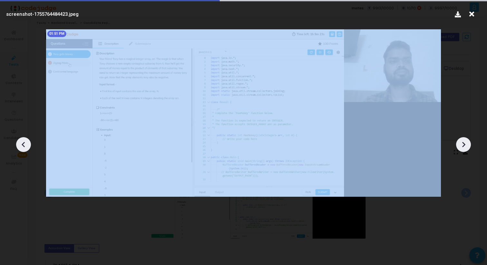
click at [465, 148] on icon at bounding box center [464, 145] width 10 height 10
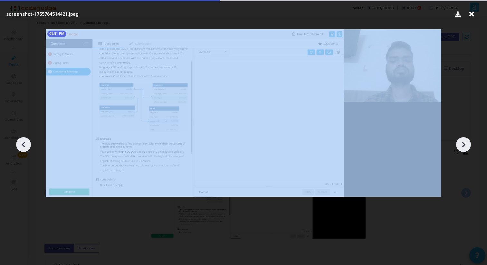
click at [465, 148] on icon at bounding box center [464, 145] width 10 height 10
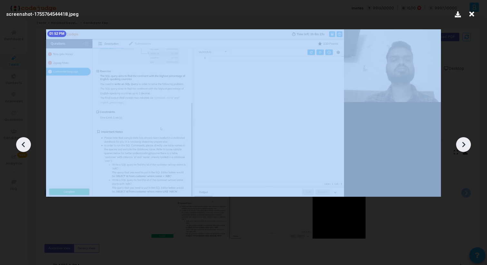
click at [465, 148] on icon at bounding box center [464, 145] width 10 height 10
click at [465, 147] on icon at bounding box center [464, 145] width 10 height 10
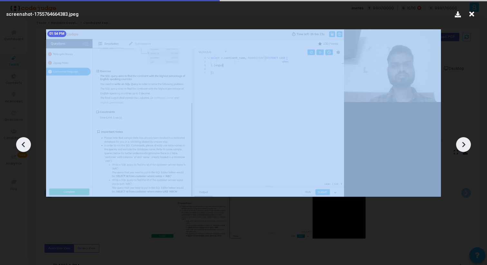
click at [465, 147] on icon at bounding box center [464, 145] width 10 height 10
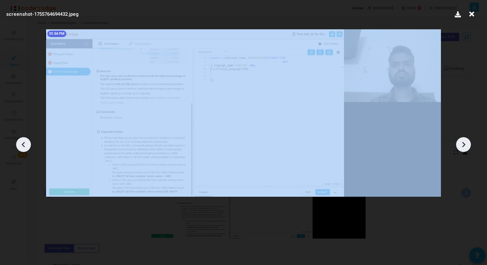
click at [465, 147] on icon at bounding box center [464, 145] width 10 height 10
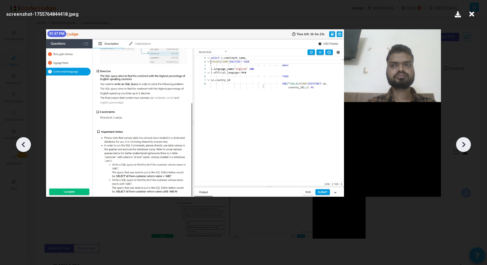
click at [465, 147] on icon at bounding box center [464, 145] width 10 height 10
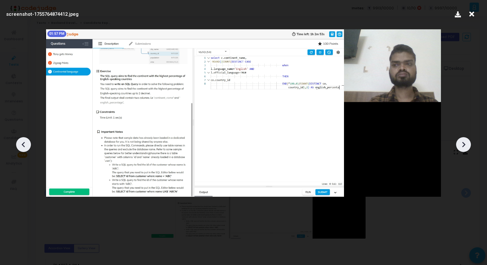
click at [465, 147] on icon at bounding box center [464, 145] width 10 height 10
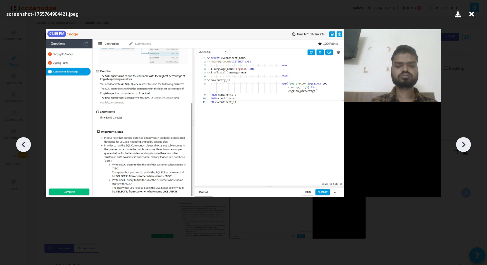
click at [465, 147] on icon at bounding box center [464, 145] width 10 height 10
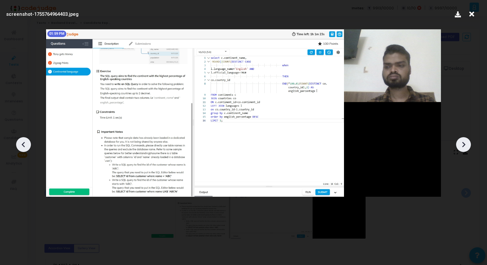
click at [465, 147] on icon at bounding box center [464, 145] width 10 height 10
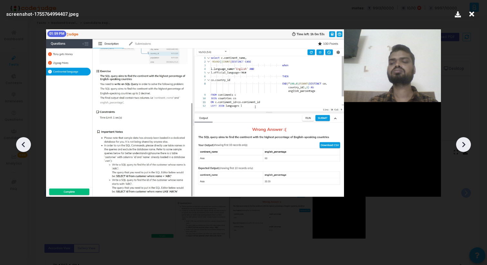
click at [465, 147] on icon at bounding box center [464, 145] width 10 height 10
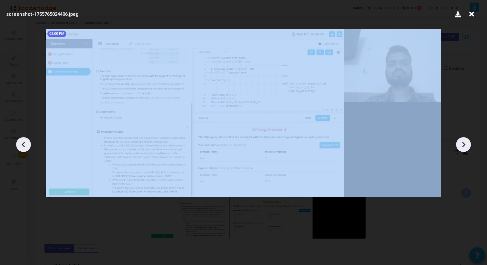
click at [465, 147] on icon at bounding box center [464, 145] width 10 height 10
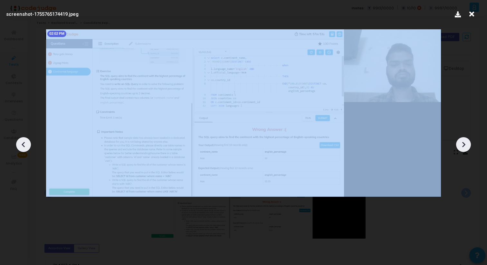
click at [465, 147] on icon at bounding box center [464, 145] width 10 height 10
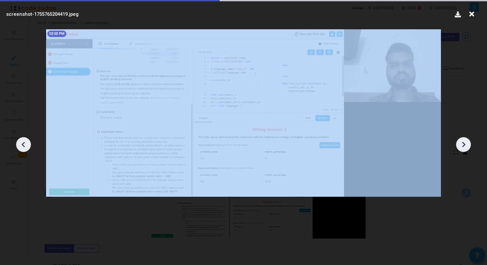
click at [465, 147] on icon at bounding box center [464, 145] width 10 height 10
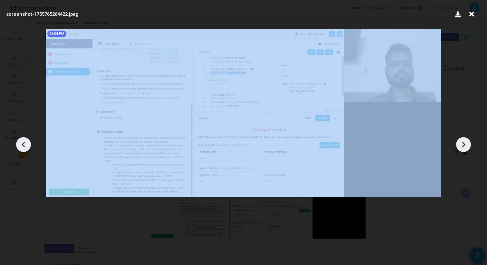
click at [465, 147] on icon at bounding box center [464, 145] width 10 height 10
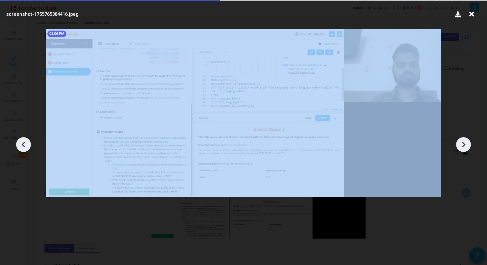
click at [465, 147] on icon at bounding box center [464, 145] width 10 height 10
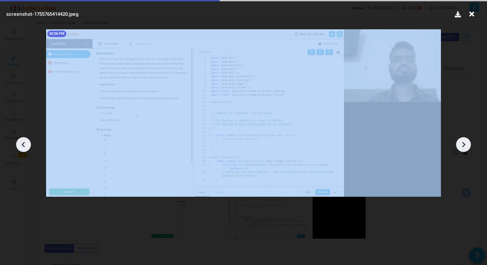
click at [465, 147] on icon at bounding box center [464, 145] width 10 height 10
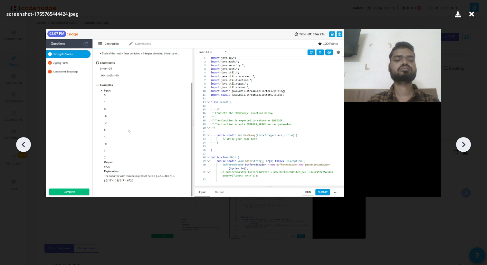
click at [465, 147] on icon at bounding box center [464, 145] width 10 height 10
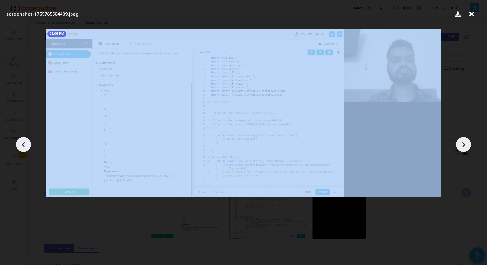
click at [465, 147] on icon at bounding box center [464, 145] width 10 height 10
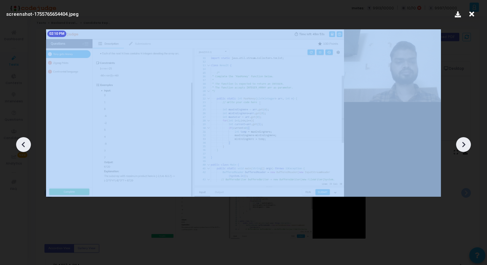
click at [465, 147] on icon at bounding box center [464, 145] width 10 height 10
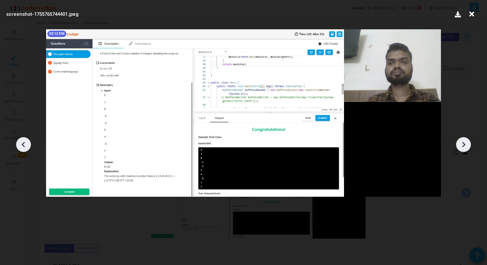
click at [465, 147] on icon at bounding box center [464, 145] width 10 height 10
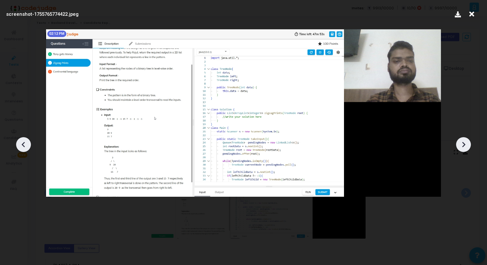
click at [465, 147] on icon at bounding box center [464, 145] width 10 height 10
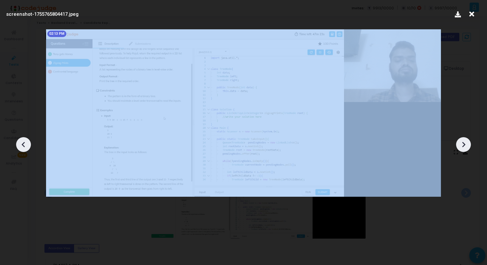
click at [465, 147] on icon at bounding box center [464, 145] width 10 height 10
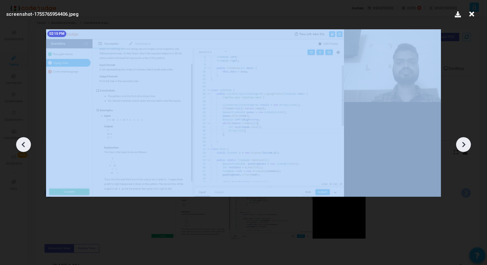
click at [465, 147] on icon at bounding box center [464, 145] width 10 height 10
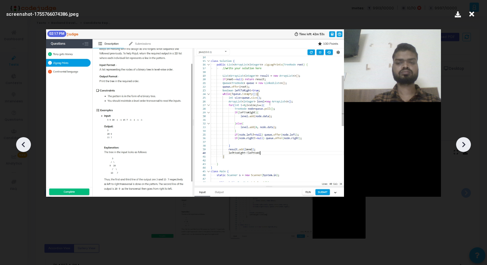
click at [465, 147] on icon at bounding box center [464, 145] width 10 height 10
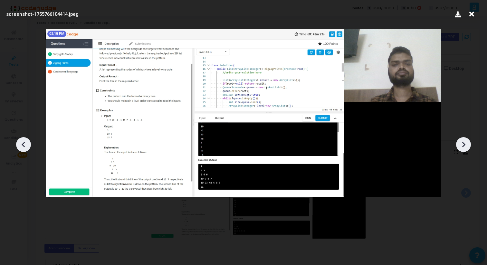
click at [465, 147] on icon at bounding box center [464, 145] width 10 height 10
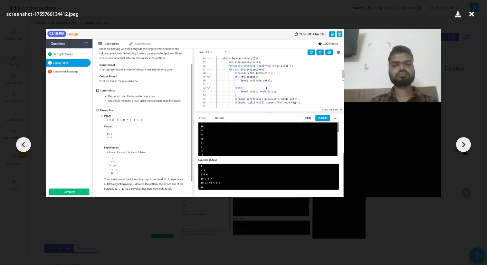
click at [465, 147] on icon at bounding box center [464, 145] width 10 height 10
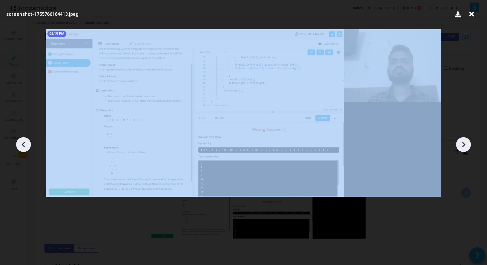
click at [465, 147] on icon at bounding box center [464, 145] width 10 height 10
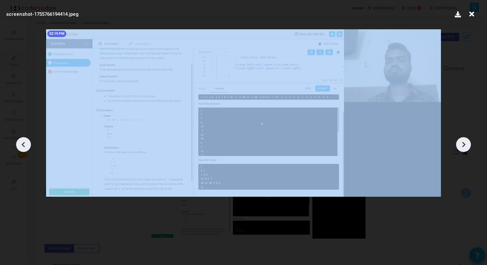
click at [465, 147] on icon at bounding box center [464, 145] width 10 height 10
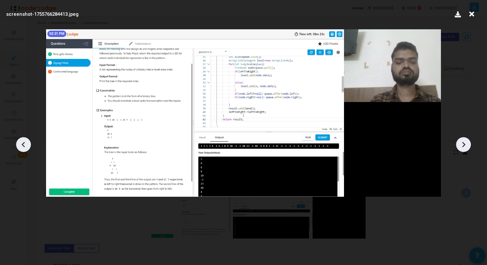
click at [471, 15] on icon at bounding box center [472, 14] width 10 height 12
